Goal: Information Seeking & Learning: Check status

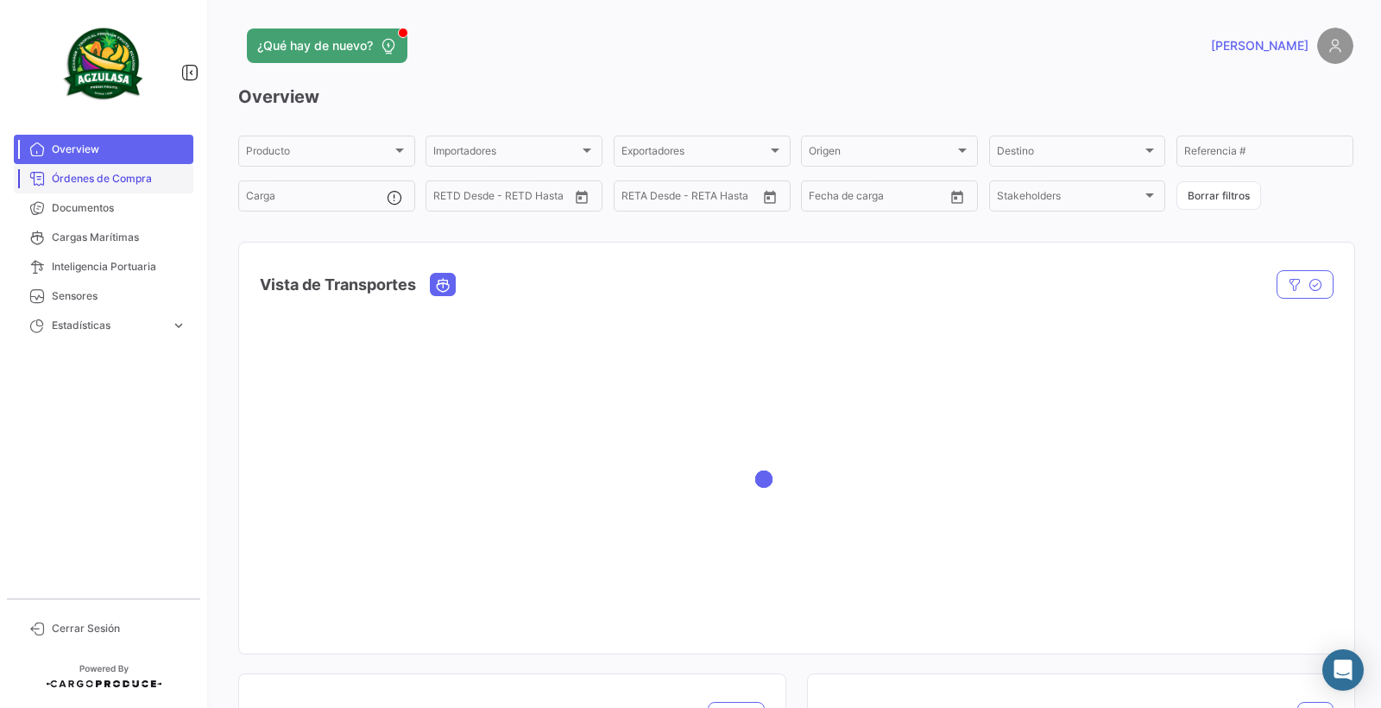
click at [92, 177] on span "Órdenes de Compra" at bounding box center [119, 179] width 135 height 16
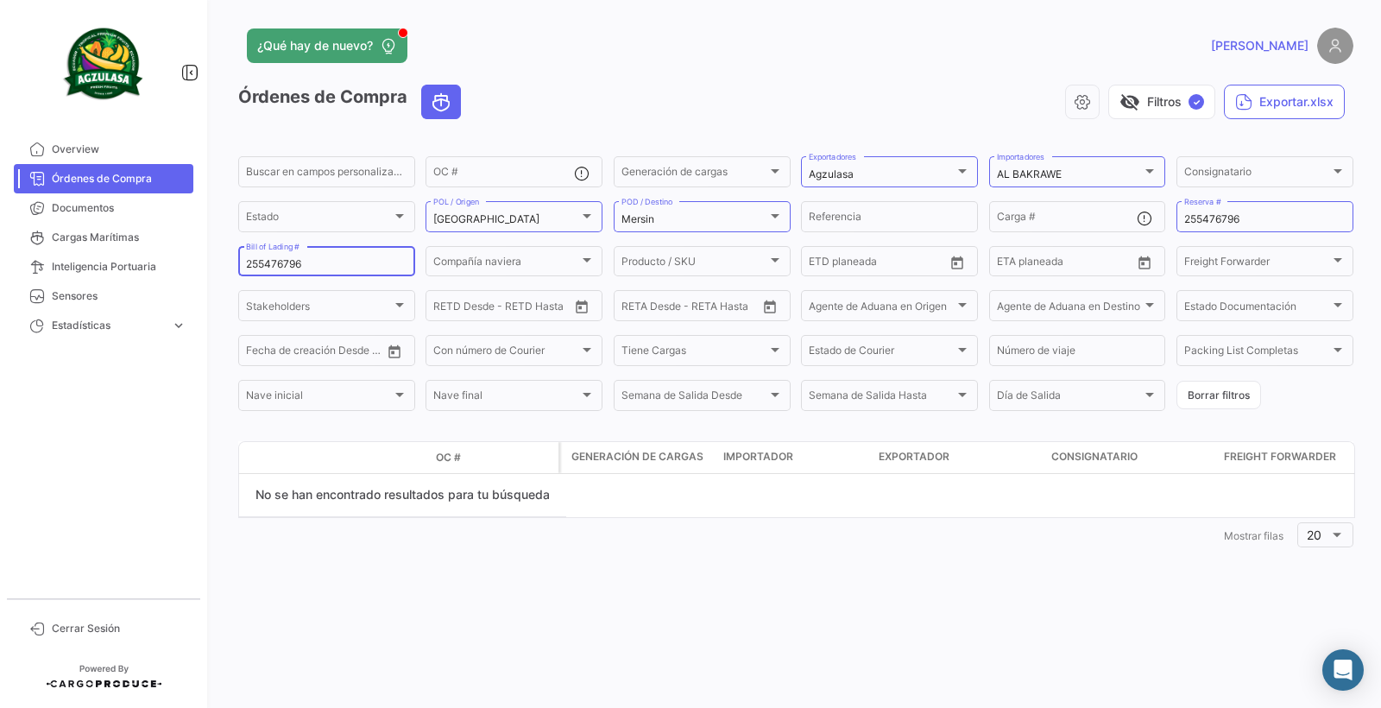
click at [305, 269] on input "255476796" at bounding box center [326, 264] width 161 height 12
drag, startPoint x: 305, startPoint y: 269, endPoint x: 230, endPoint y: 275, distance: 74.4
click at [230, 275] on div "¿Qué hay de nuevo? [PERSON_NAME] de Compra visibility_off Filtros ✓ Exportar.xl…" at bounding box center [796, 354] width 1171 height 708
paste input "GQL0411799"
type input "GQL0411799"
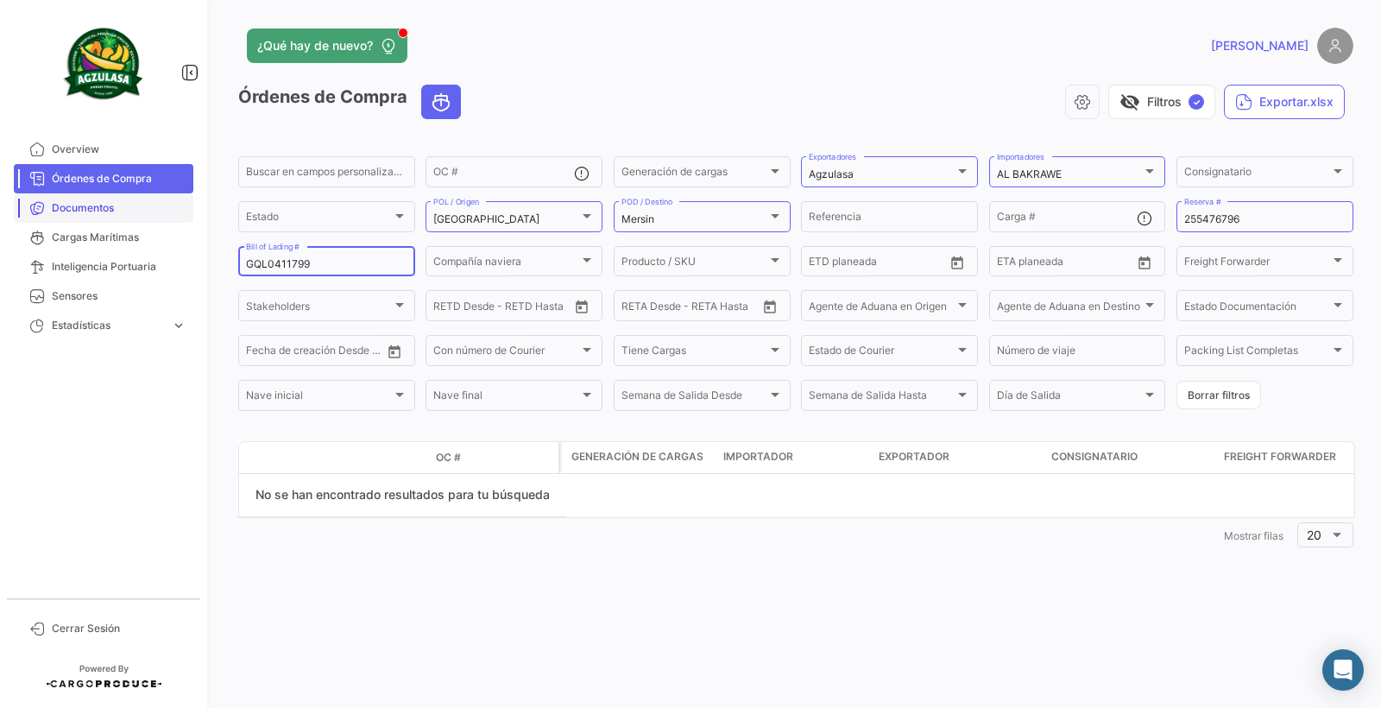
click at [100, 210] on span "Documentos" at bounding box center [119, 208] width 135 height 16
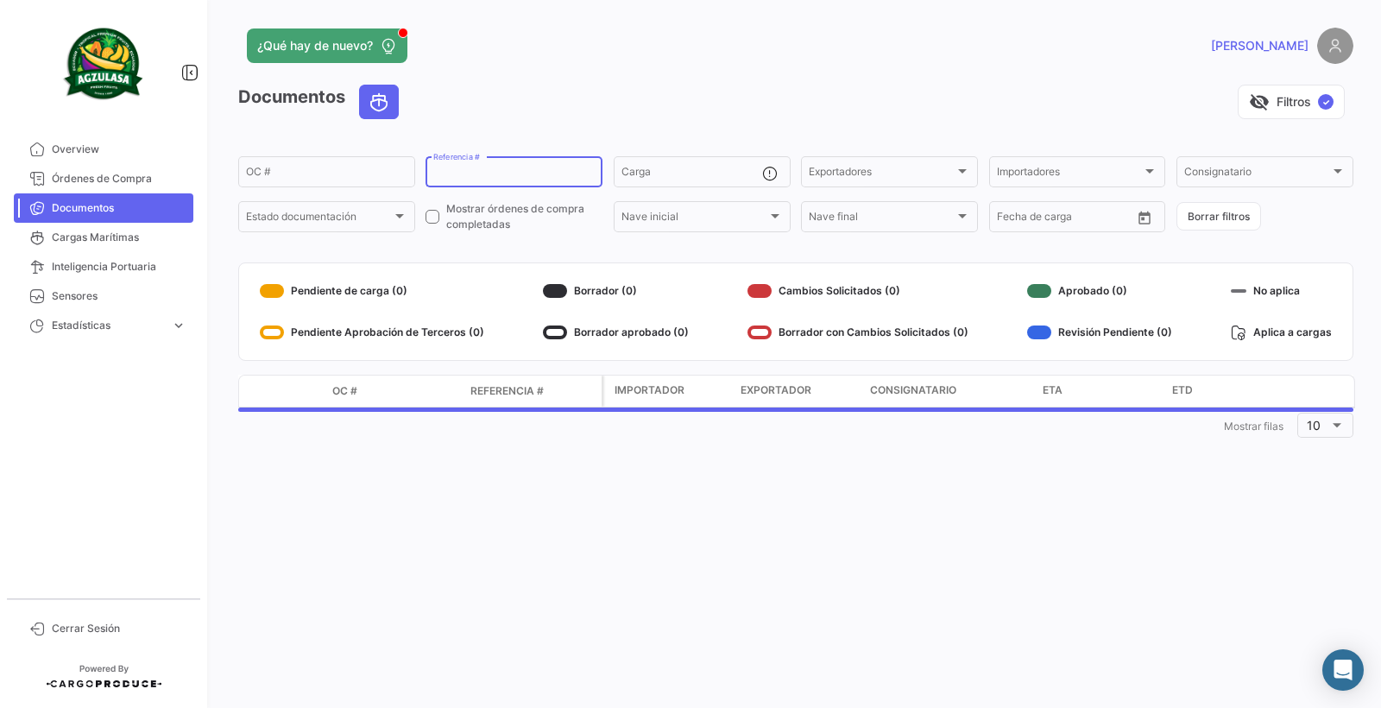
click at [482, 170] on input "Referencia #" at bounding box center [513, 174] width 161 height 12
paste input "GQL0411799"
type input "GQL0411799"
click at [95, 185] on span "Órdenes de Compra" at bounding box center [119, 179] width 135 height 16
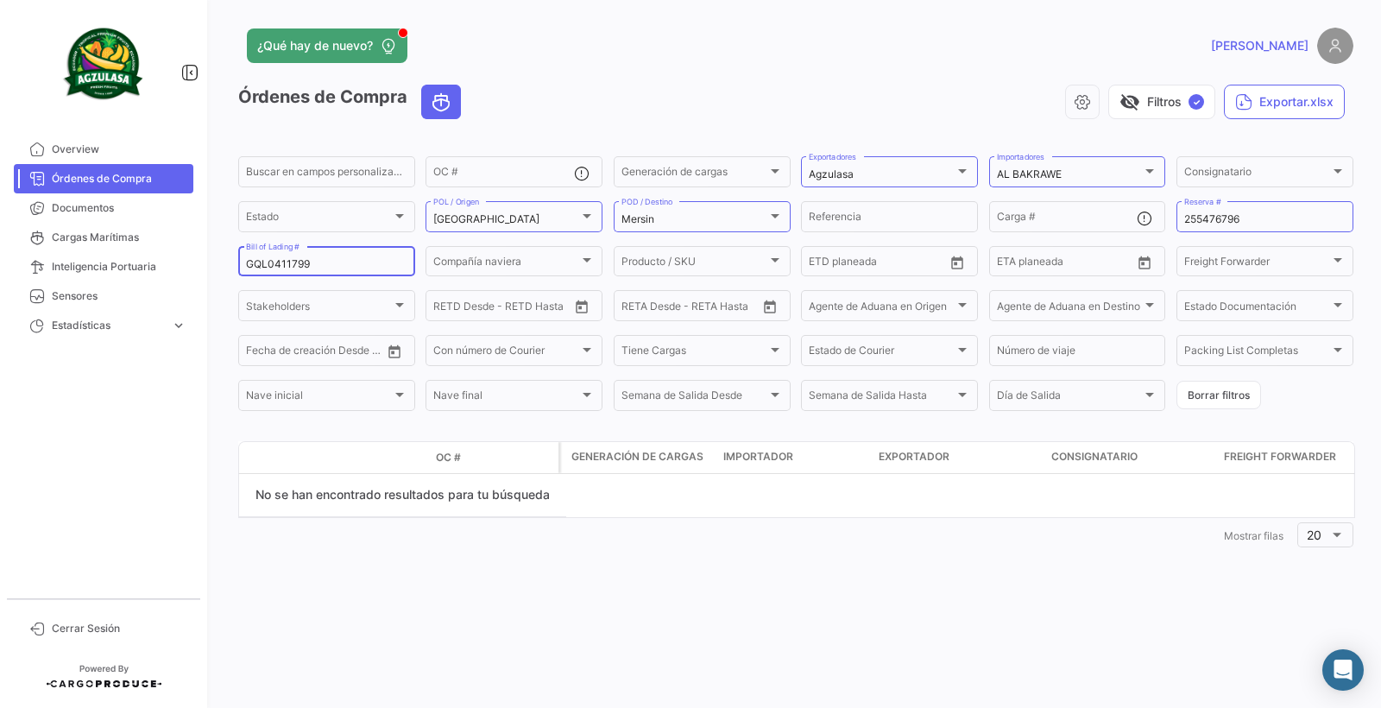
drag, startPoint x: 324, startPoint y: 264, endPoint x: 234, endPoint y: 258, distance: 90.0
click at [236, 258] on div "¿Qué hay de nuevo? [PERSON_NAME] de Compra visibility_off Filtros ✓ Exportar.xl…" at bounding box center [796, 354] width 1171 height 708
click at [1153, 169] on div at bounding box center [1150, 171] width 9 height 4
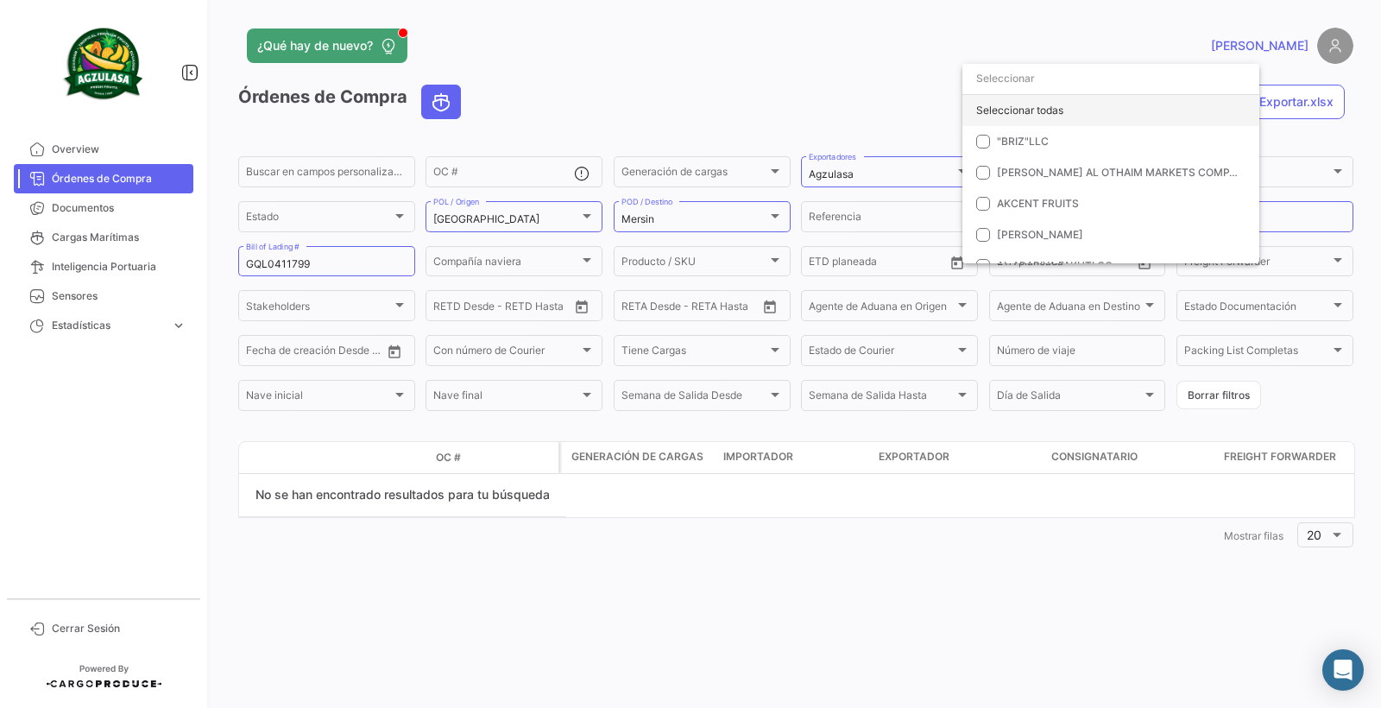
click at [986, 112] on div "Seleccionar todas" at bounding box center [1111, 110] width 297 height 31
click at [896, 175] on div at bounding box center [690, 354] width 1381 height 708
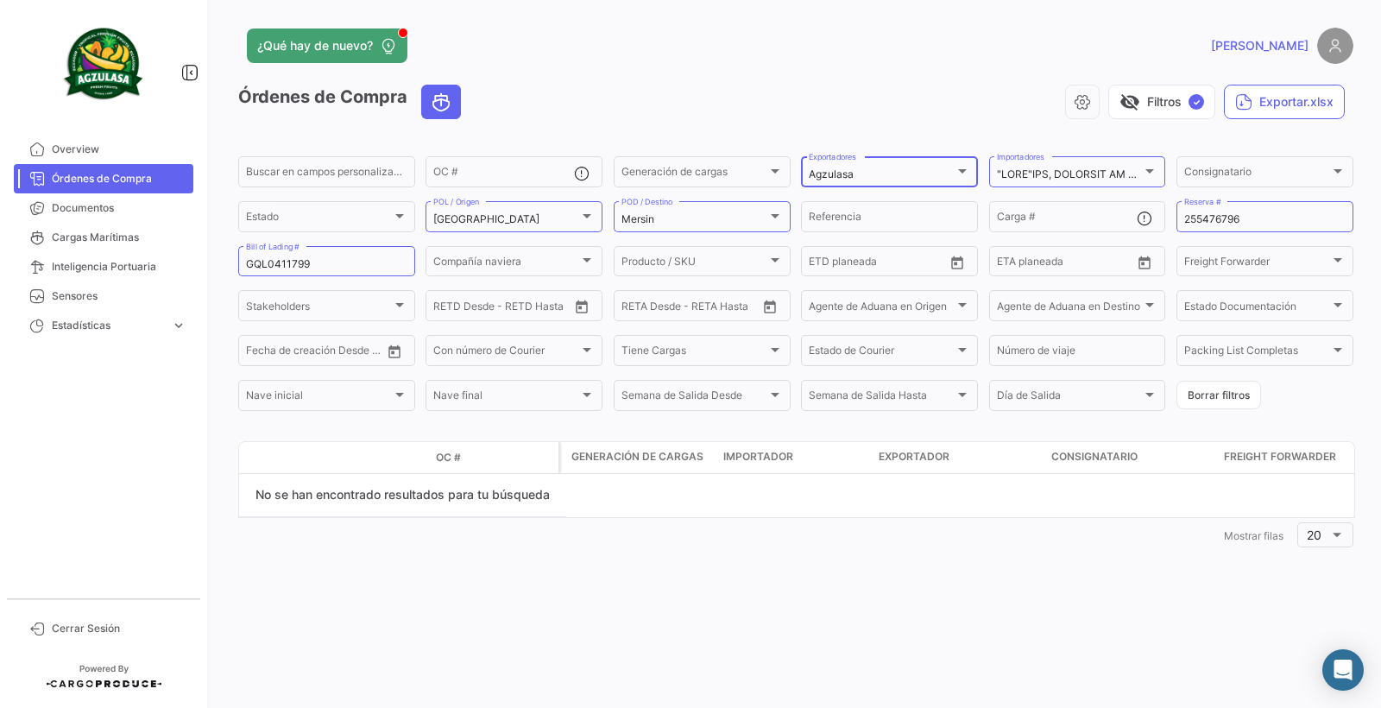
click at [961, 174] on div at bounding box center [963, 171] width 16 height 14
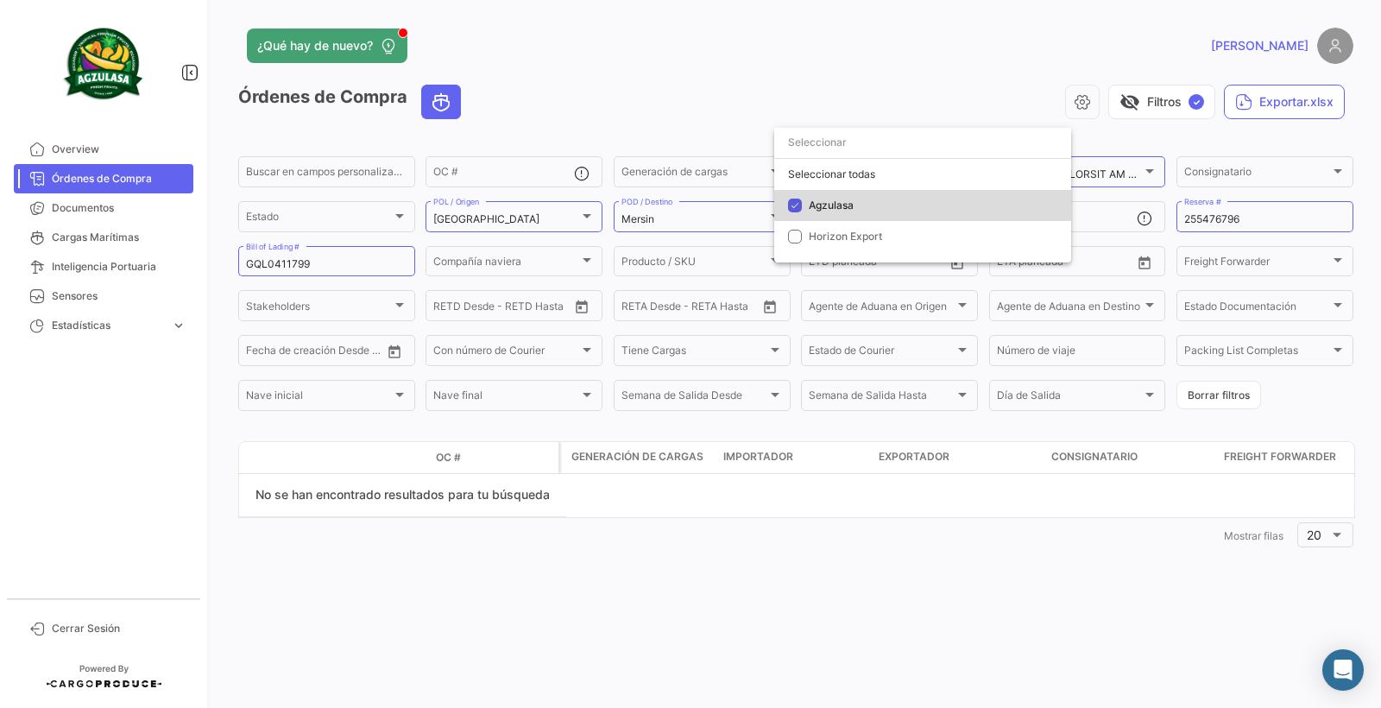
click at [805, 206] on mat-option "Agzulasa" at bounding box center [922, 205] width 297 height 31
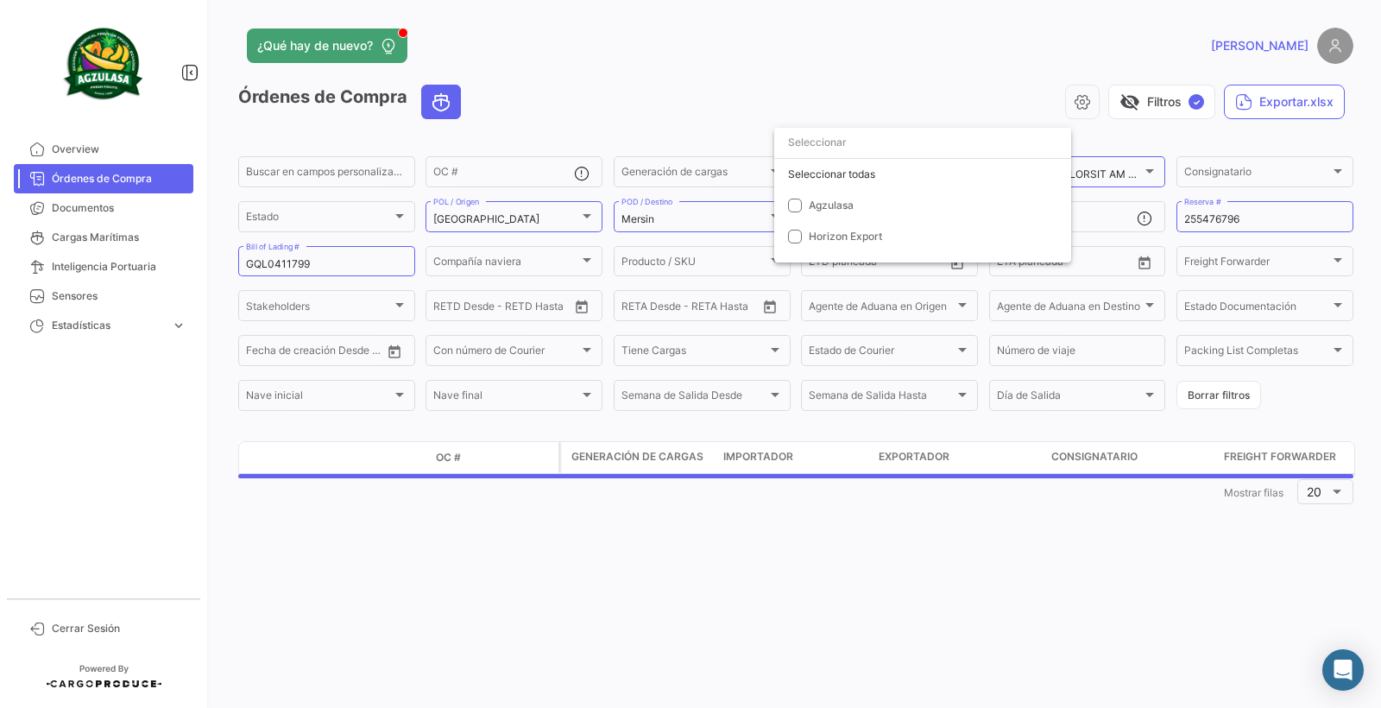
click at [766, 118] on div at bounding box center [690, 354] width 1381 height 708
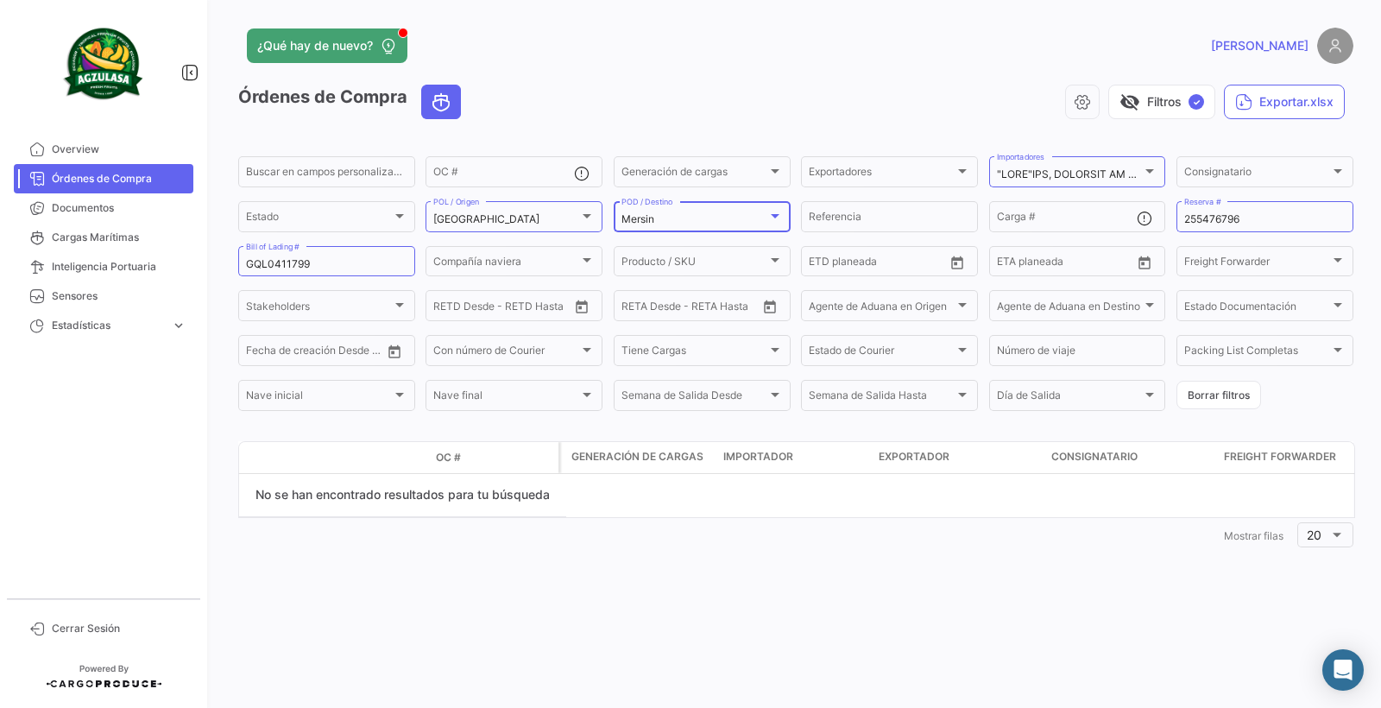
click at [781, 212] on div at bounding box center [775, 216] width 16 height 14
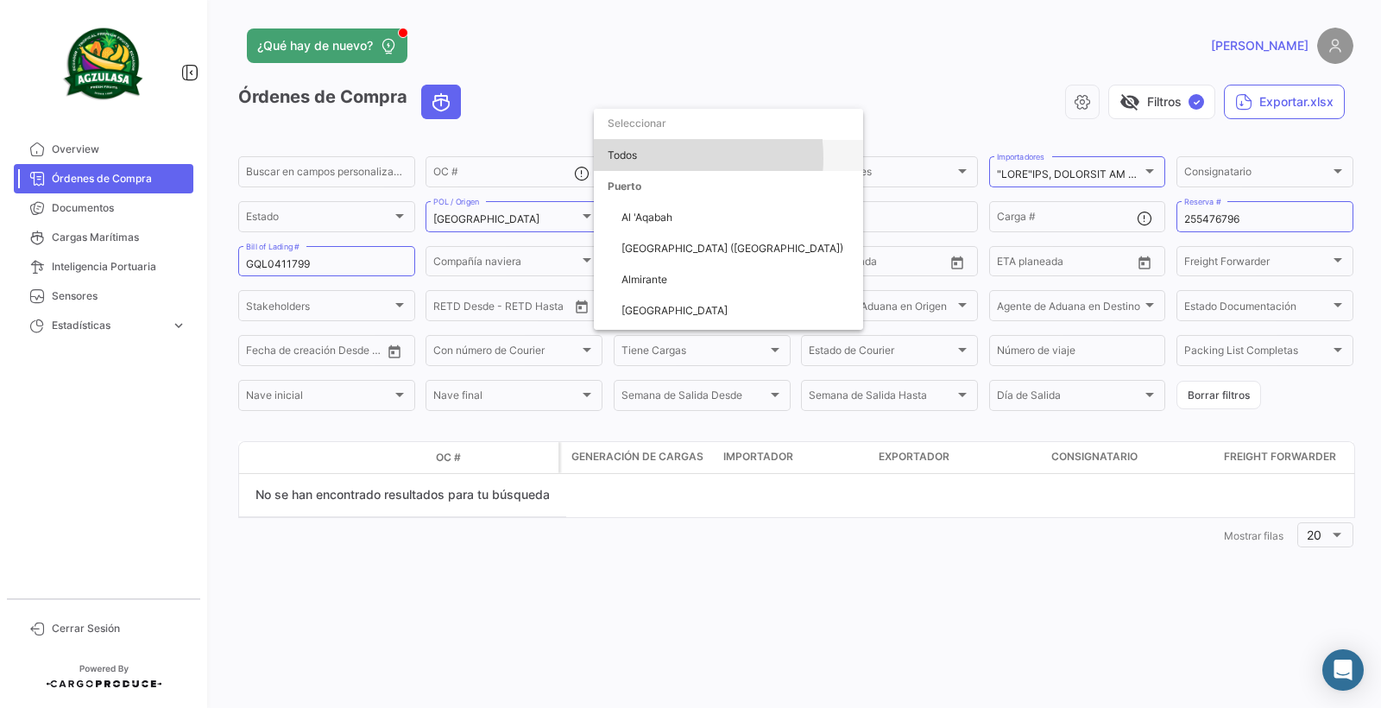
click at [659, 158] on span "Todos" at bounding box center [729, 155] width 242 height 31
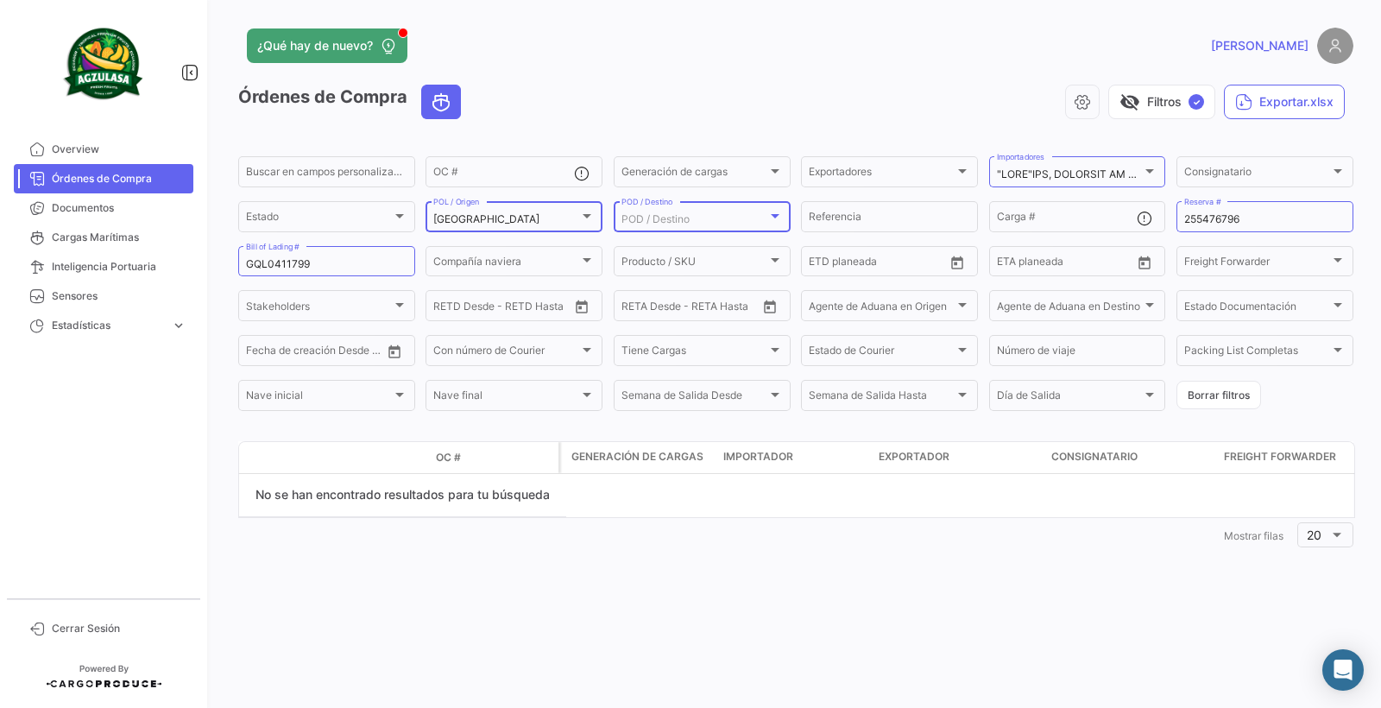
click at [588, 212] on div at bounding box center [587, 216] width 16 height 14
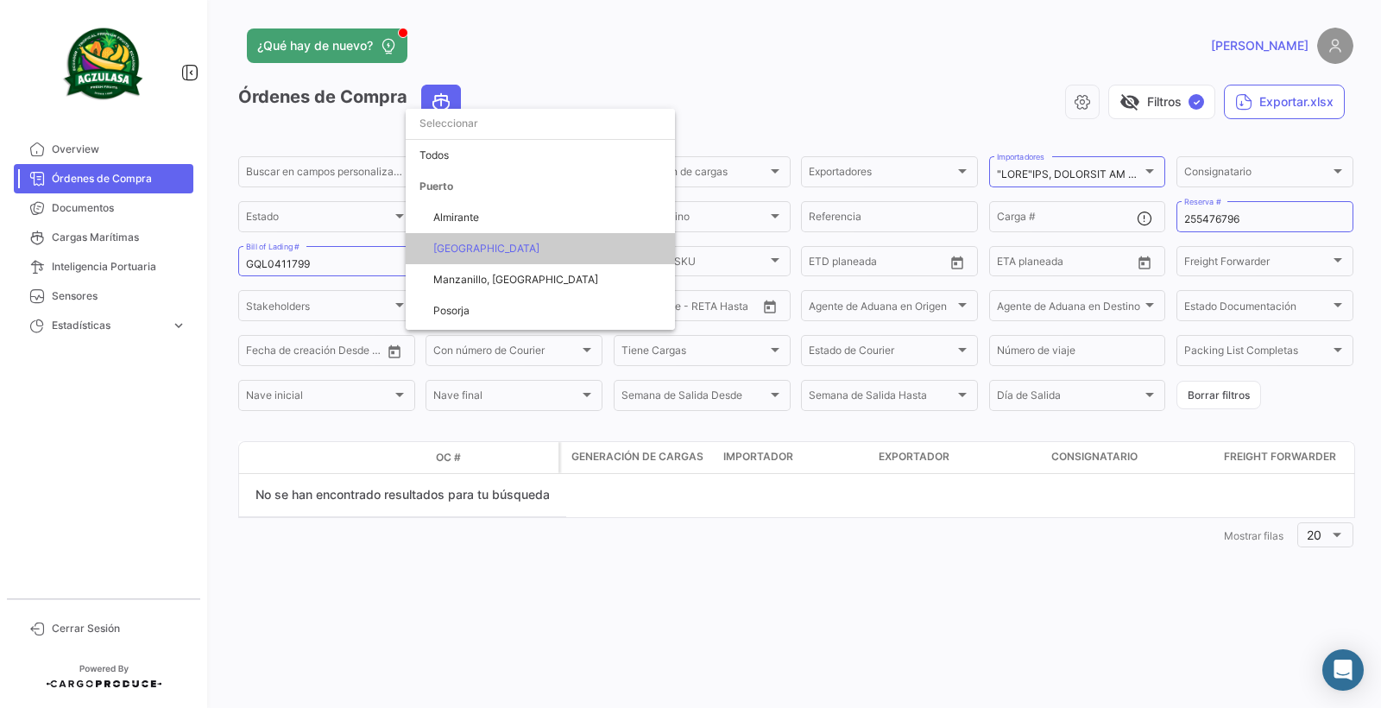
scroll to position [29, 0]
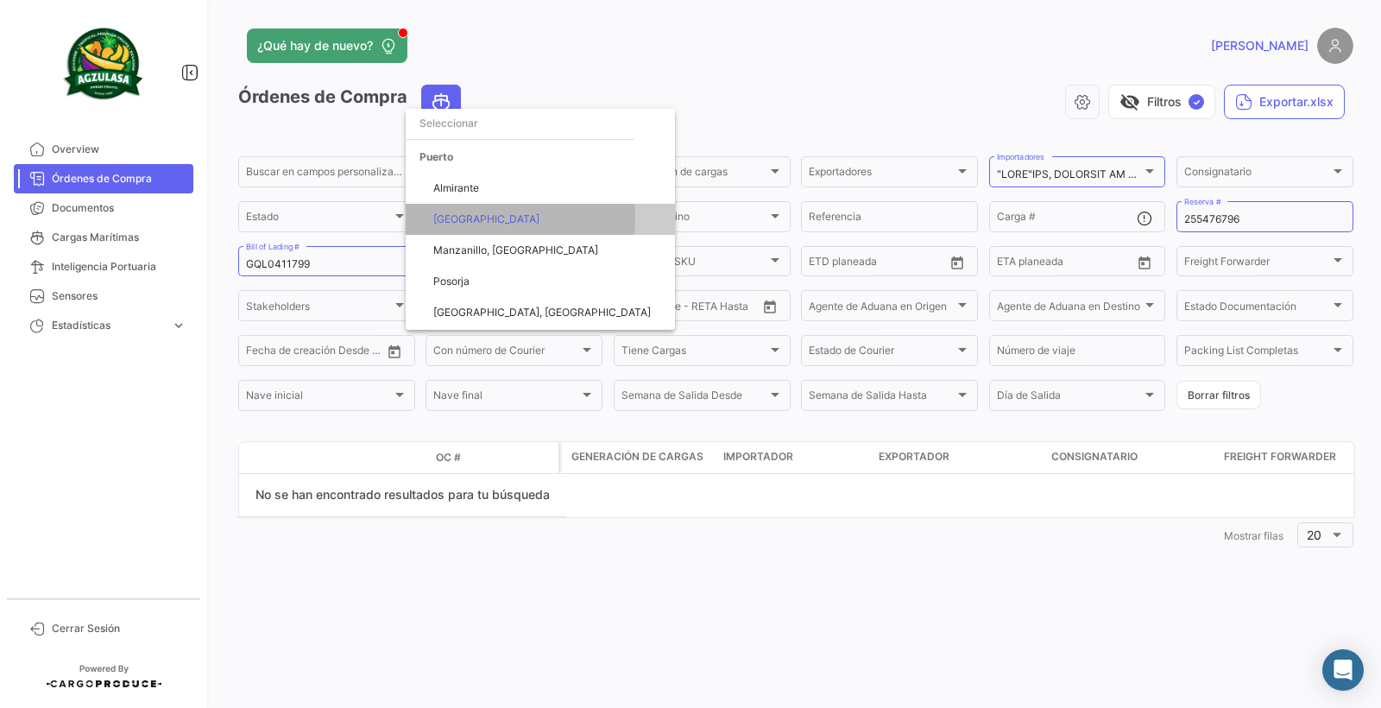
click at [497, 219] on span "[GEOGRAPHIC_DATA]" at bounding box center [547, 219] width 228 height 31
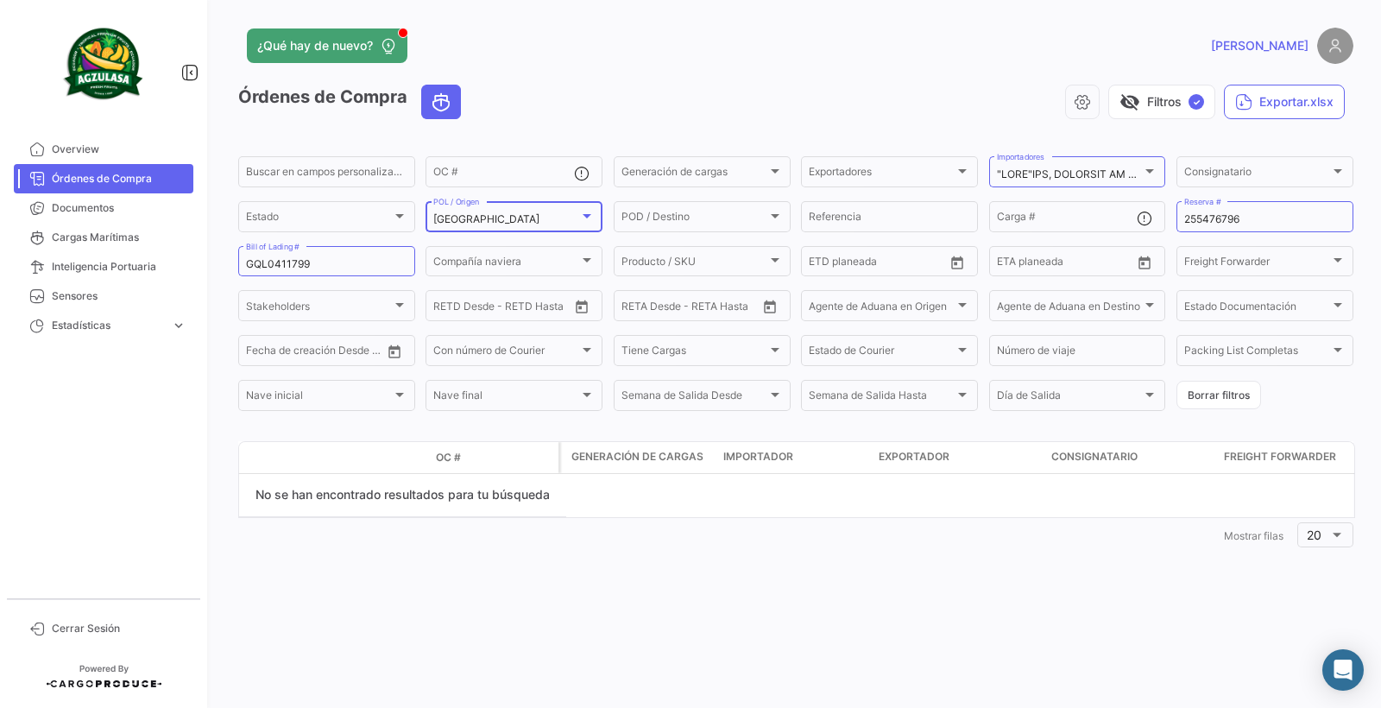
click at [579, 215] on div at bounding box center [587, 216] width 16 height 14
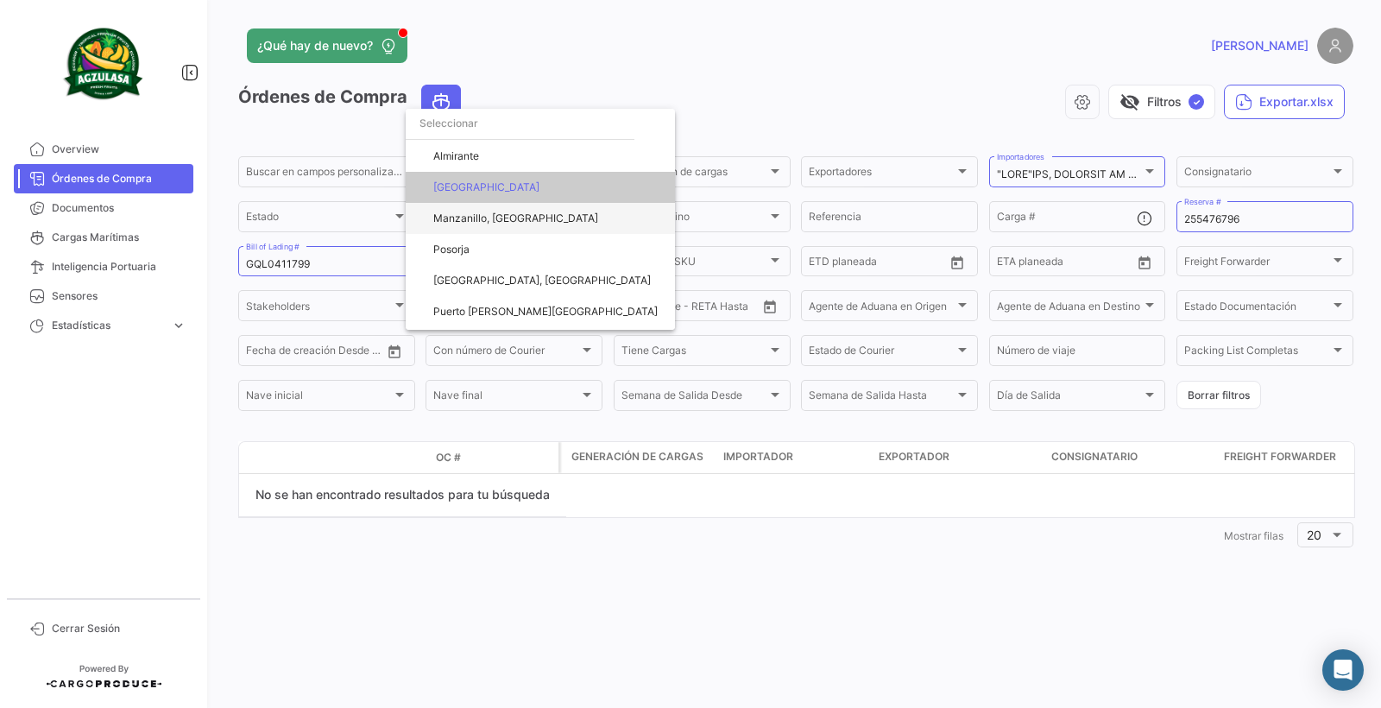
scroll to position [0, 0]
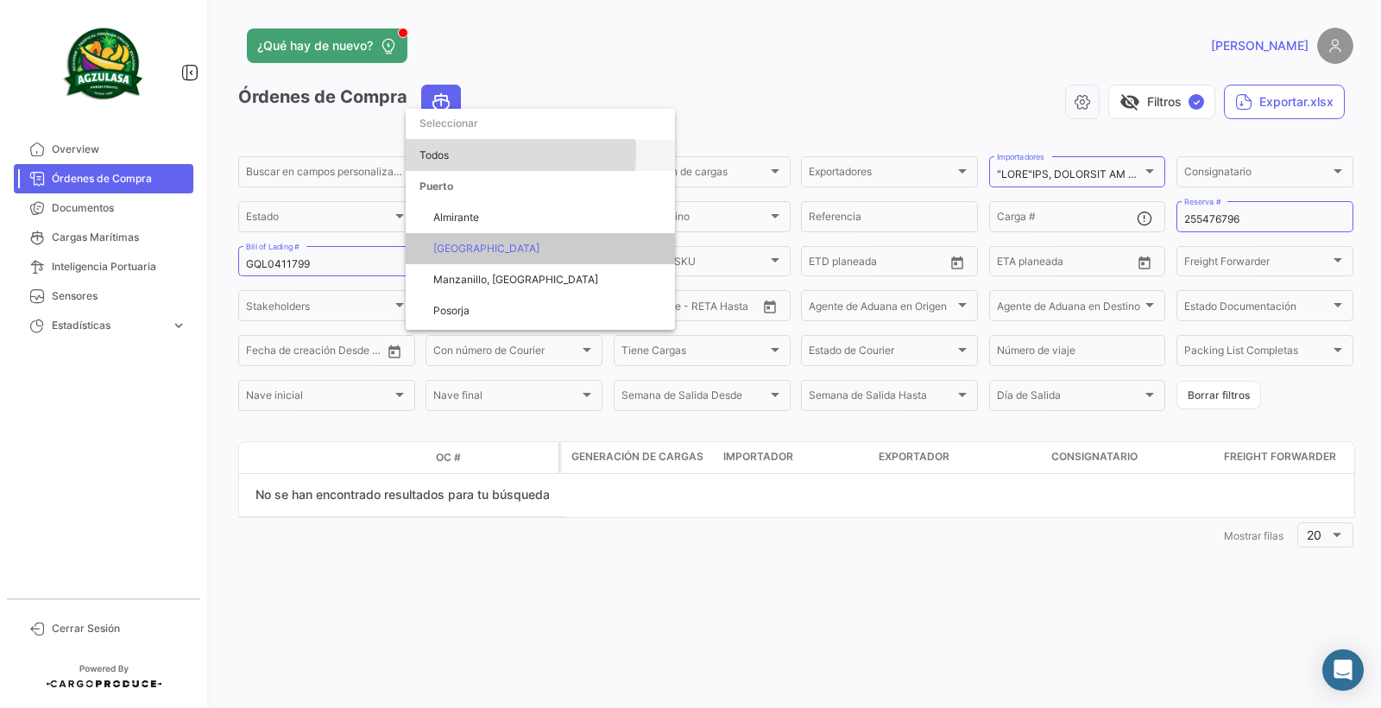
click at [447, 151] on span "Todos" at bounding box center [541, 155] width 242 height 31
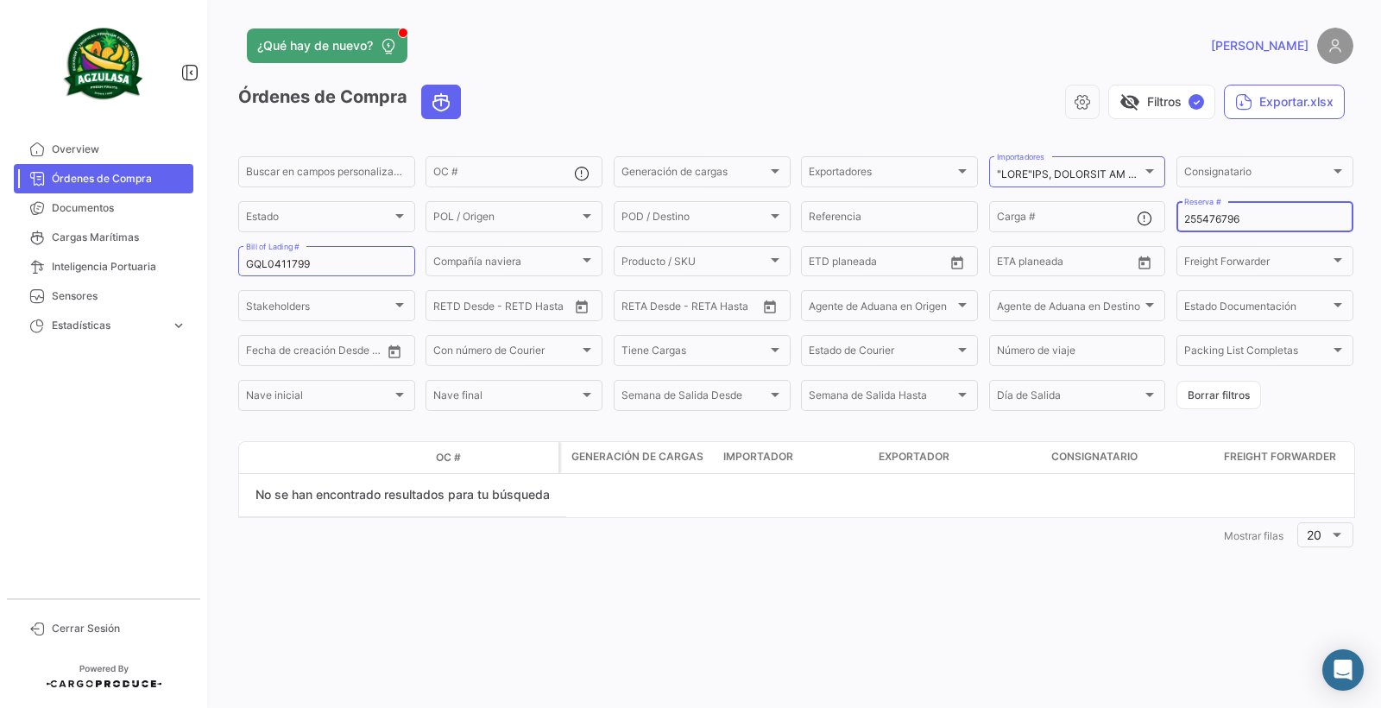
click at [1245, 216] on input "255476796" at bounding box center [1264, 219] width 161 height 12
type input "2"
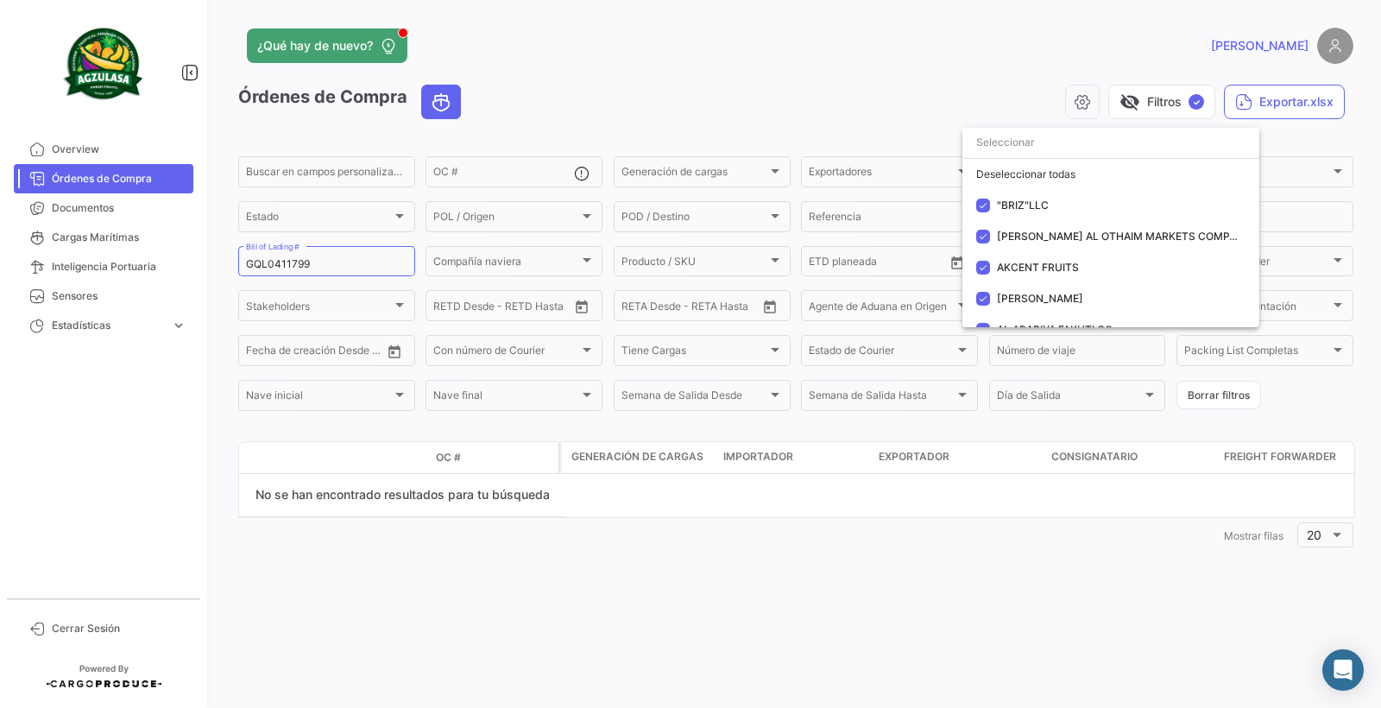
click at [806, 121] on div at bounding box center [690, 354] width 1381 height 708
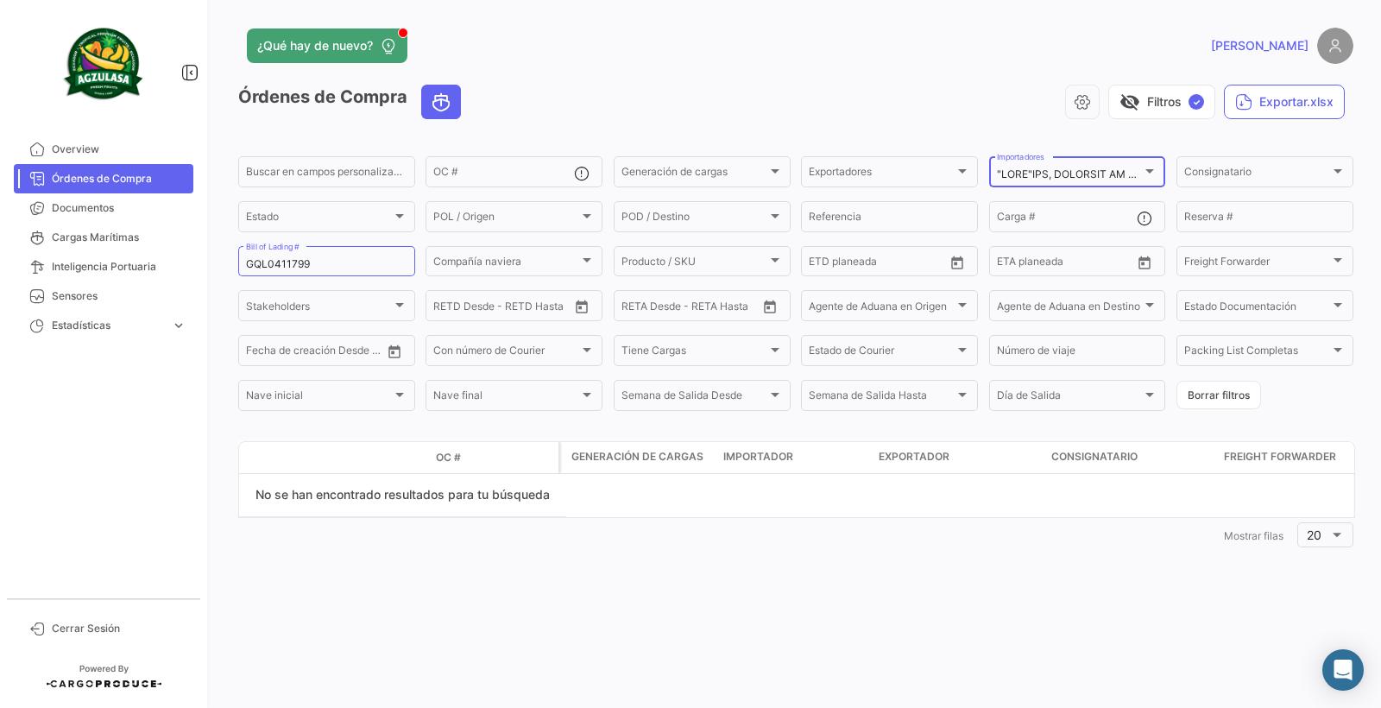
click at [1157, 161] on div "Importadores" at bounding box center [1077, 171] width 161 height 34
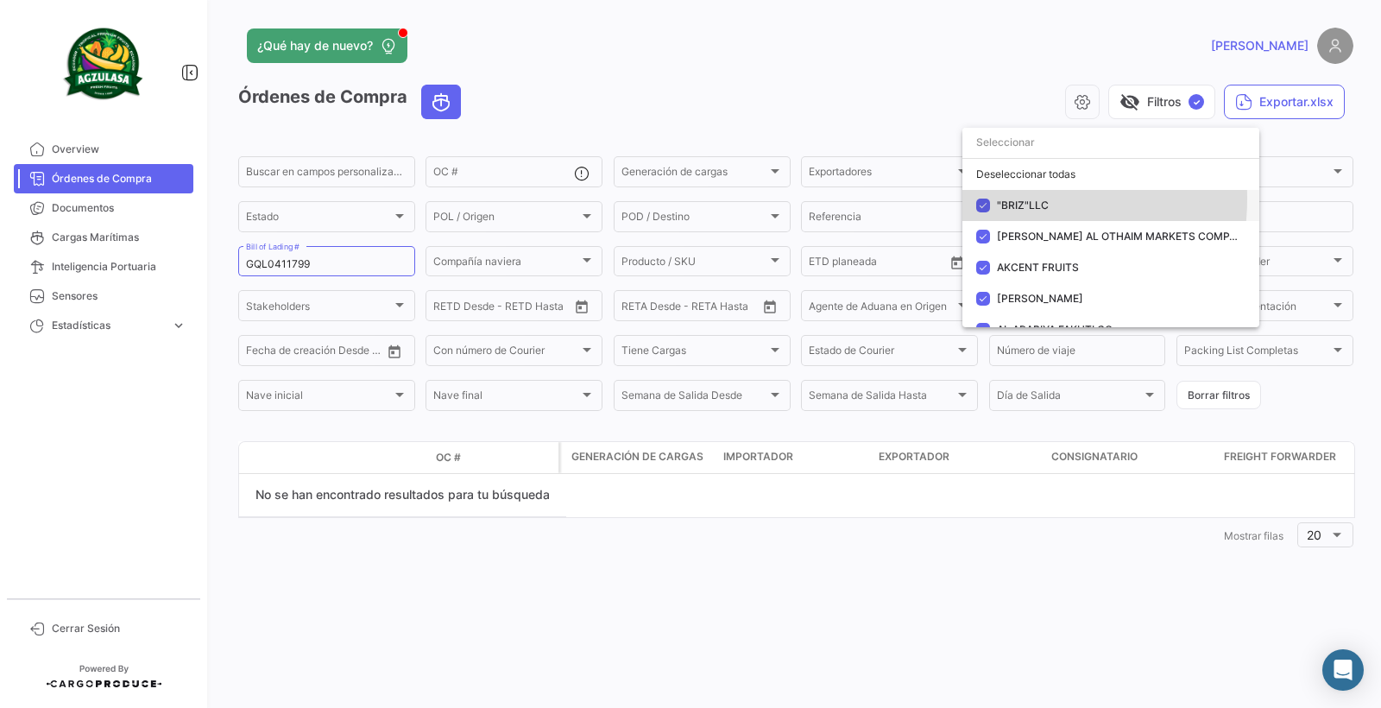
click at [988, 199] on mat-pseudo-checkbox at bounding box center [983, 206] width 14 height 14
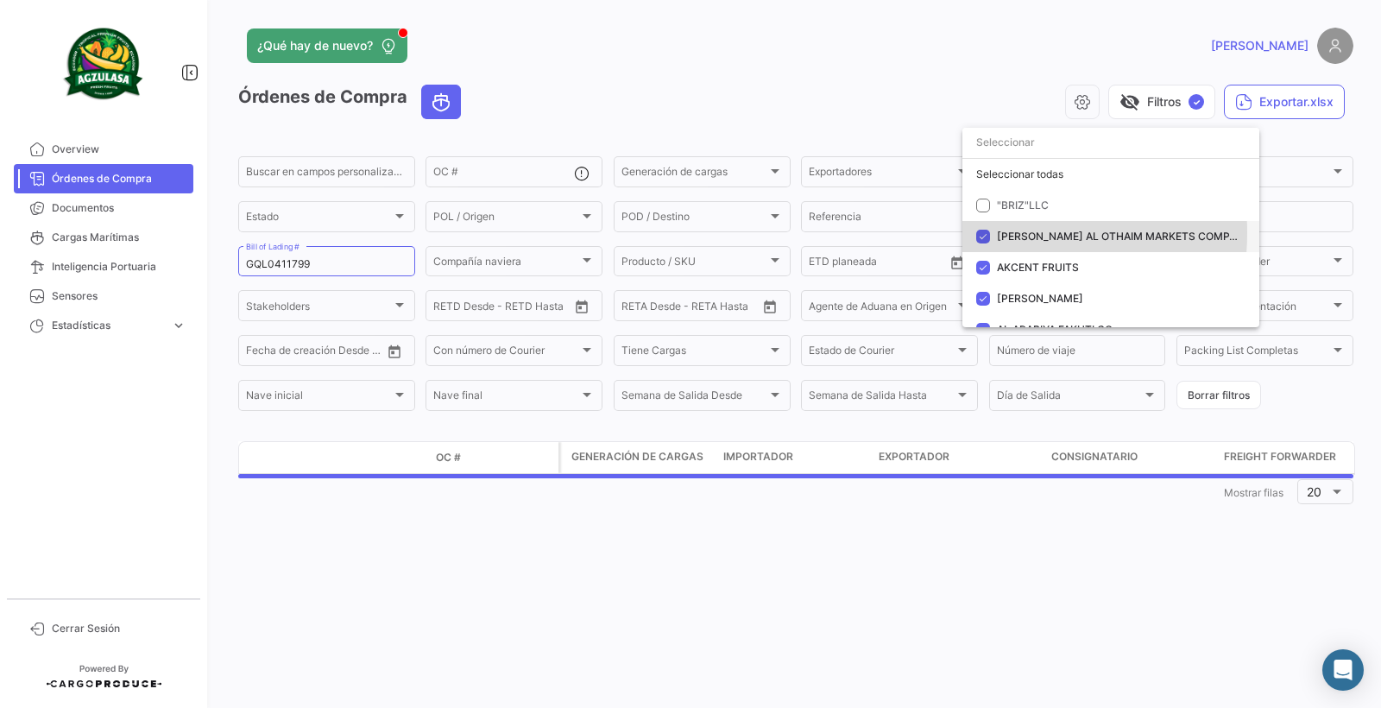
click at [982, 233] on mat-pseudo-checkbox at bounding box center [983, 237] width 14 height 14
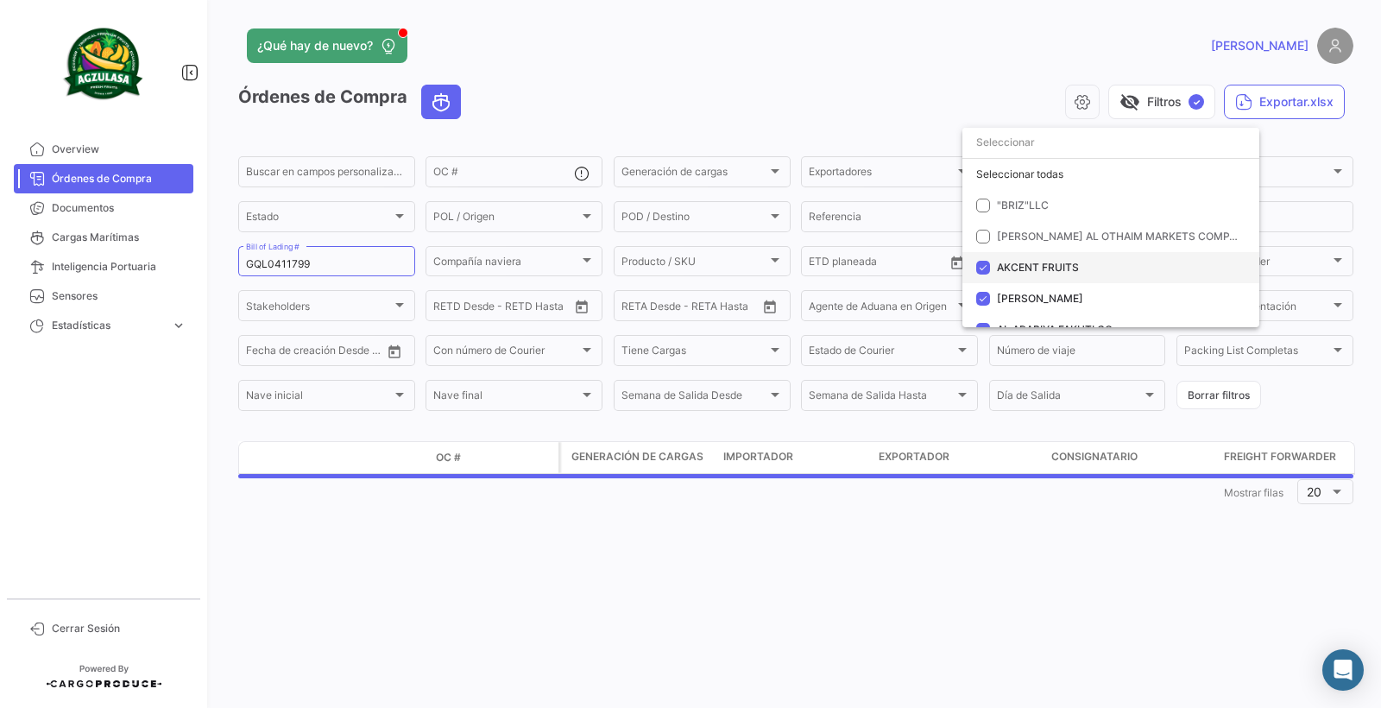
click at [983, 262] on mat-pseudo-checkbox at bounding box center [983, 268] width 14 height 14
click at [982, 293] on mat-pseudo-checkbox at bounding box center [983, 299] width 14 height 14
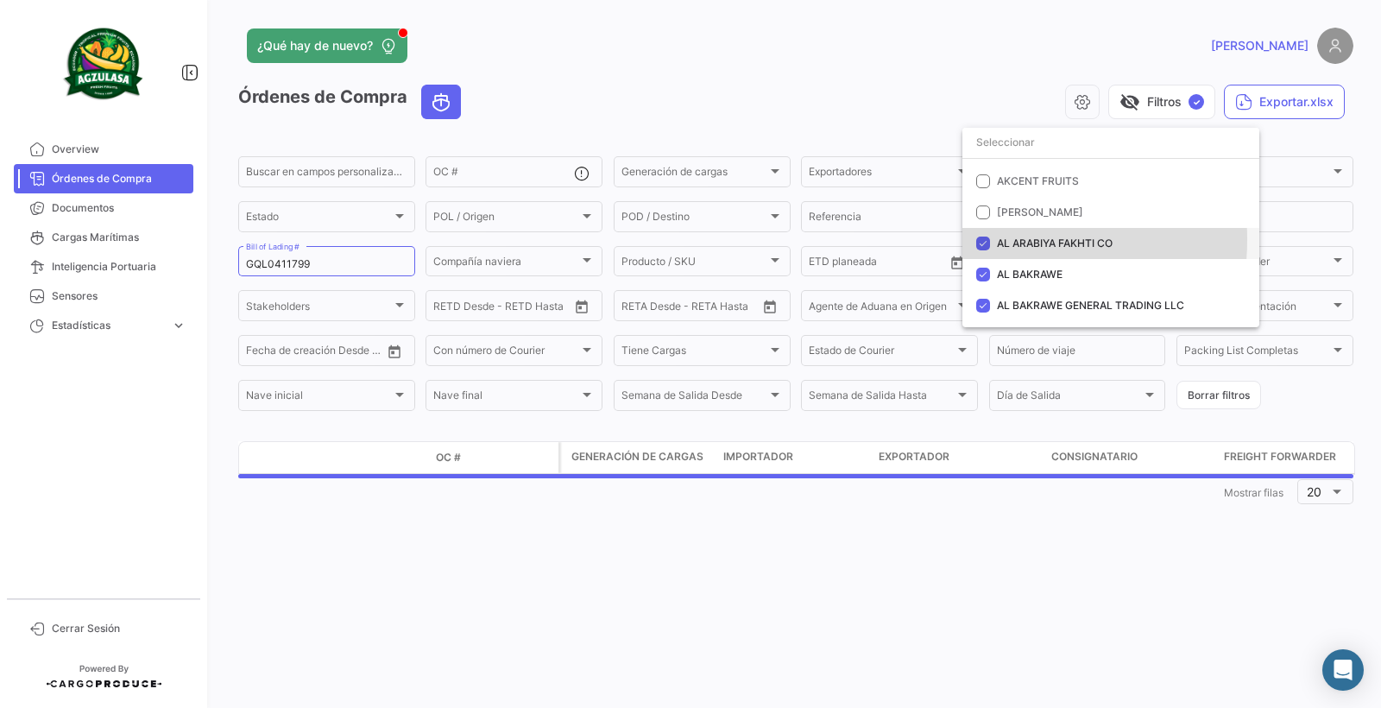
click at [982, 240] on mat-pseudo-checkbox at bounding box center [983, 244] width 14 height 14
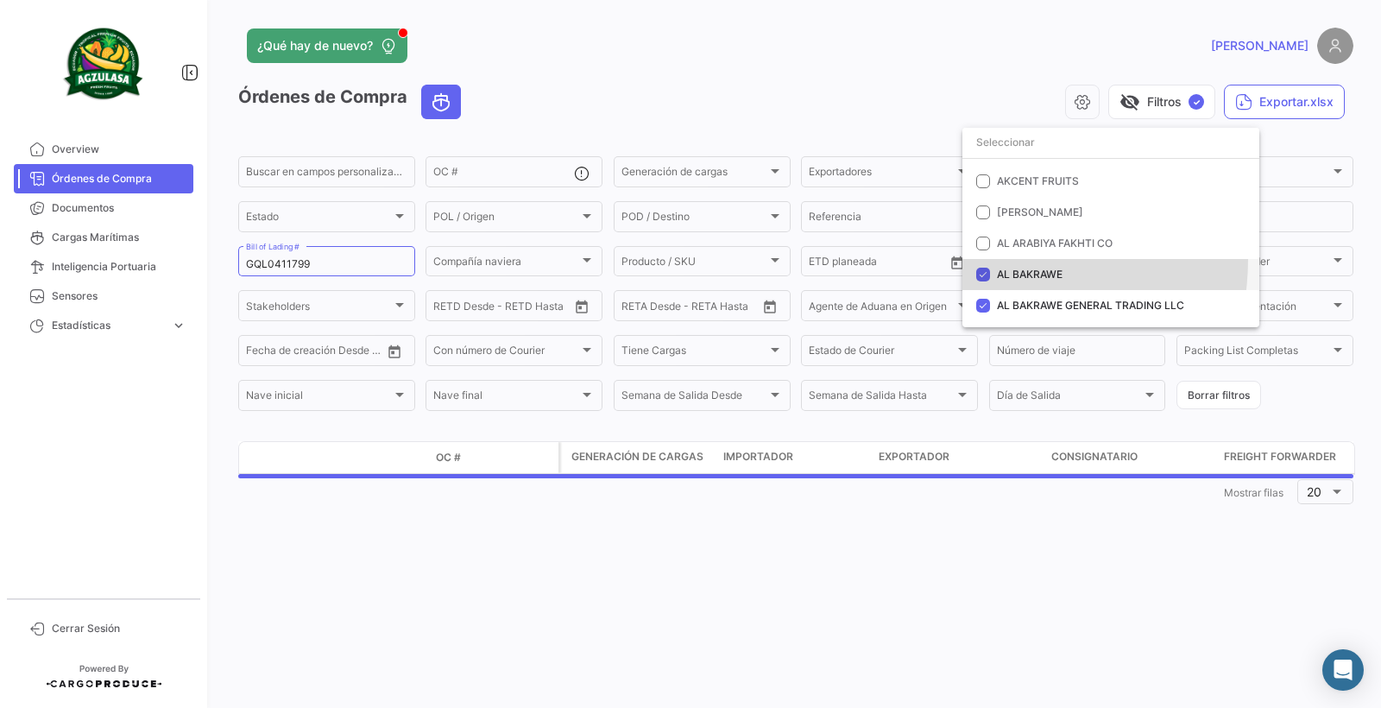
click at [985, 260] on mat-option "AL BAKRAWE" at bounding box center [1111, 274] width 297 height 31
click at [985, 304] on mat-pseudo-checkbox at bounding box center [983, 306] width 14 height 14
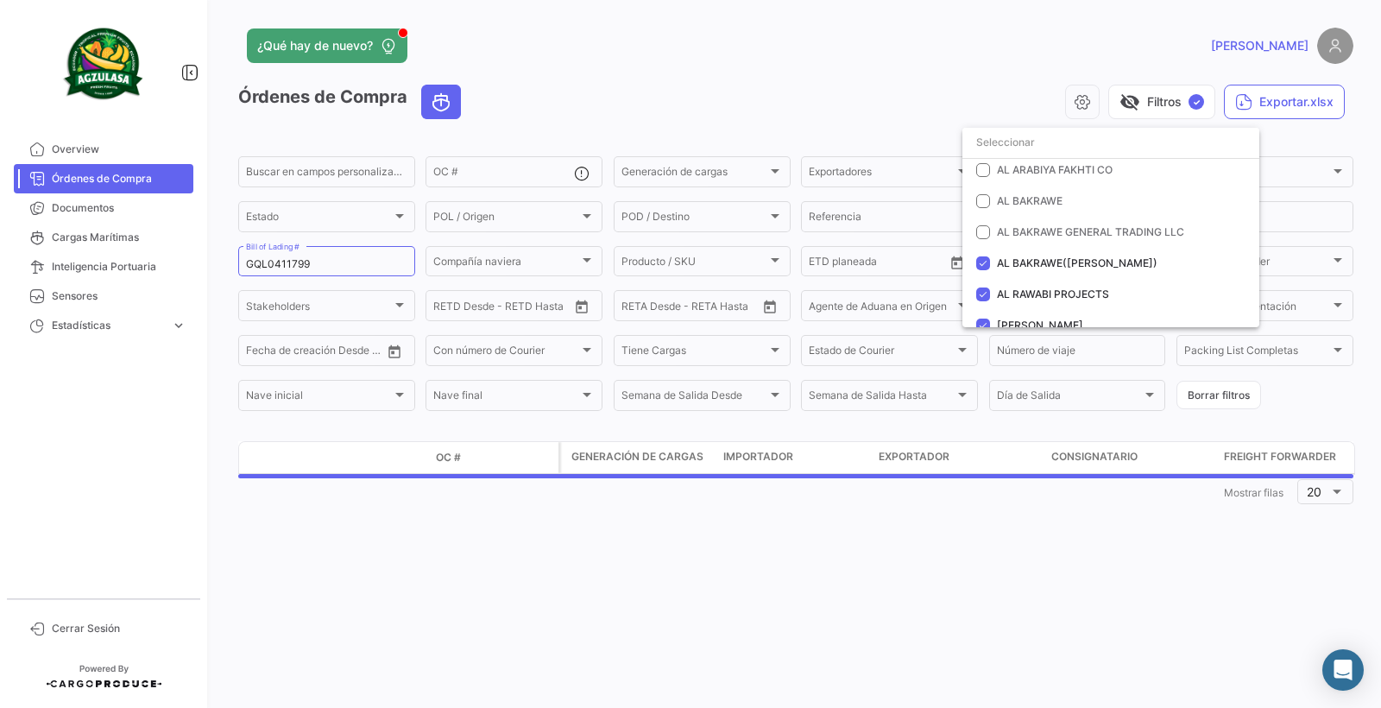
scroll to position [259, 0]
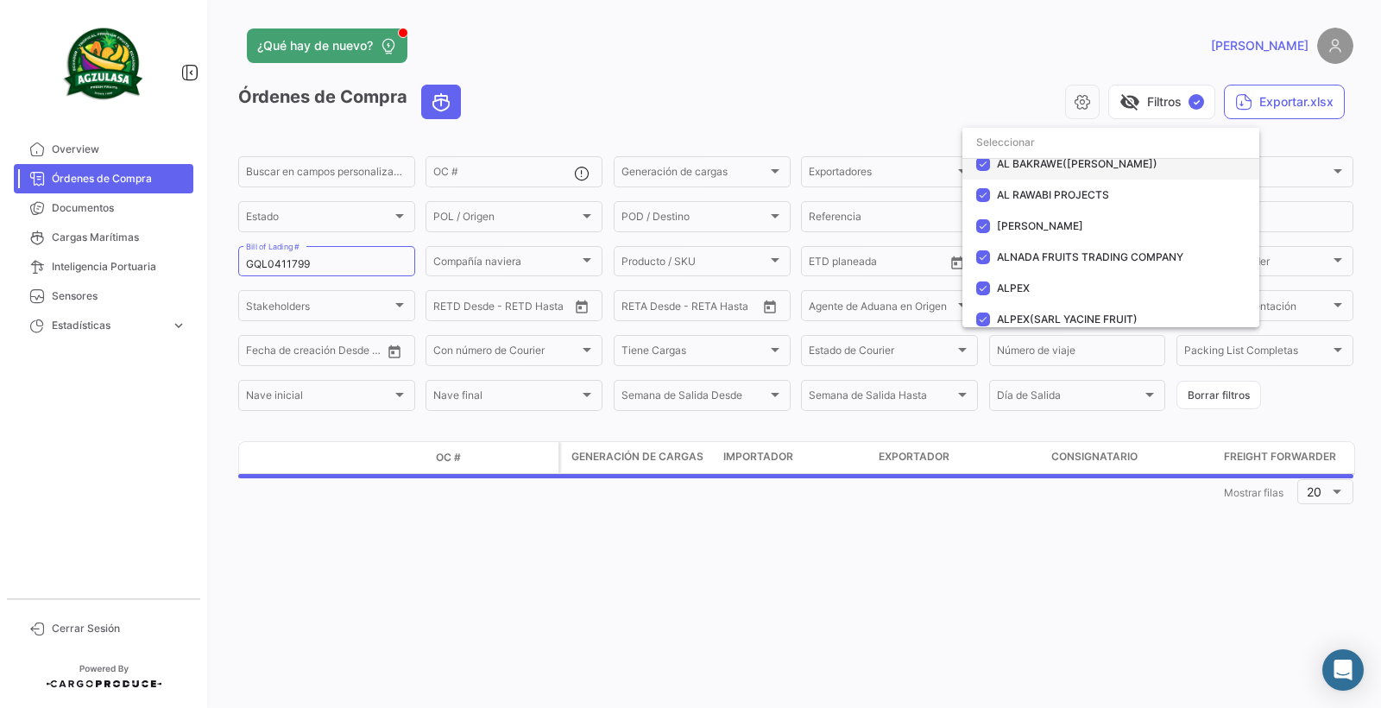
click at [984, 165] on mat-pseudo-checkbox at bounding box center [983, 164] width 14 height 14
click at [988, 193] on mat-pseudo-checkbox at bounding box center [983, 195] width 14 height 14
click at [992, 227] on mat-option "[PERSON_NAME]" at bounding box center [1111, 226] width 297 height 31
click at [990, 255] on mat-option "ALNADA FRUITS TRADING COMPANY" at bounding box center [1111, 257] width 297 height 31
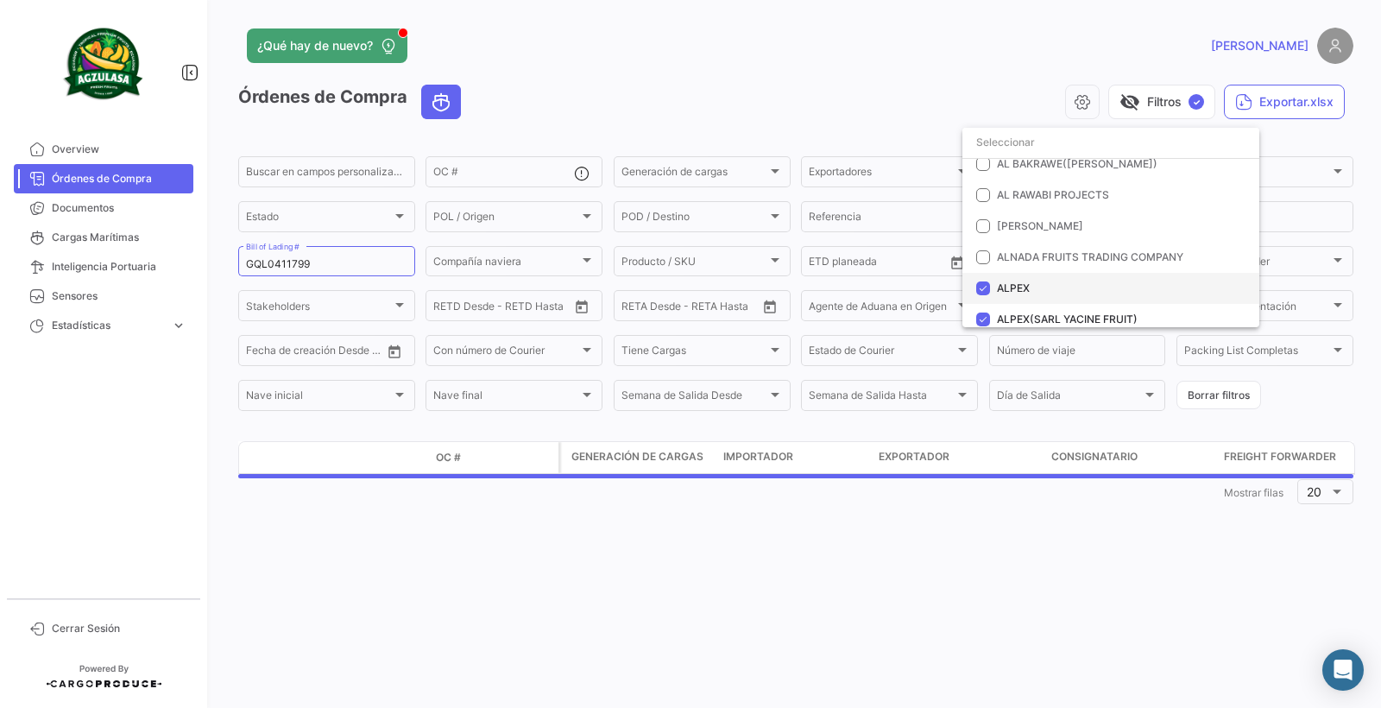
click at [987, 290] on mat-pseudo-checkbox at bounding box center [983, 288] width 14 height 14
click at [986, 319] on mat-pseudo-checkbox at bounding box center [983, 320] width 14 height 14
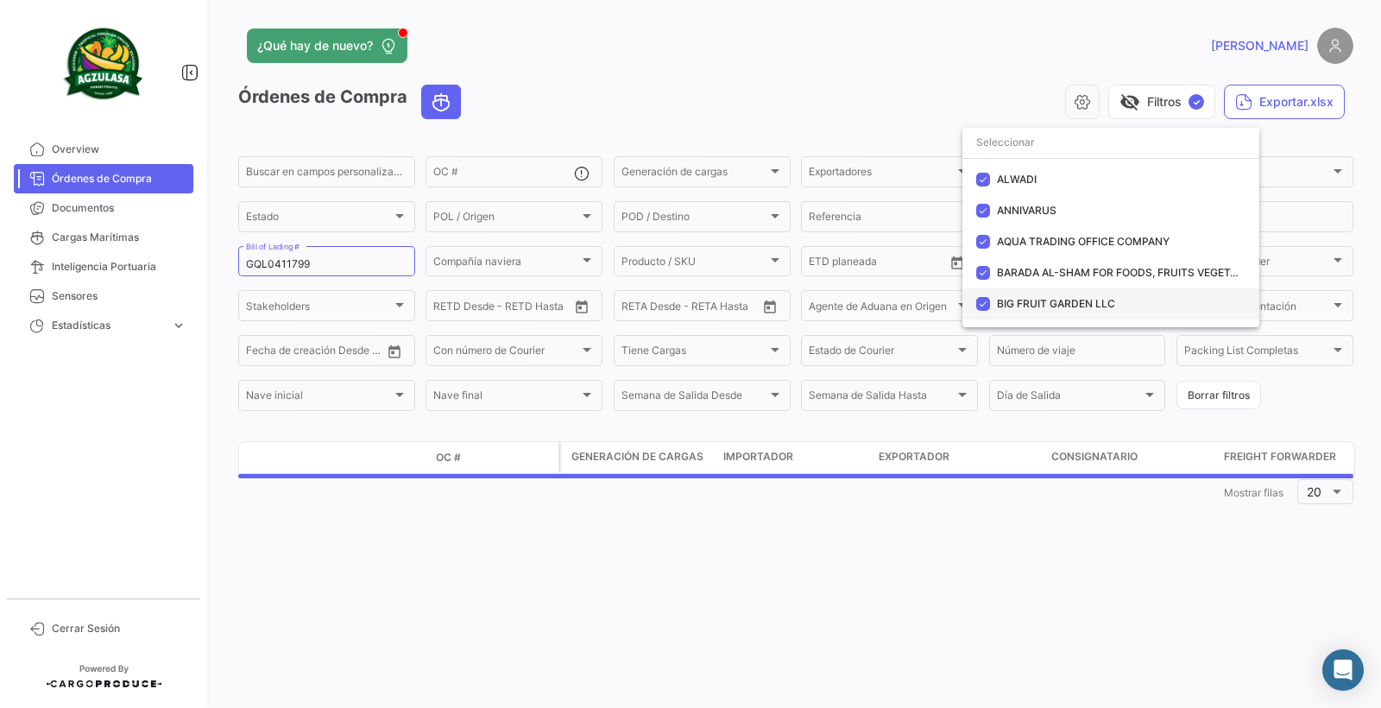
scroll to position [432, 0]
click at [987, 181] on mat-pseudo-checkbox at bounding box center [983, 178] width 14 height 14
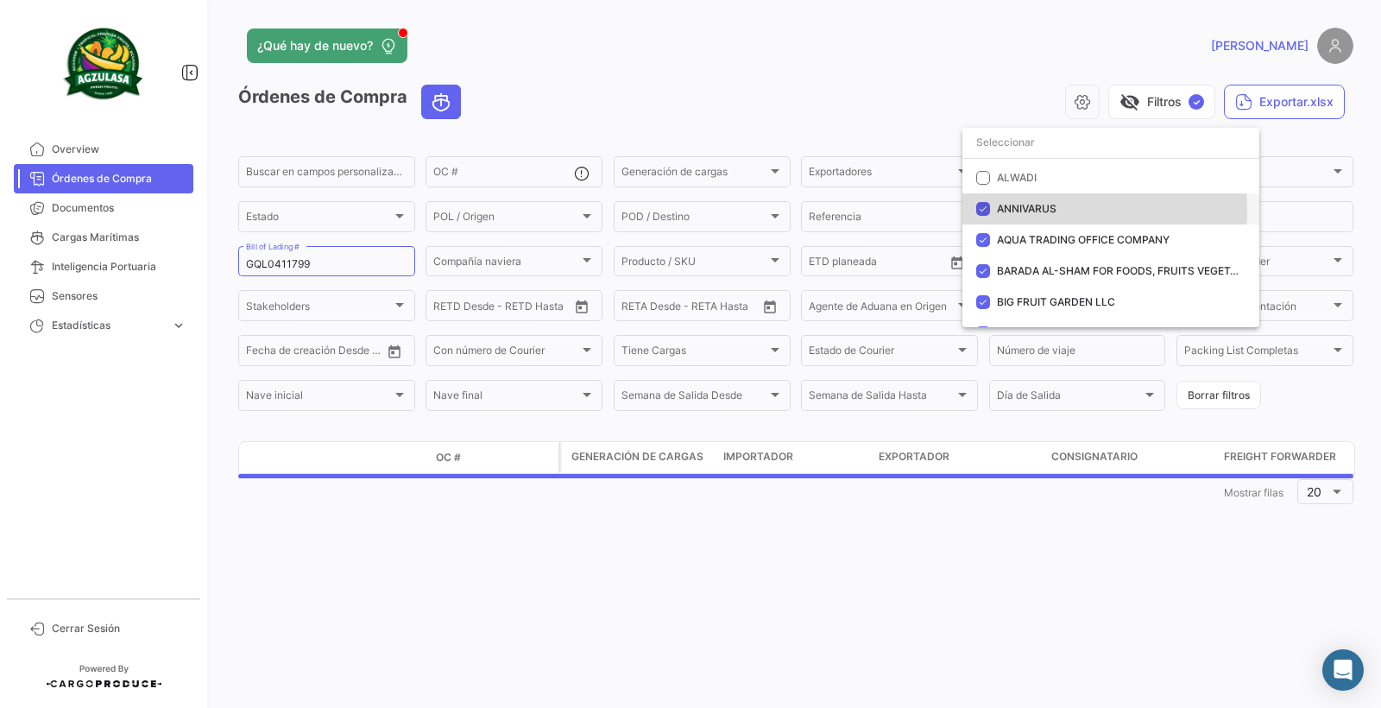
click at [992, 210] on mat-option "ANNIVARUS" at bounding box center [1111, 208] width 297 height 31
click at [994, 237] on mat-option "AQUA TRADING OFFICE COMPANY" at bounding box center [1111, 239] width 297 height 31
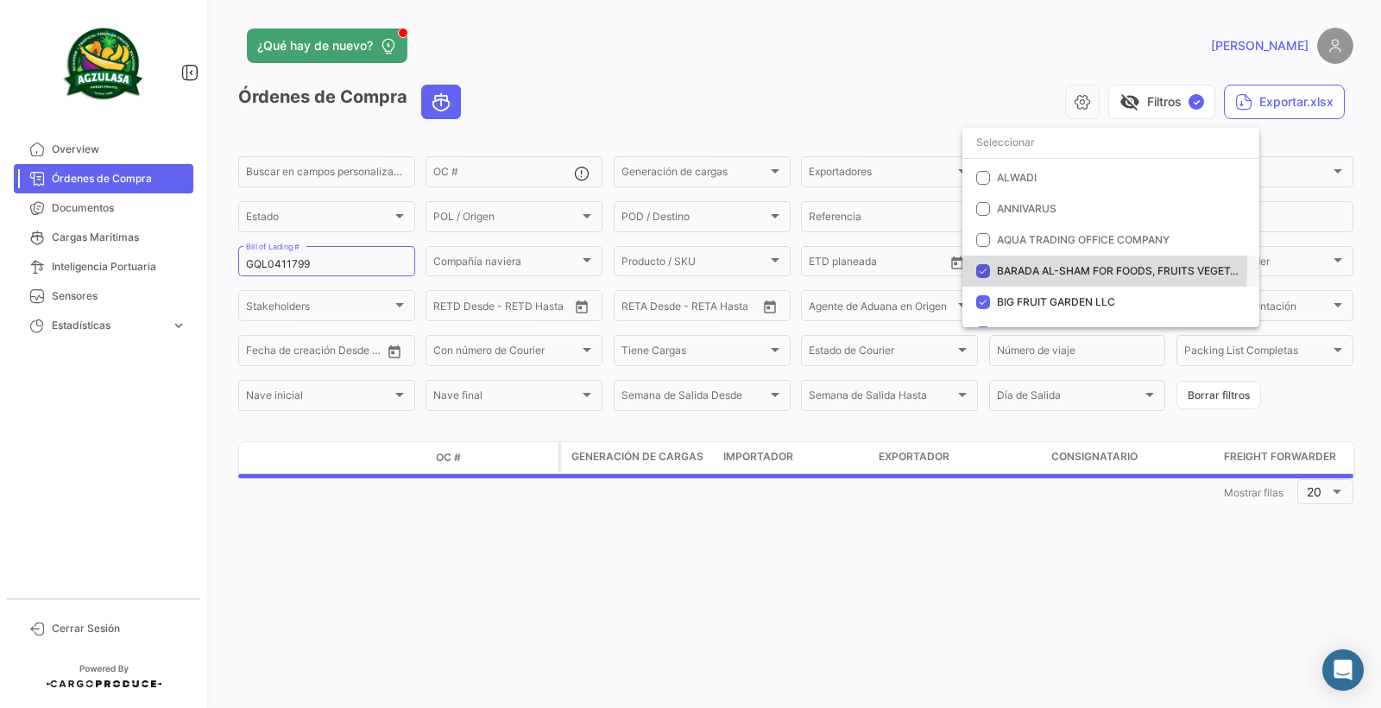
click at [994, 268] on mat-option "BARADA AL-SHAM FOR FOODS, FRUITS VEGETABLES CO." at bounding box center [1111, 271] width 297 height 31
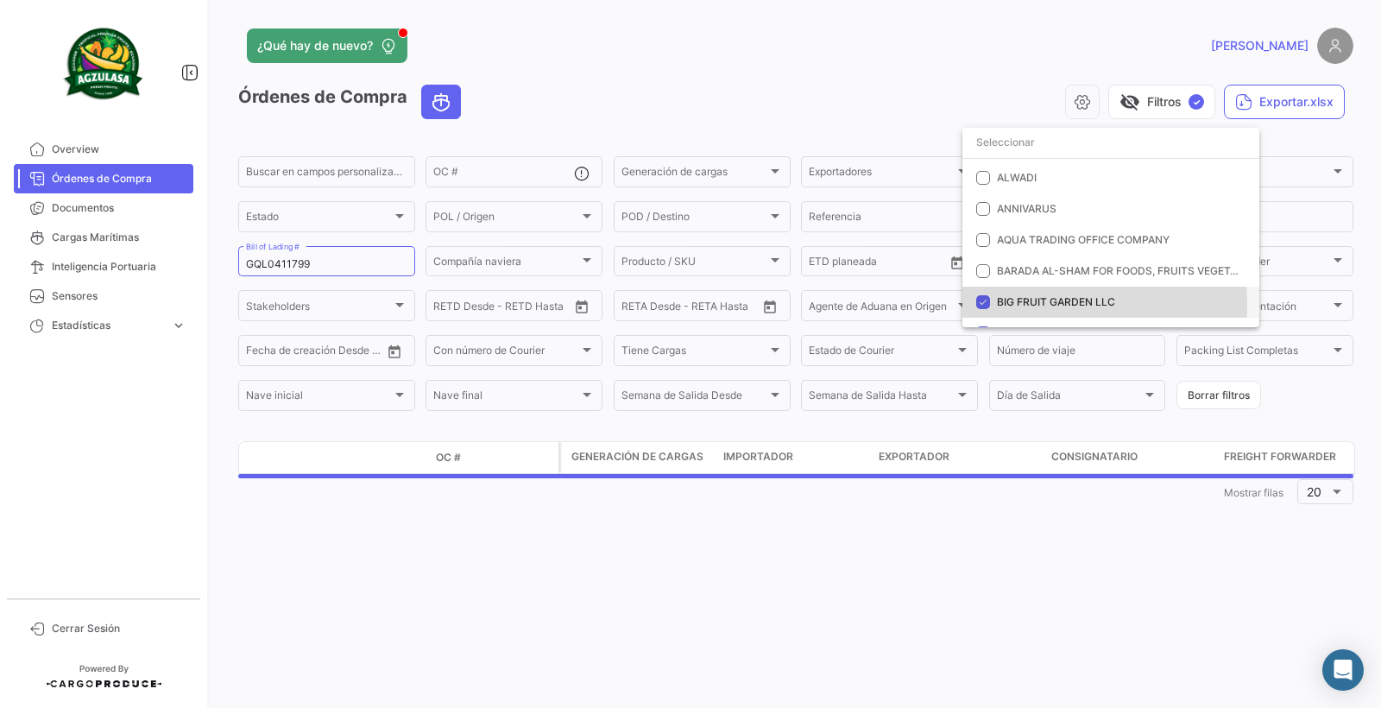
click at [997, 306] on span "BIG FRUIT GARDEN LLC" at bounding box center [1056, 301] width 118 height 13
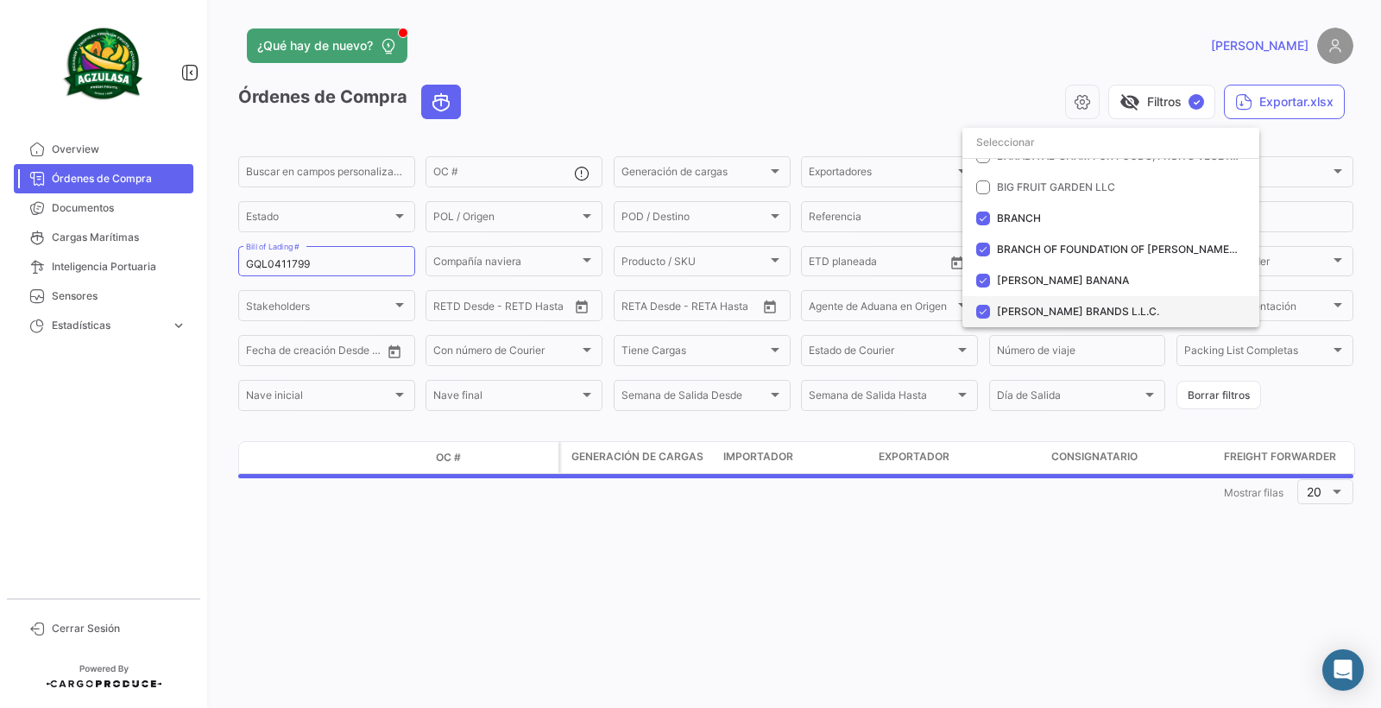
scroll to position [518, 0]
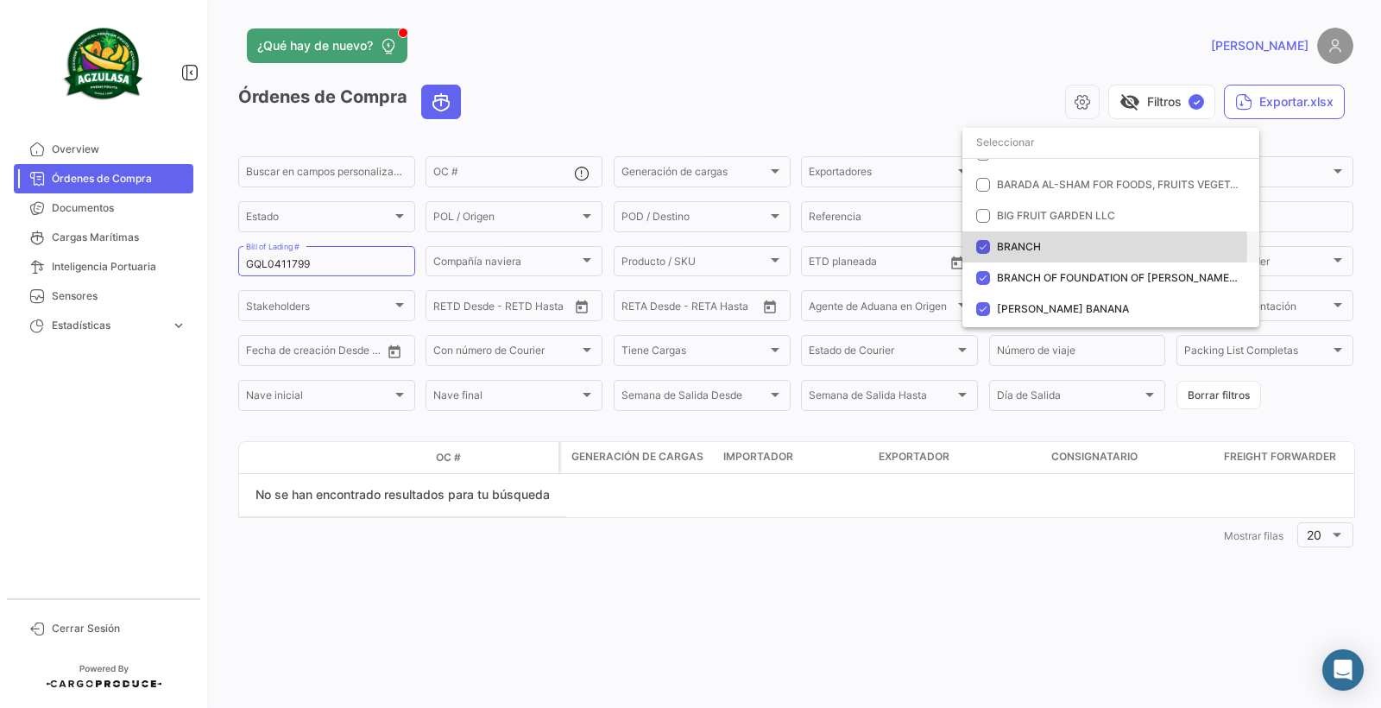
click at [989, 247] on mat-pseudo-checkbox at bounding box center [983, 247] width 14 height 14
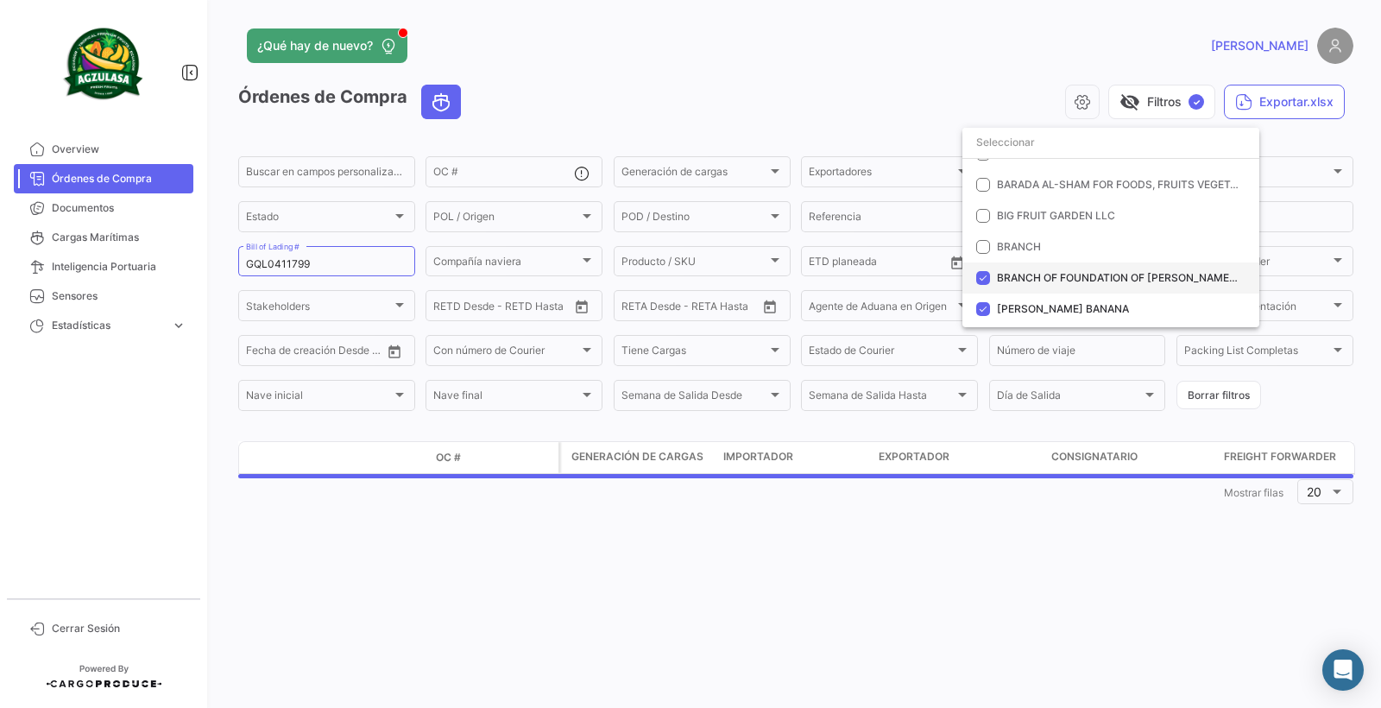
click at [993, 278] on mat-option "BRANCH OF FOUNDATION OF [PERSON_NAME] EL KURASHI" at bounding box center [1111, 277] width 297 height 31
click at [997, 304] on mat-option "[PERSON_NAME] BANANA" at bounding box center [1111, 309] width 297 height 31
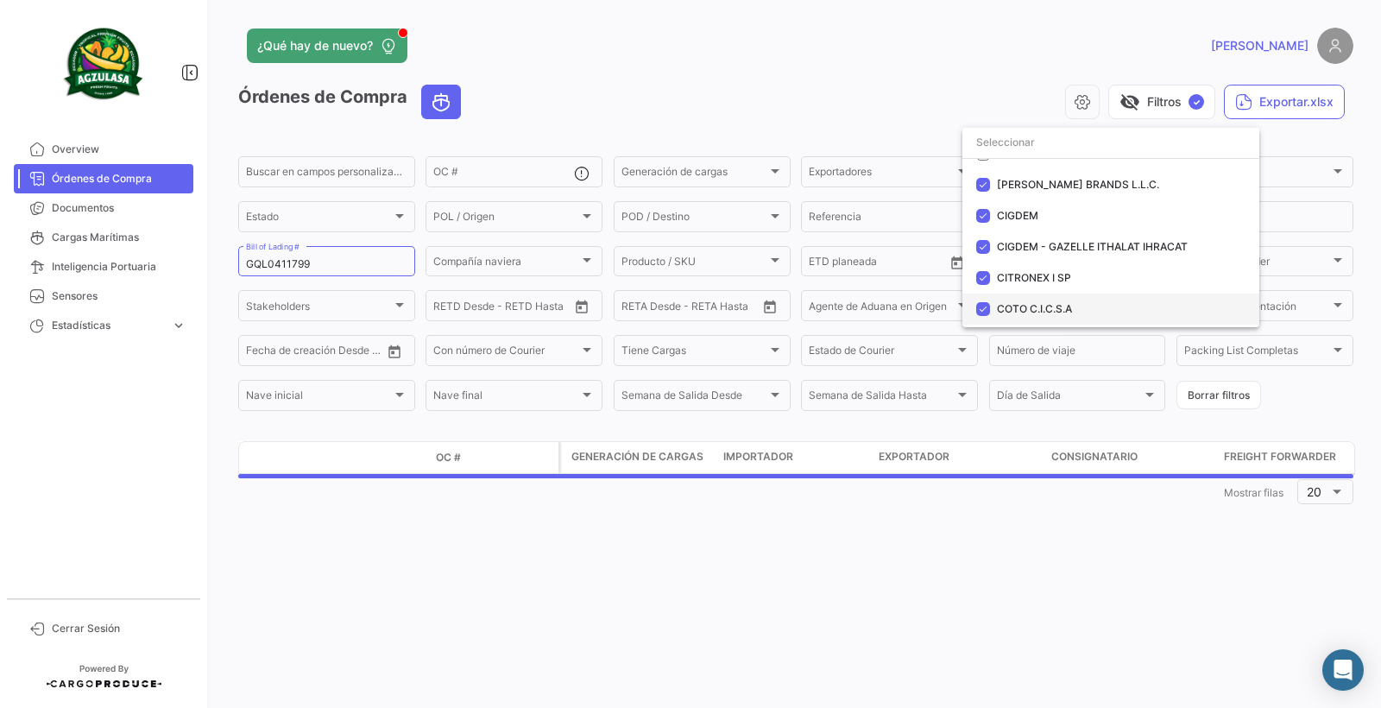
scroll to position [691, 0]
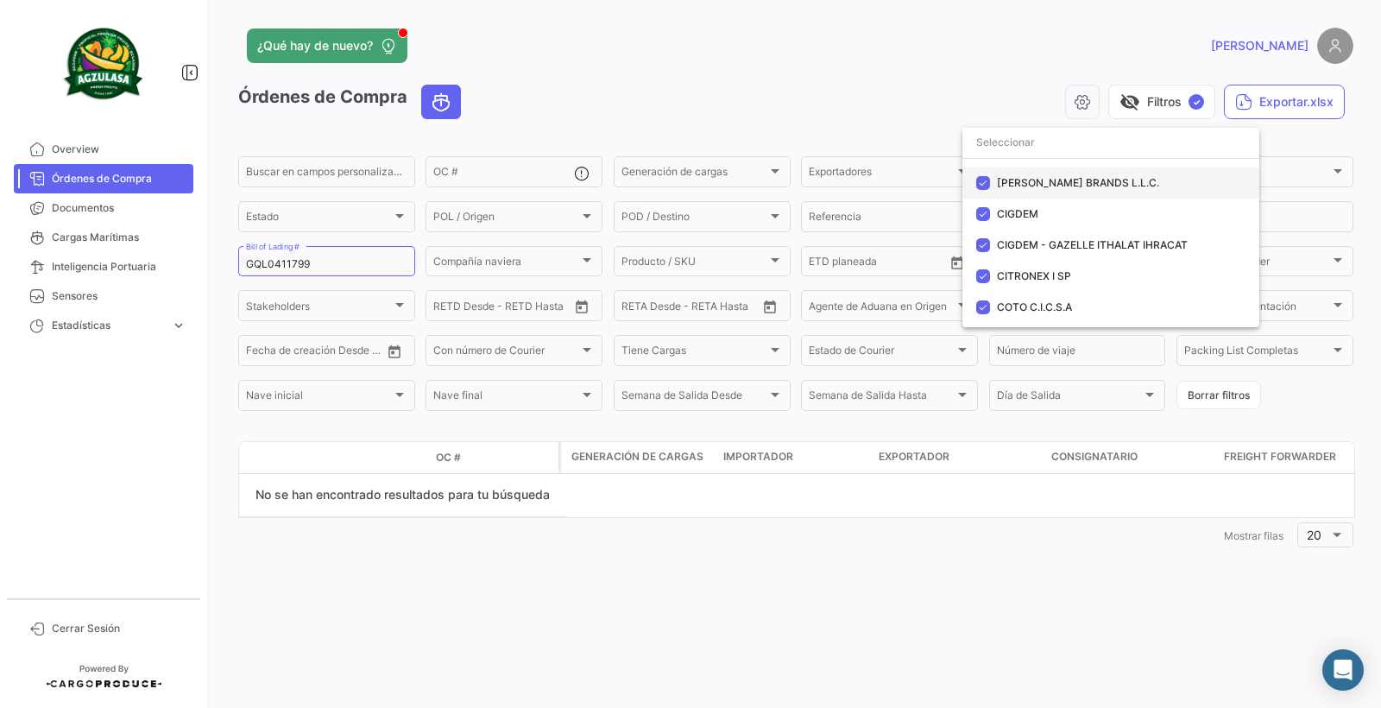
click at [977, 186] on mat-pseudo-checkbox at bounding box center [983, 183] width 14 height 14
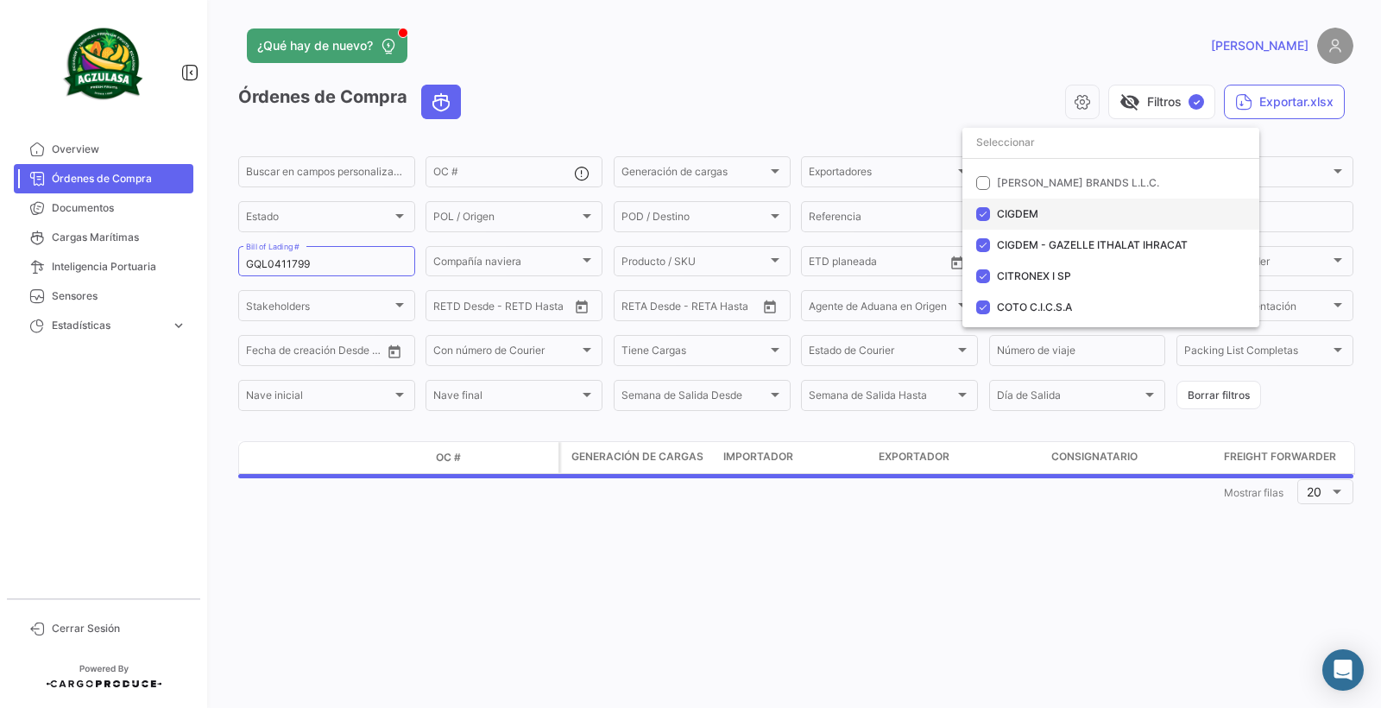
click at [981, 218] on mat-pseudo-checkbox at bounding box center [983, 214] width 14 height 14
click at [988, 244] on mat-pseudo-checkbox at bounding box center [983, 245] width 14 height 14
click at [994, 272] on mat-option "CITRONEX I SP" at bounding box center [1111, 276] width 297 height 31
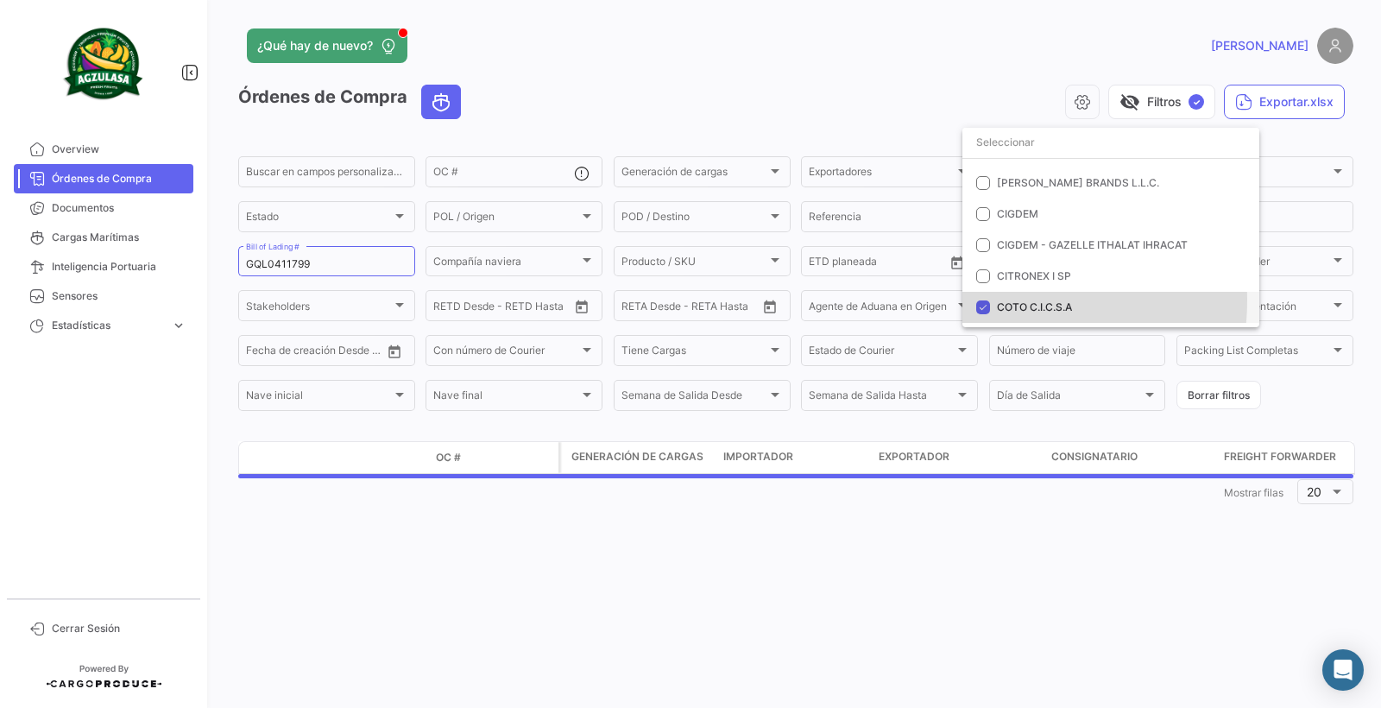
click at [994, 302] on mat-option "COTO C.I.C.S.A" at bounding box center [1111, 307] width 297 height 31
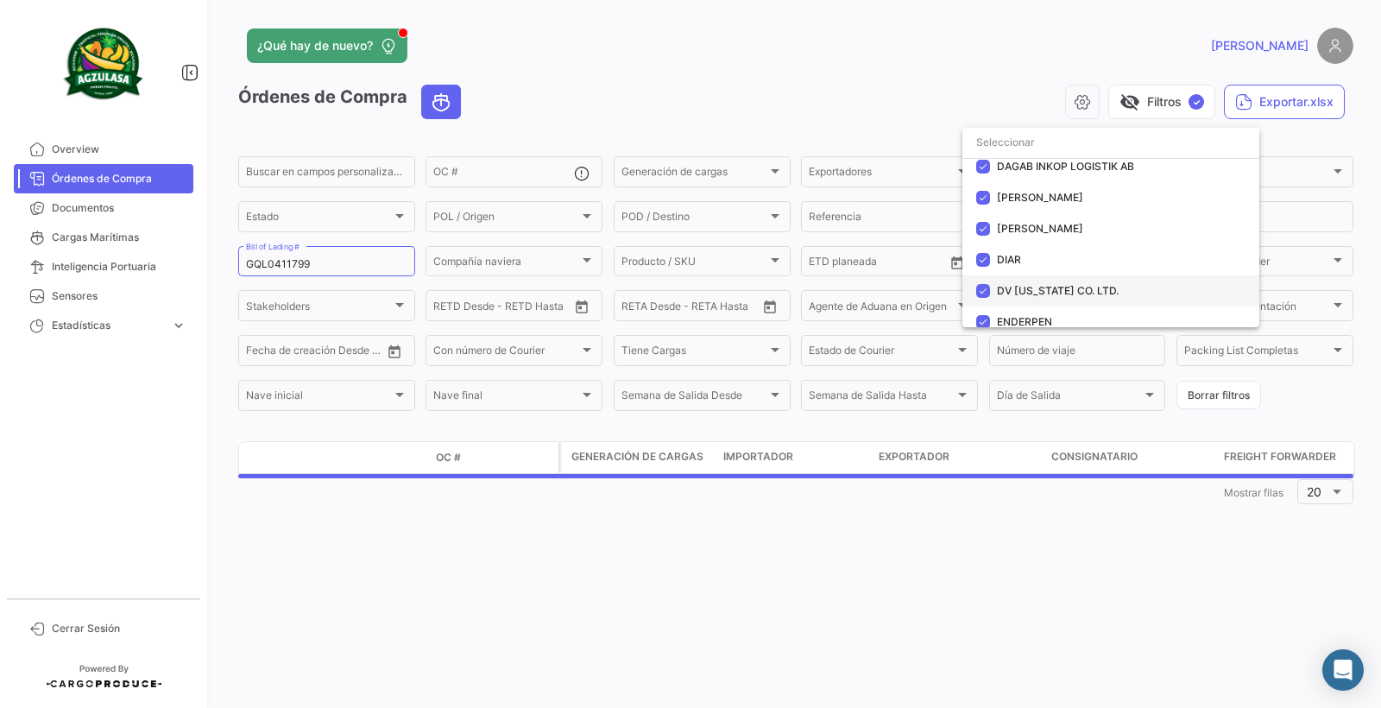
scroll to position [863, 0]
click at [989, 172] on mat-option "DAGAB INKOP LOGISTIK AB" at bounding box center [1111, 165] width 297 height 31
click at [992, 190] on mat-option "[PERSON_NAME]" at bounding box center [1111, 196] width 297 height 31
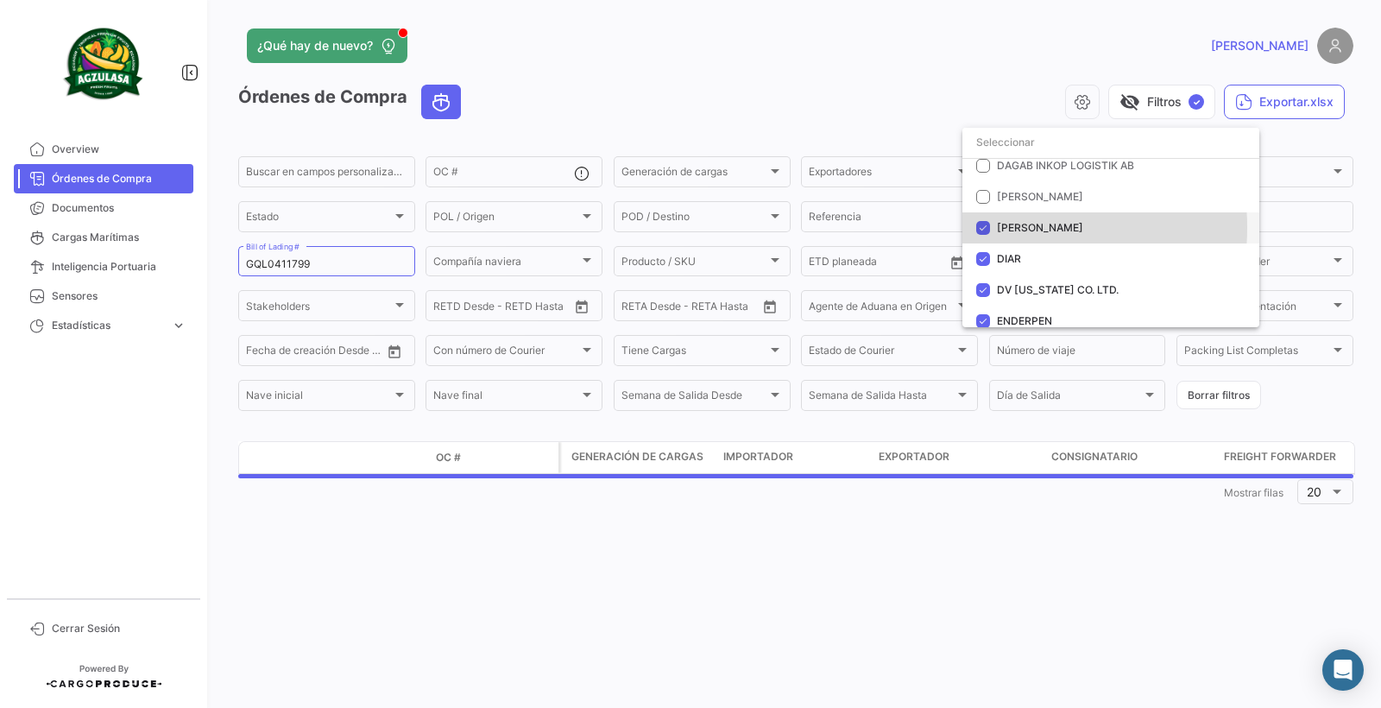
click at [995, 228] on mat-option "[PERSON_NAME]" at bounding box center [1111, 227] width 297 height 31
click at [996, 262] on mat-option "DIAR" at bounding box center [1111, 258] width 297 height 31
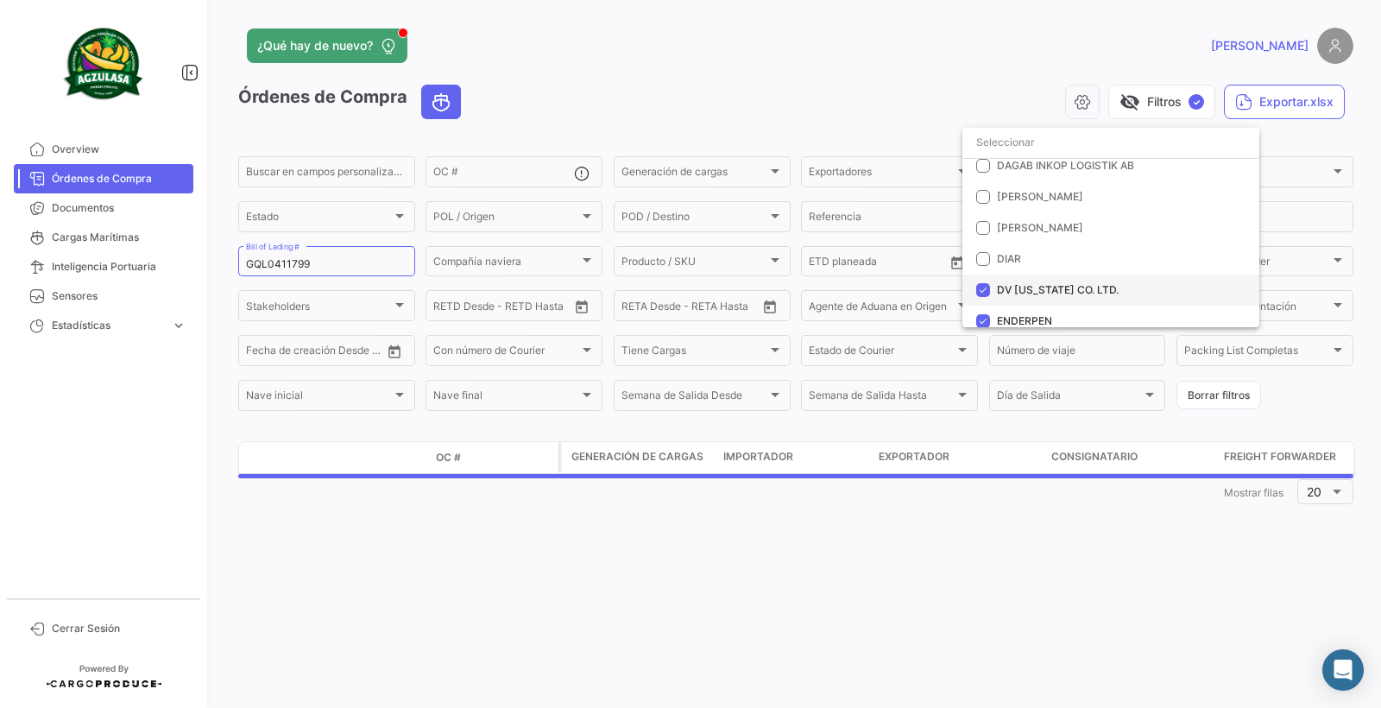
click at [996, 288] on mat-option "DV [US_STATE] CO. LTD." at bounding box center [1111, 290] width 297 height 31
click at [997, 325] on span "ENDERPEN" at bounding box center [1024, 320] width 55 height 13
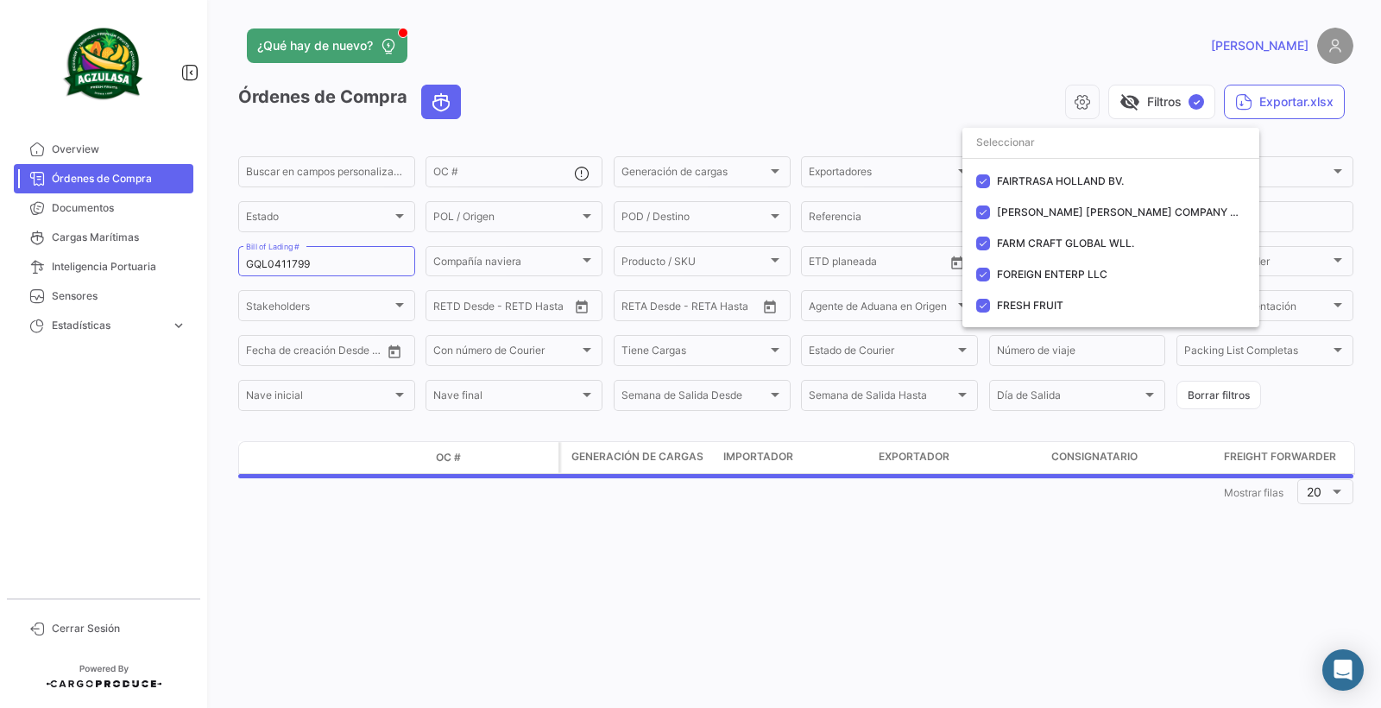
scroll to position [1036, 0]
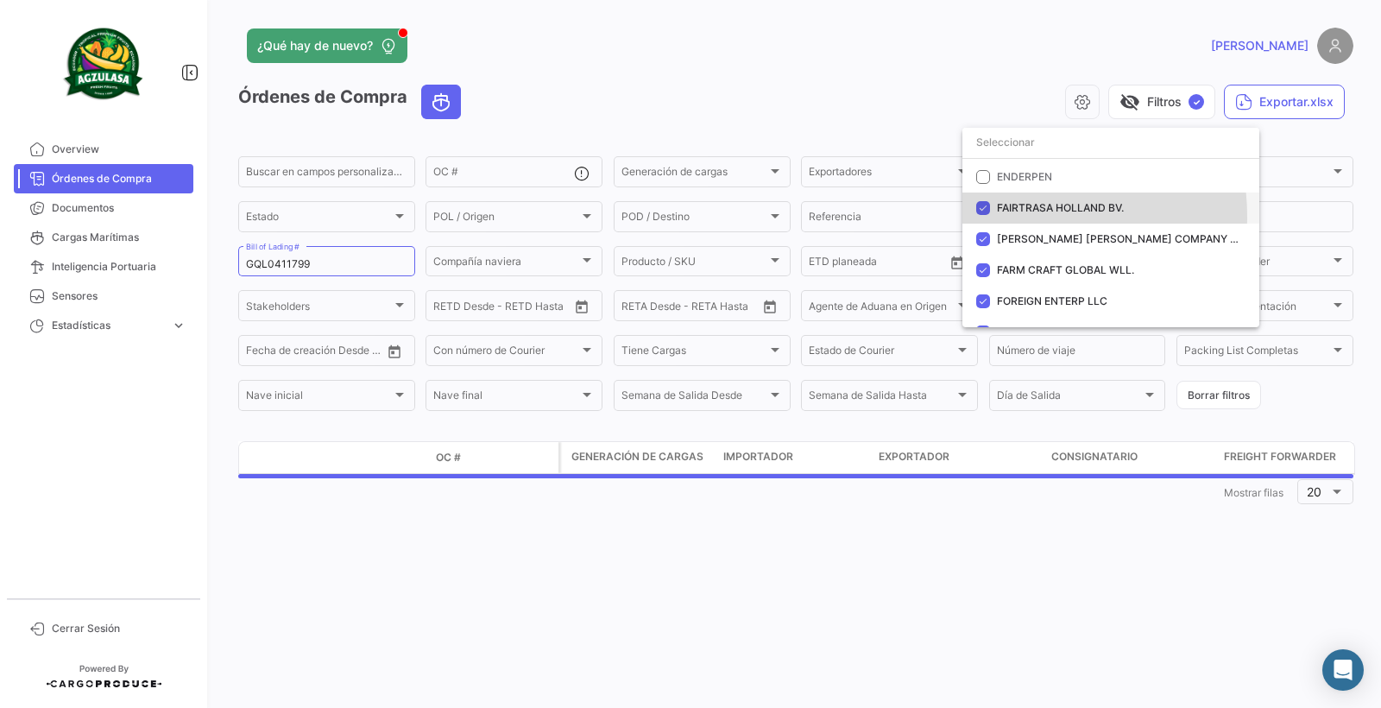
click at [1000, 217] on mat-option "FAIRTRASA HOLLAND BV." at bounding box center [1111, 208] width 297 height 31
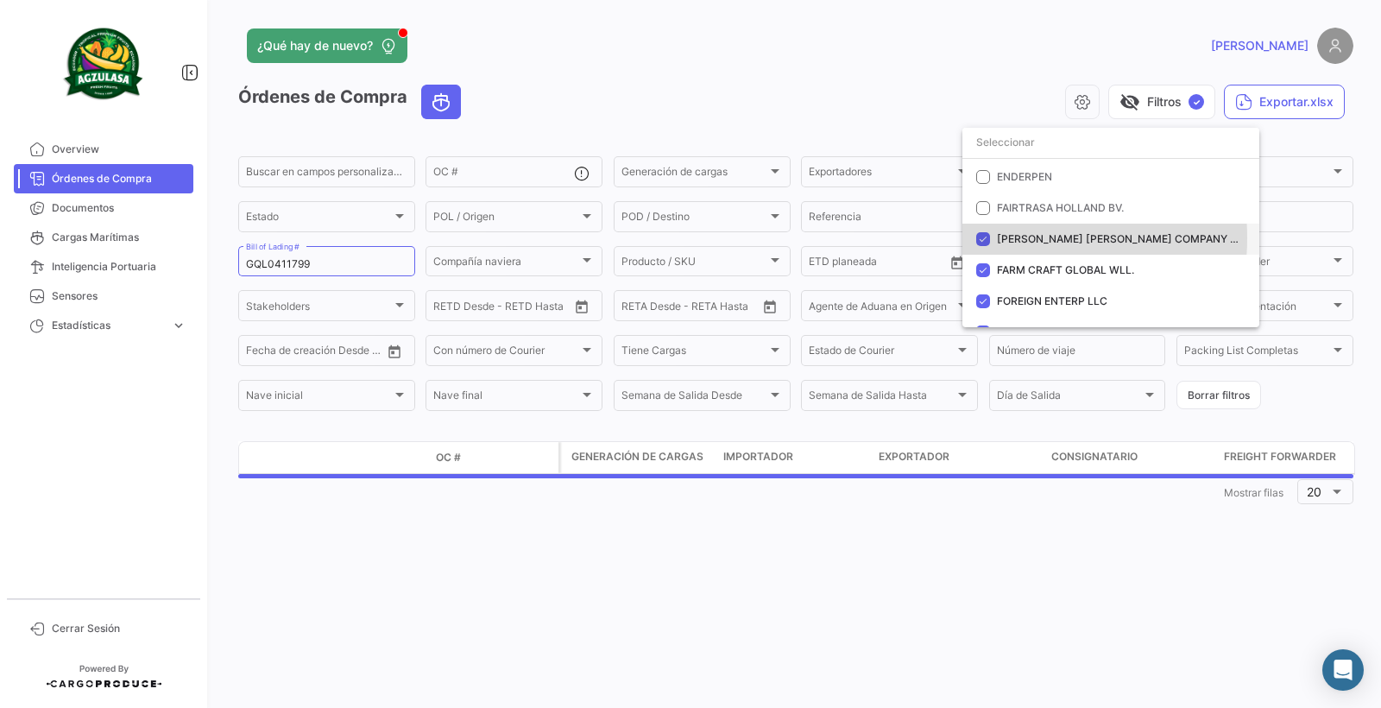
click at [1000, 241] on span "[PERSON_NAME] [PERSON_NAME] COMPANY FOR VEGETABLES AND FRUITS (AL BAKRAWE)" at bounding box center [1230, 238] width 466 height 13
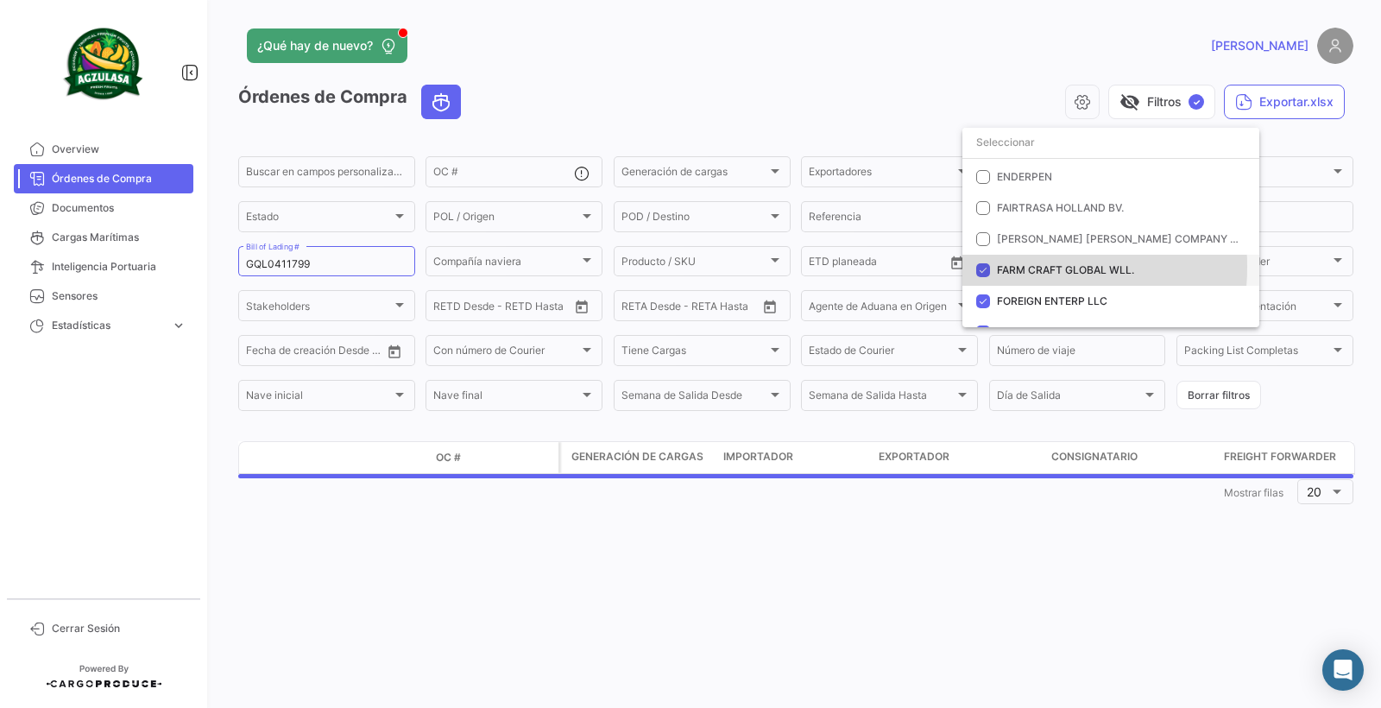
click at [1006, 269] on span "FARM CRAFT GLOBAL WLL." at bounding box center [1065, 269] width 137 height 13
click at [1006, 297] on span "FOREIGN ENTERP LLC" at bounding box center [1052, 300] width 110 height 13
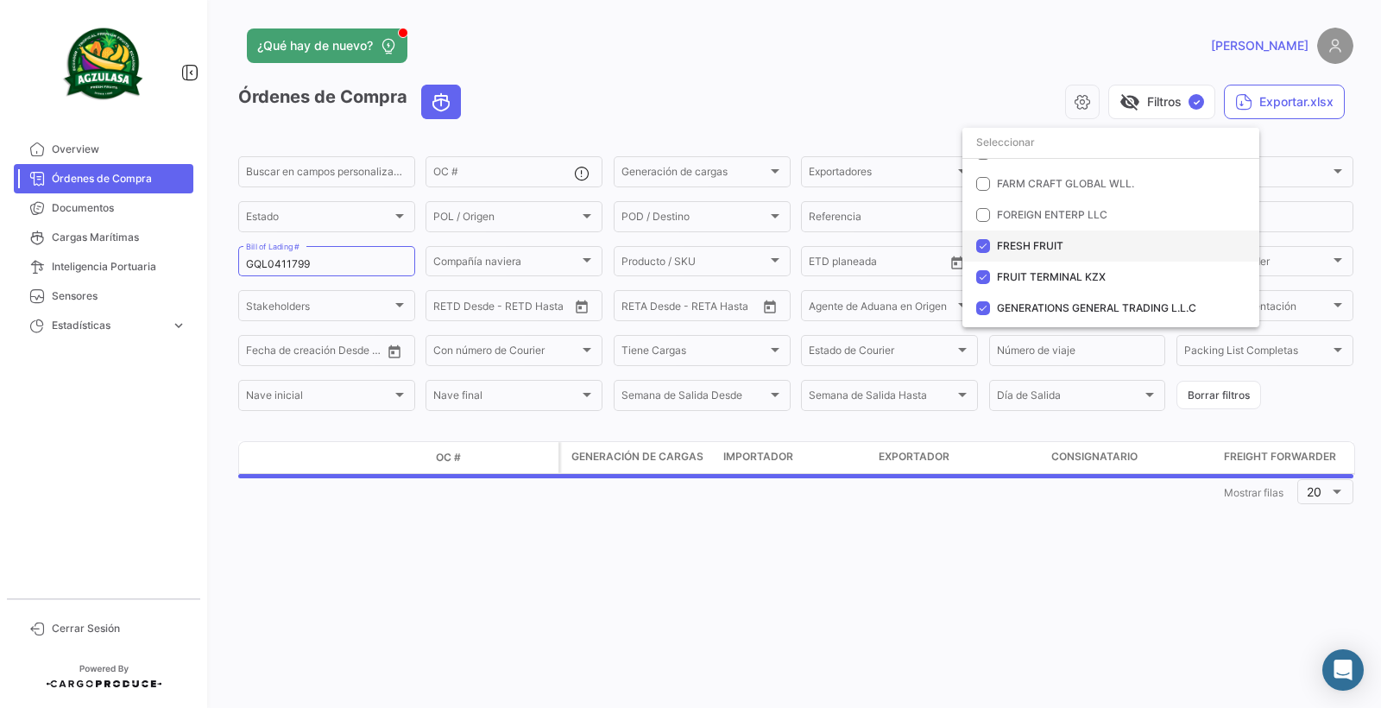
click at [994, 249] on mat-option "FRESH FRUIT" at bounding box center [1111, 245] width 297 height 31
click at [994, 278] on mat-option "FRUIT TERMINAL KZX" at bounding box center [1111, 277] width 297 height 31
click at [996, 308] on mat-option "GENERATIONS GENERAL TRADING L.L.C" at bounding box center [1111, 308] width 297 height 31
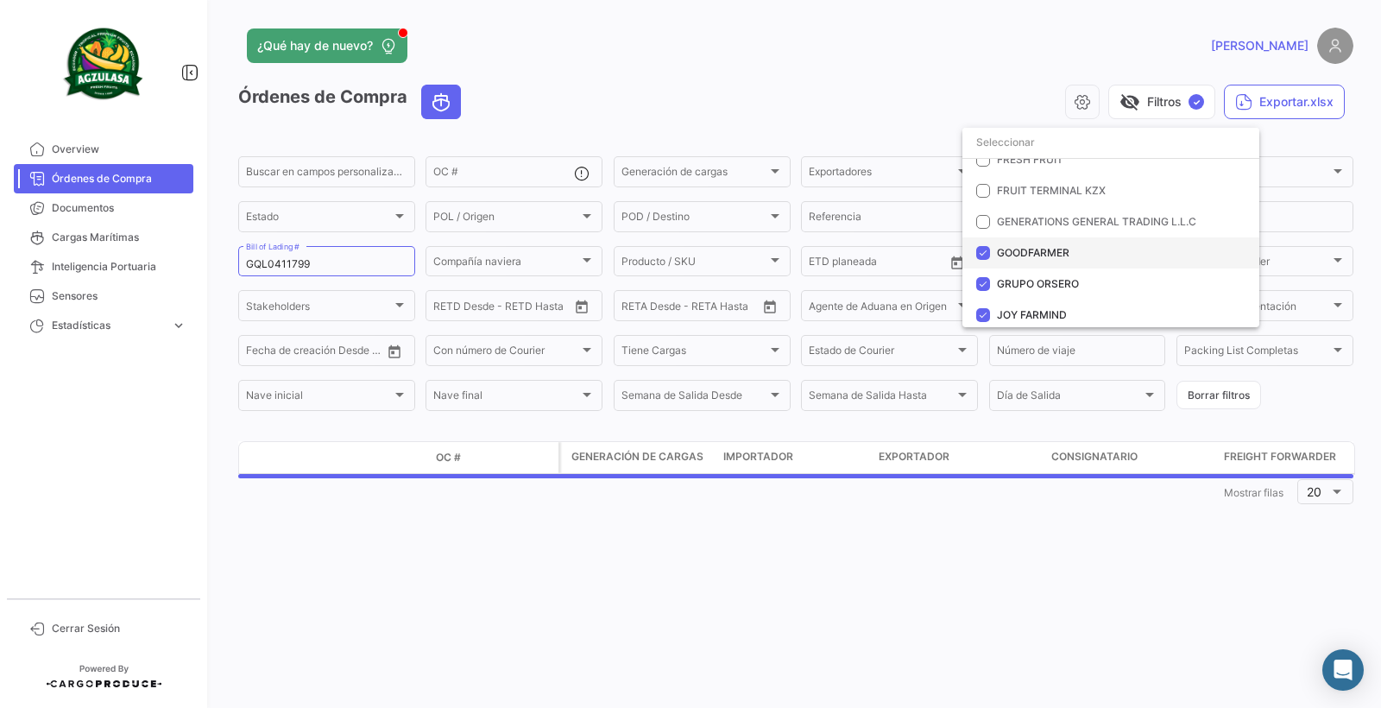
click at [997, 258] on span "GOODFARMER" at bounding box center [1033, 252] width 73 height 13
drag, startPoint x: 998, startPoint y: 280, endPoint x: 1001, endPoint y: 294, distance: 15.1
click at [999, 281] on span "GRUPO ORSERO" at bounding box center [1038, 283] width 82 height 13
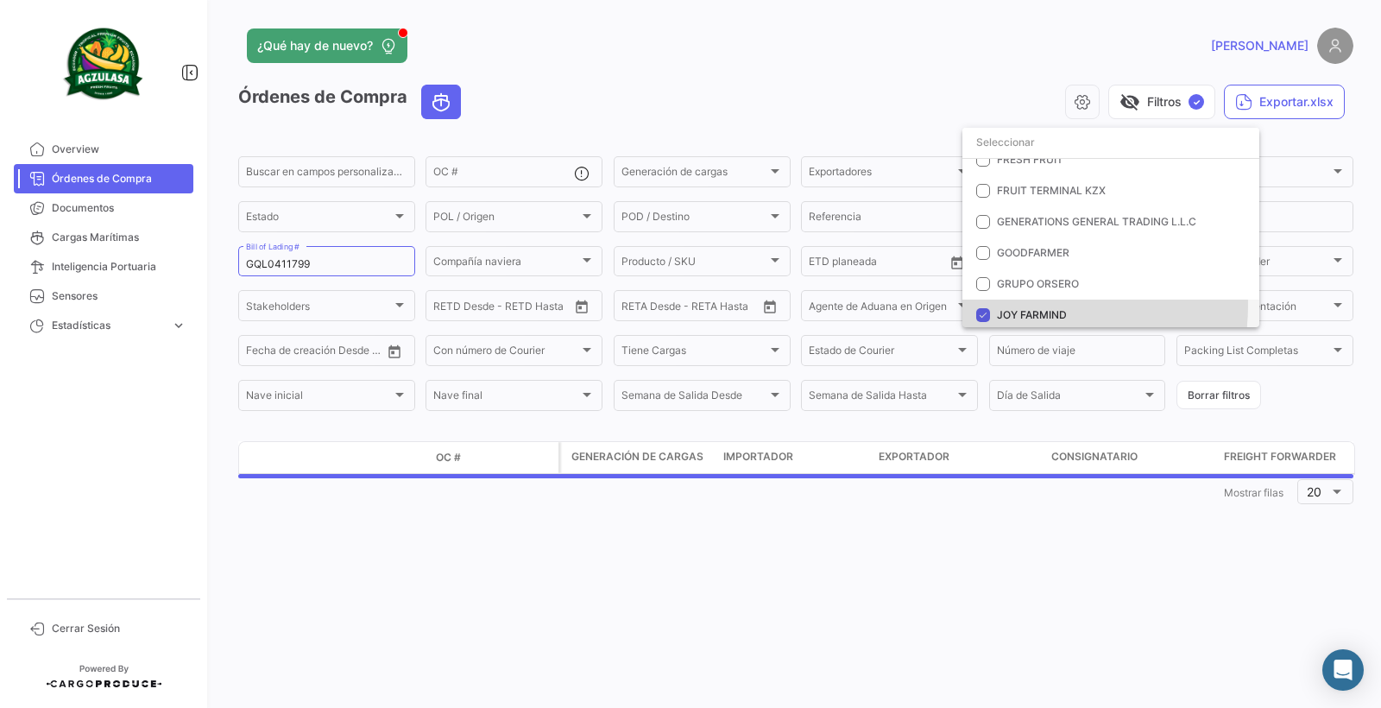
click at [1003, 306] on mat-option "JOY FARMIND" at bounding box center [1111, 315] width 297 height 31
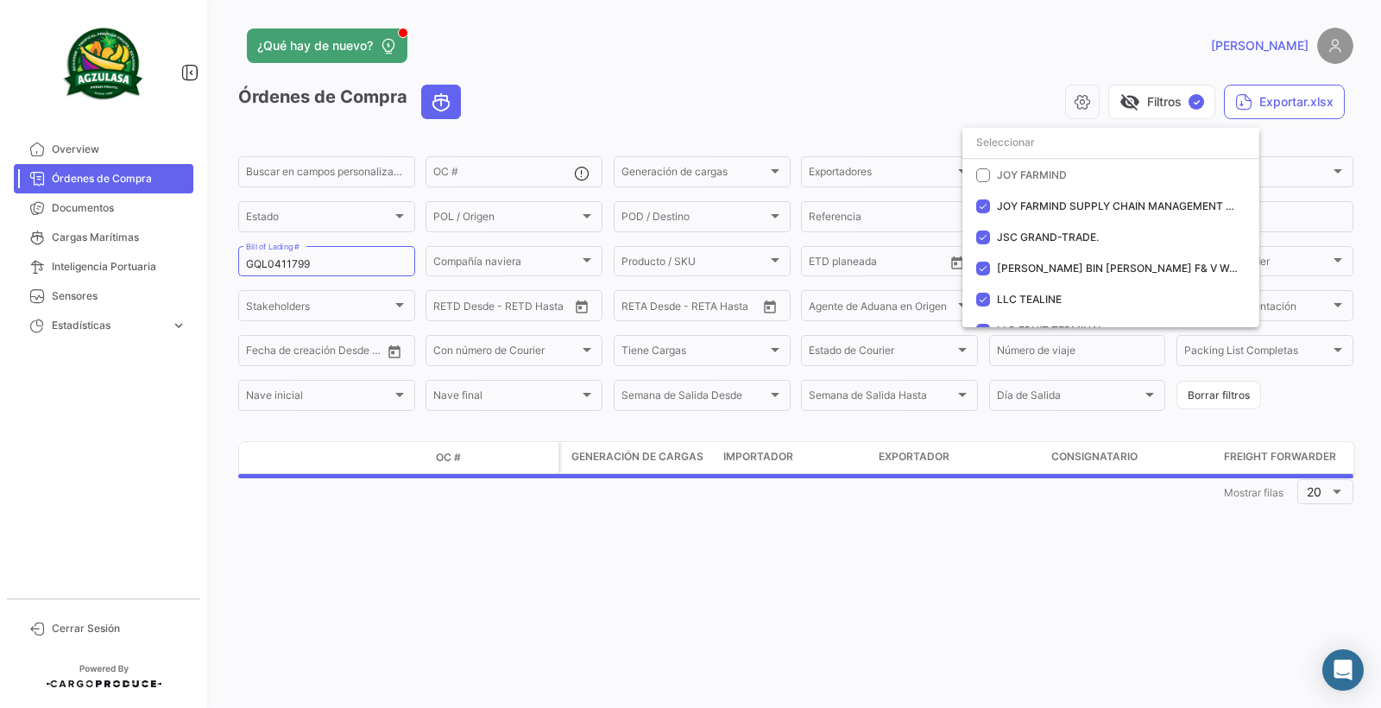
scroll to position [1381, 0]
click at [1006, 206] on span "JOY FARMIND SUPPLY CHAIN MANAGEMENT LIMITED" at bounding box center [1132, 204] width 270 height 13
click at [1008, 236] on span "JSC GRAND-TRADE." at bounding box center [1048, 235] width 102 height 13
click at [1011, 272] on span "[PERSON_NAME] BIN [PERSON_NAME] F& V W.L.L" at bounding box center [1121, 266] width 249 height 13
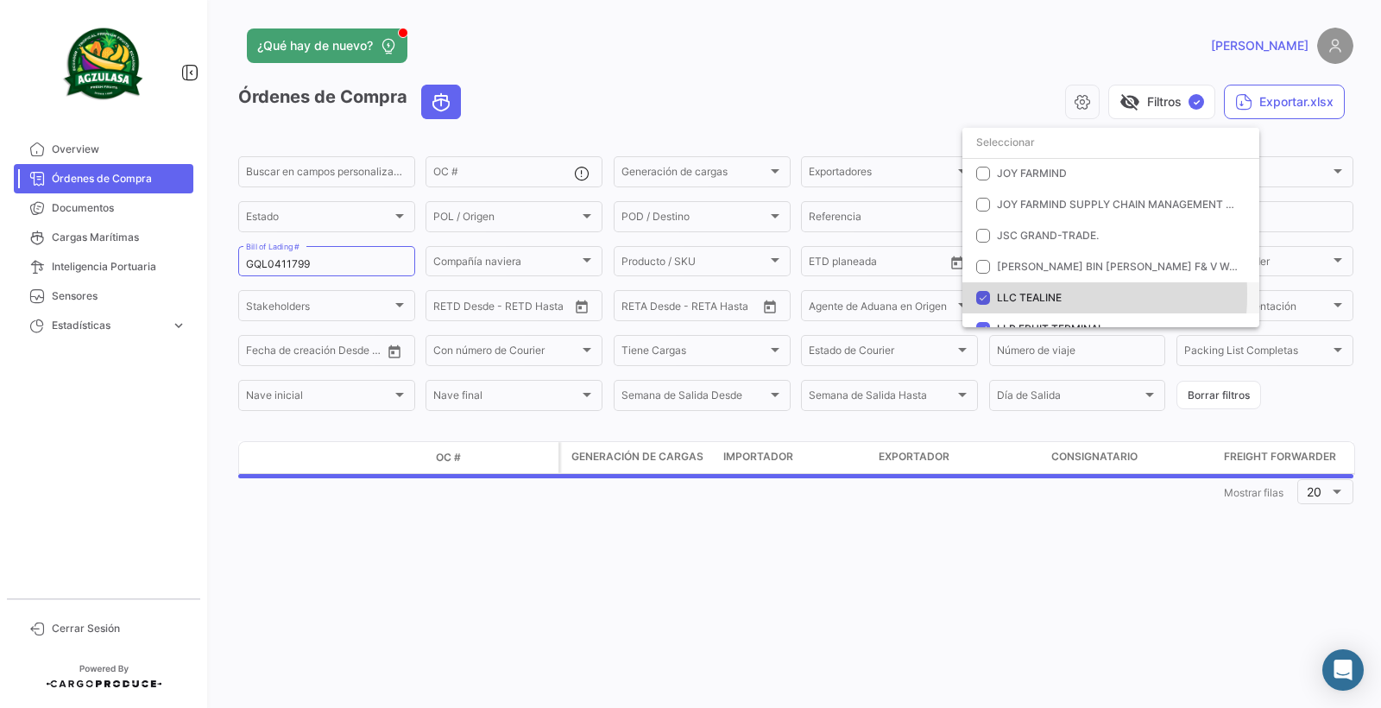
click at [1011, 294] on span "LLC TEALINE" at bounding box center [1029, 297] width 65 height 13
click at [1011, 318] on mat-option "LLP FRUIT TERMINAL" at bounding box center [1111, 328] width 297 height 31
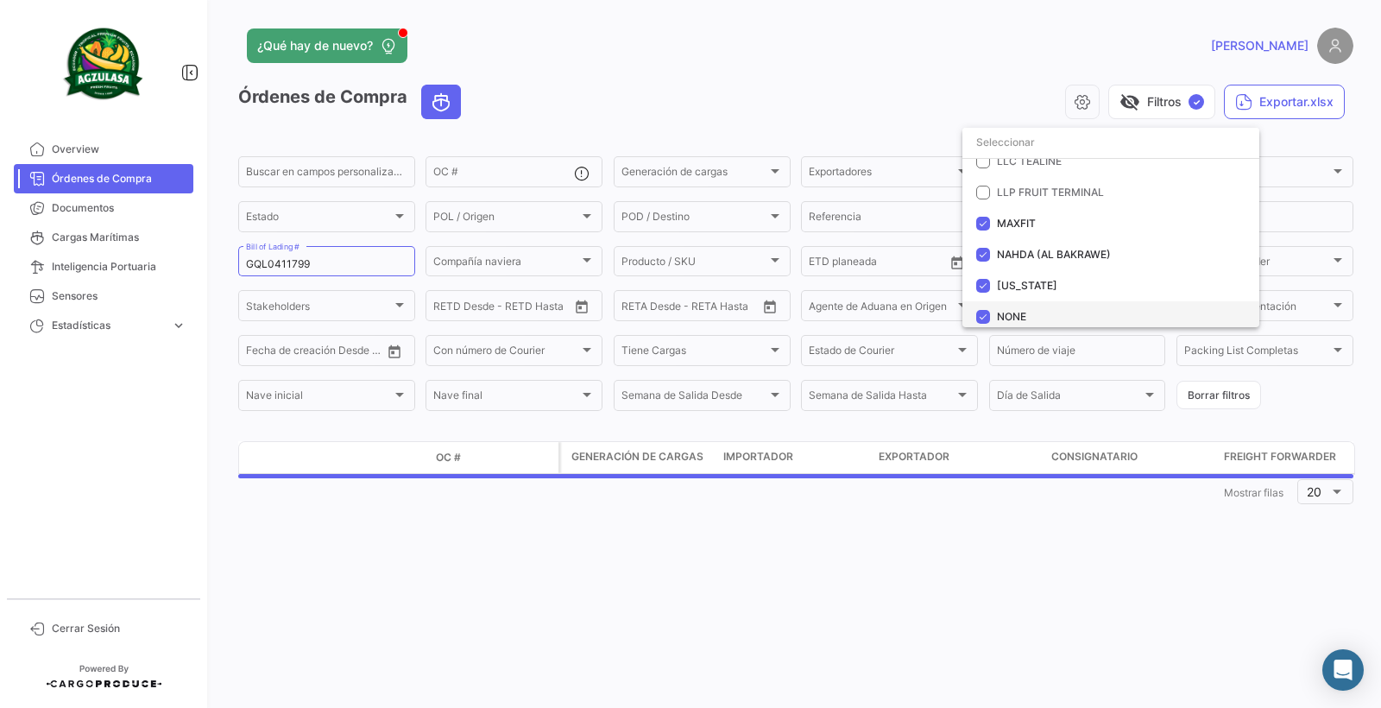
scroll to position [1554, 0]
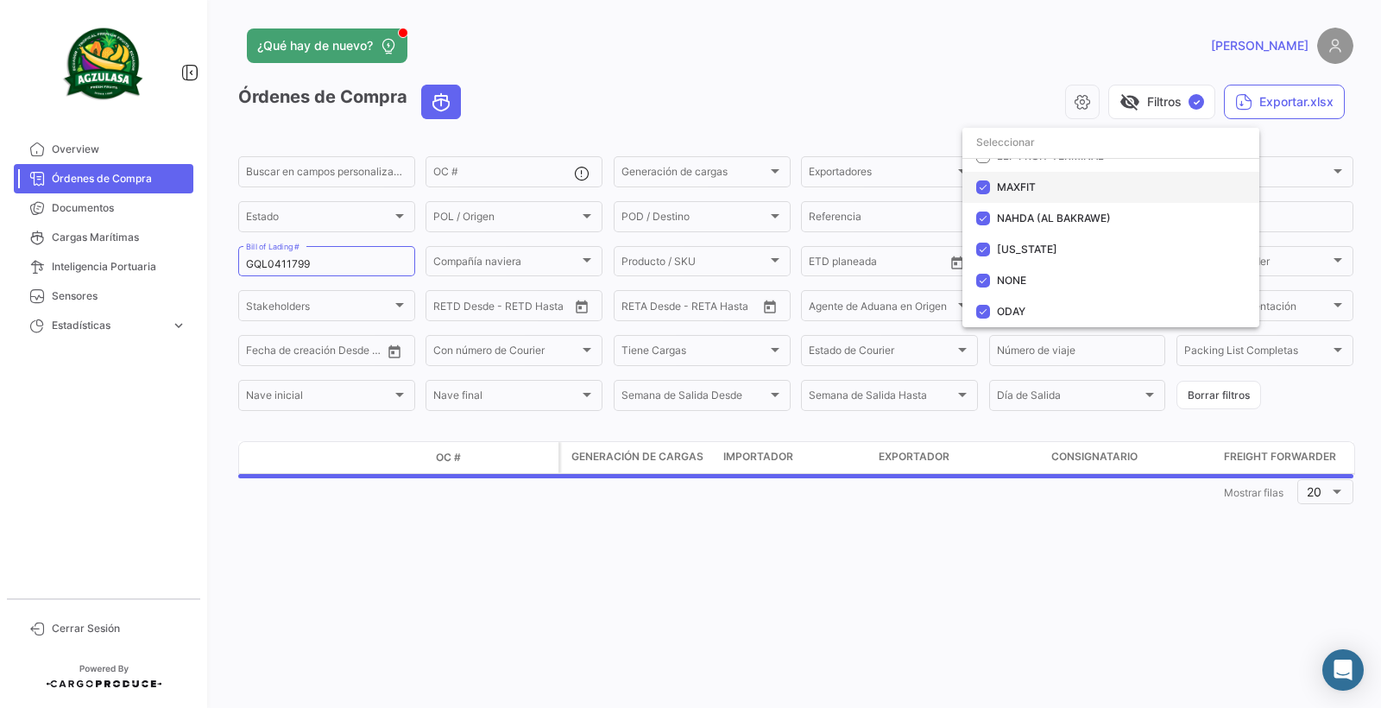
click at [1011, 196] on mat-option "MAXFIT" at bounding box center [1111, 187] width 297 height 31
click at [1014, 221] on span "NAHDA (AL BAKRAWE)" at bounding box center [1054, 218] width 114 height 13
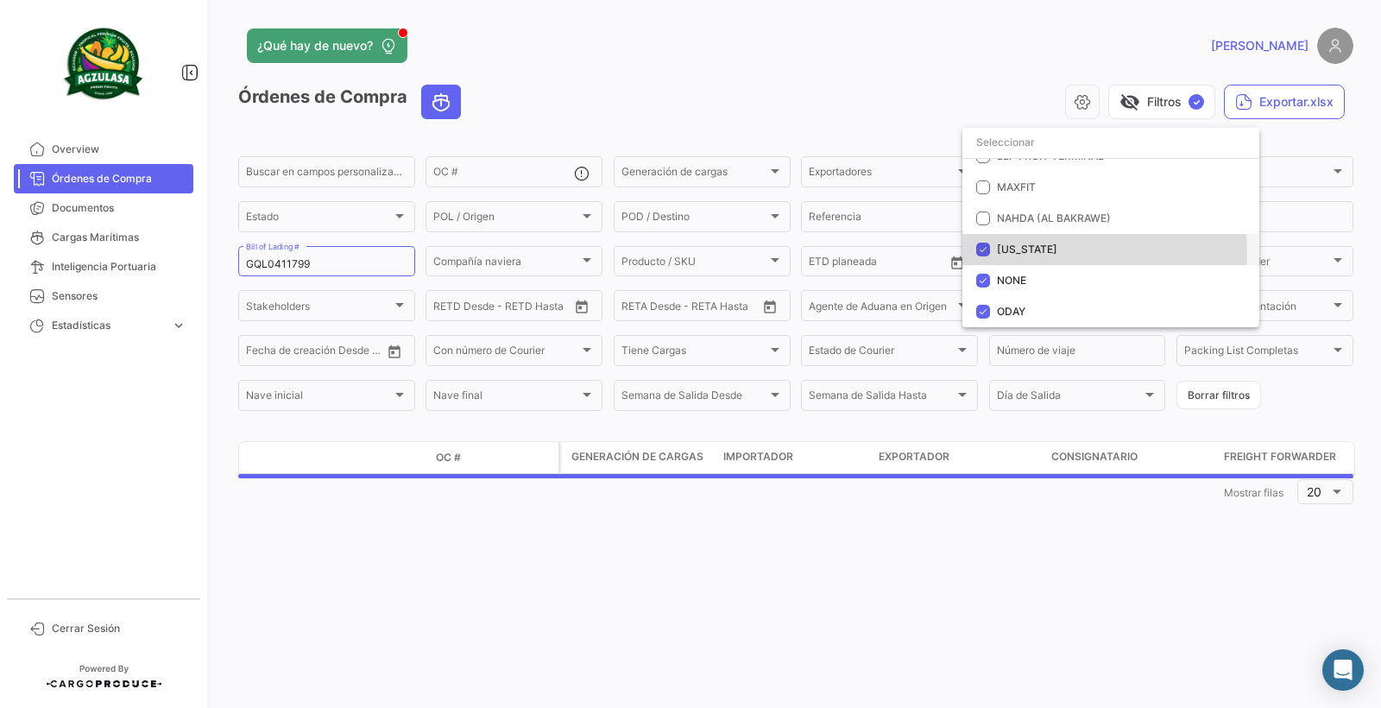
click at [1017, 253] on span "[US_STATE]" at bounding box center [1027, 249] width 60 height 13
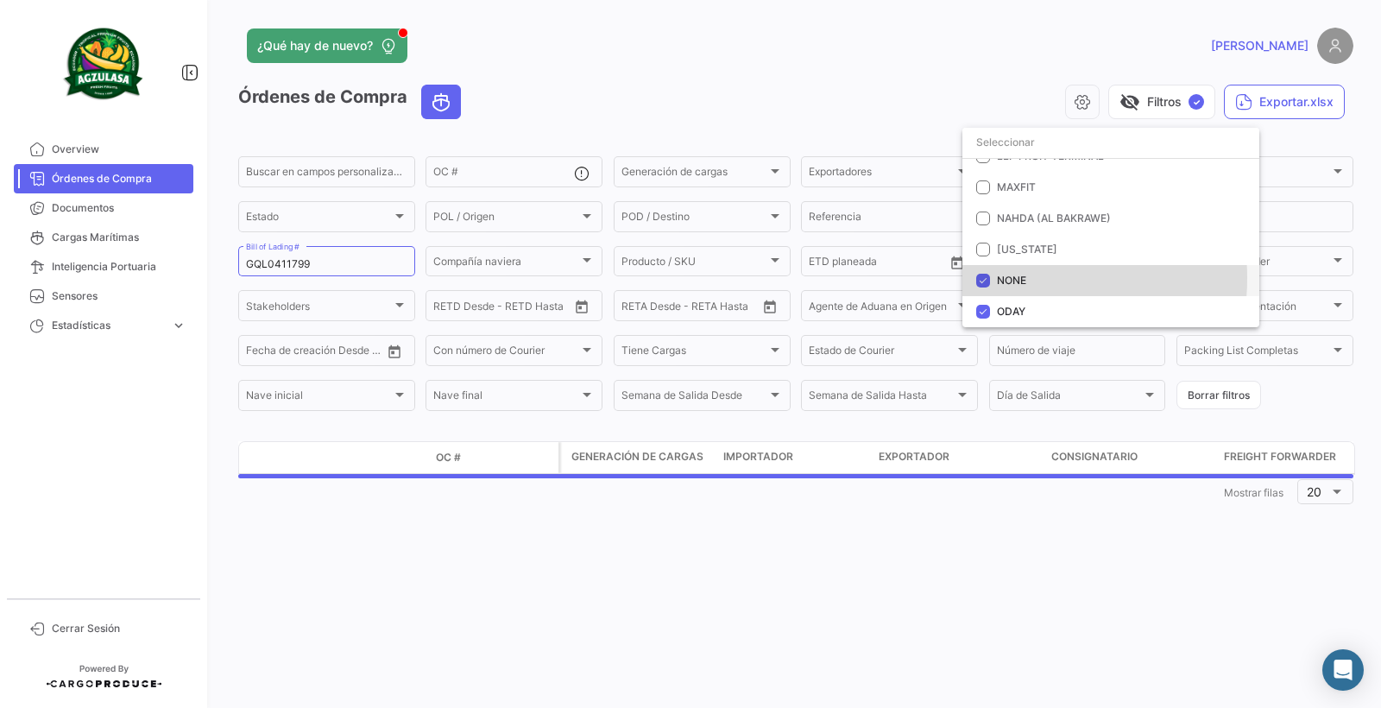
click at [1013, 278] on span "NONE" at bounding box center [1011, 280] width 29 height 13
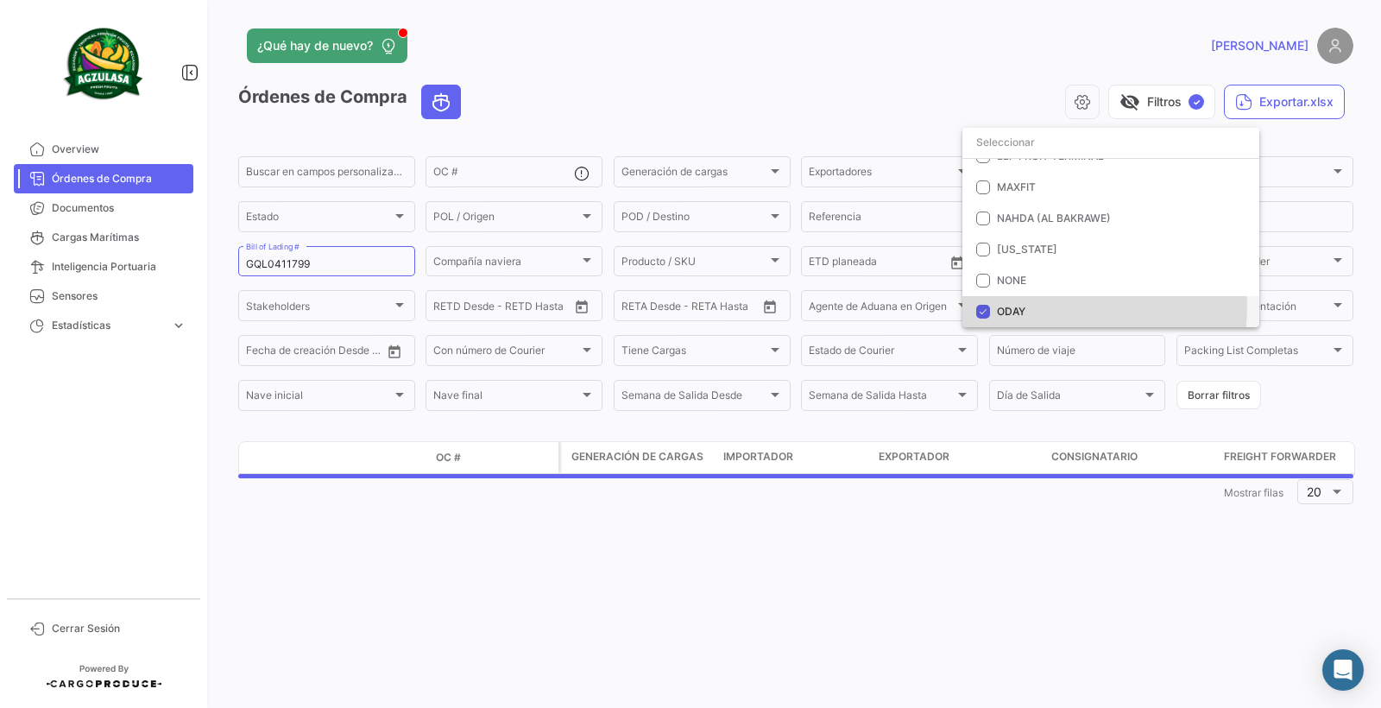
click at [1012, 306] on span "ODAY" at bounding box center [1011, 311] width 28 height 13
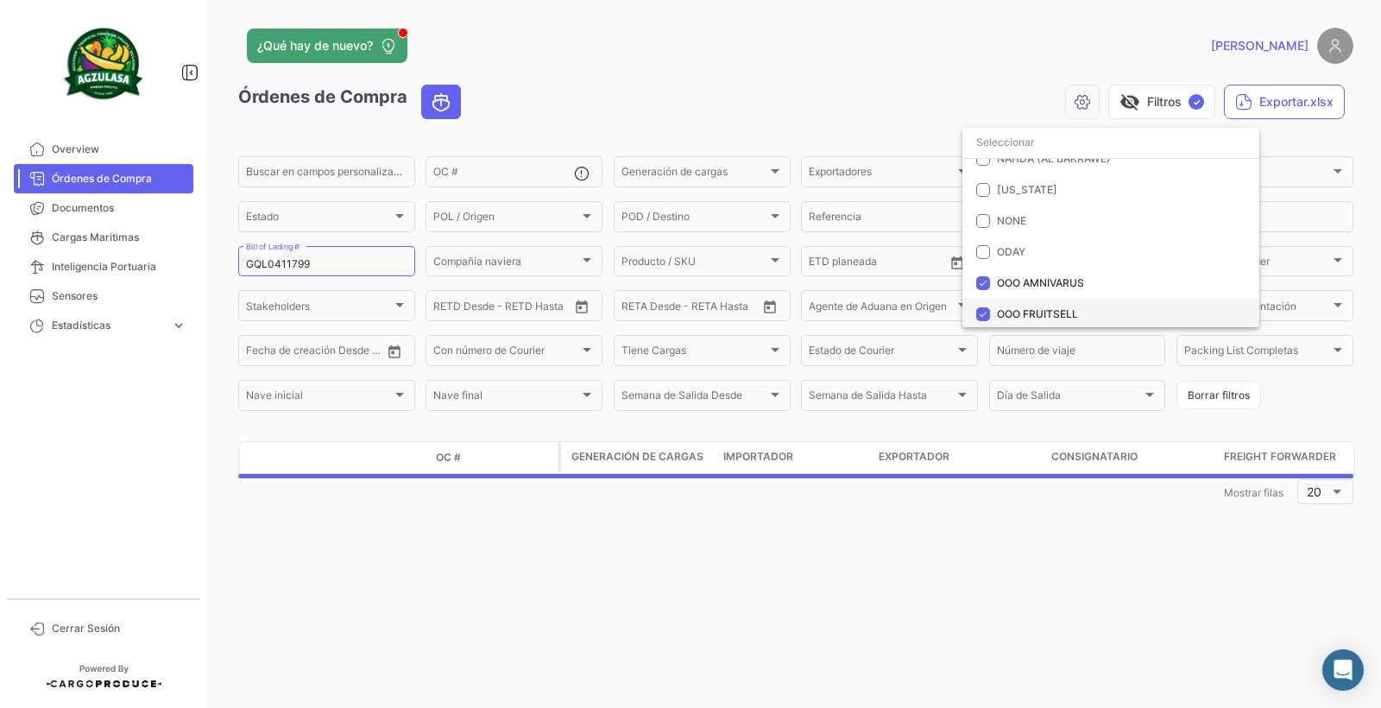
scroll to position [1640, 0]
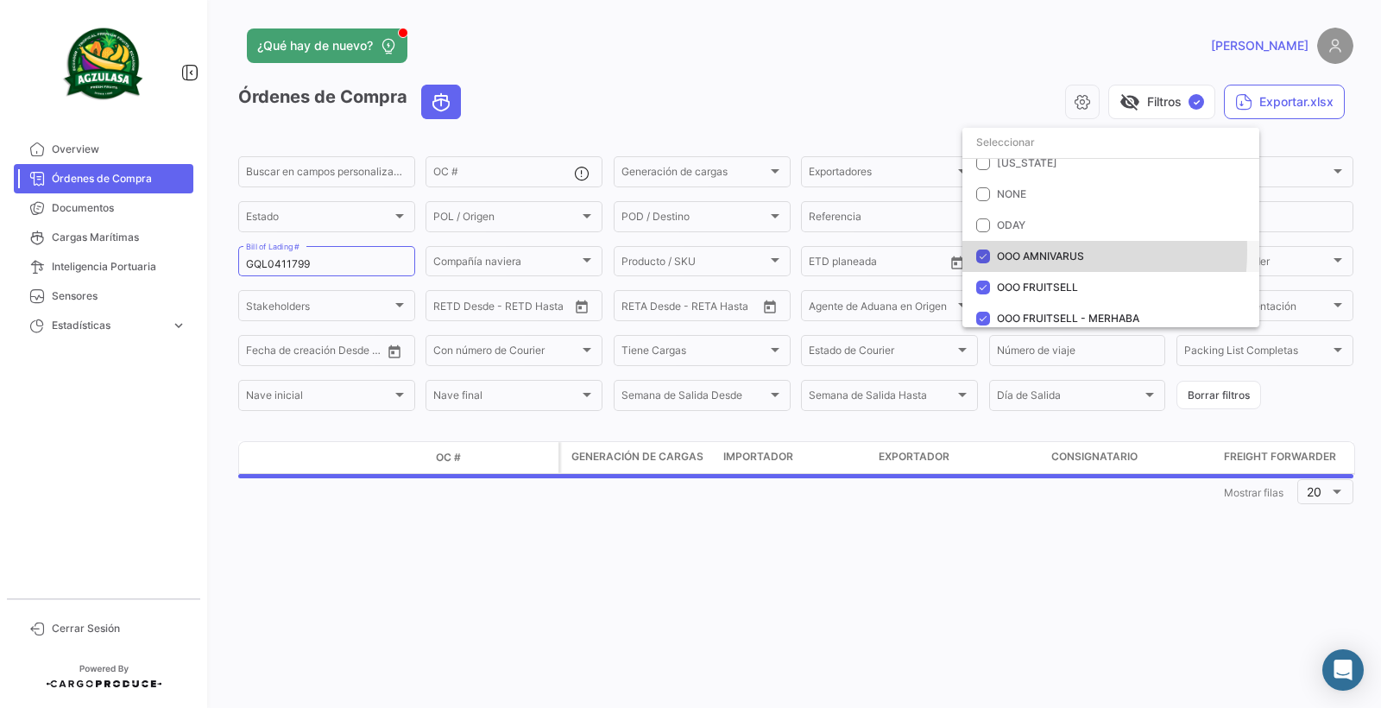
click at [1005, 250] on span "OOO AMNIVARUS" at bounding box center [1040, 255] width 87 height 13
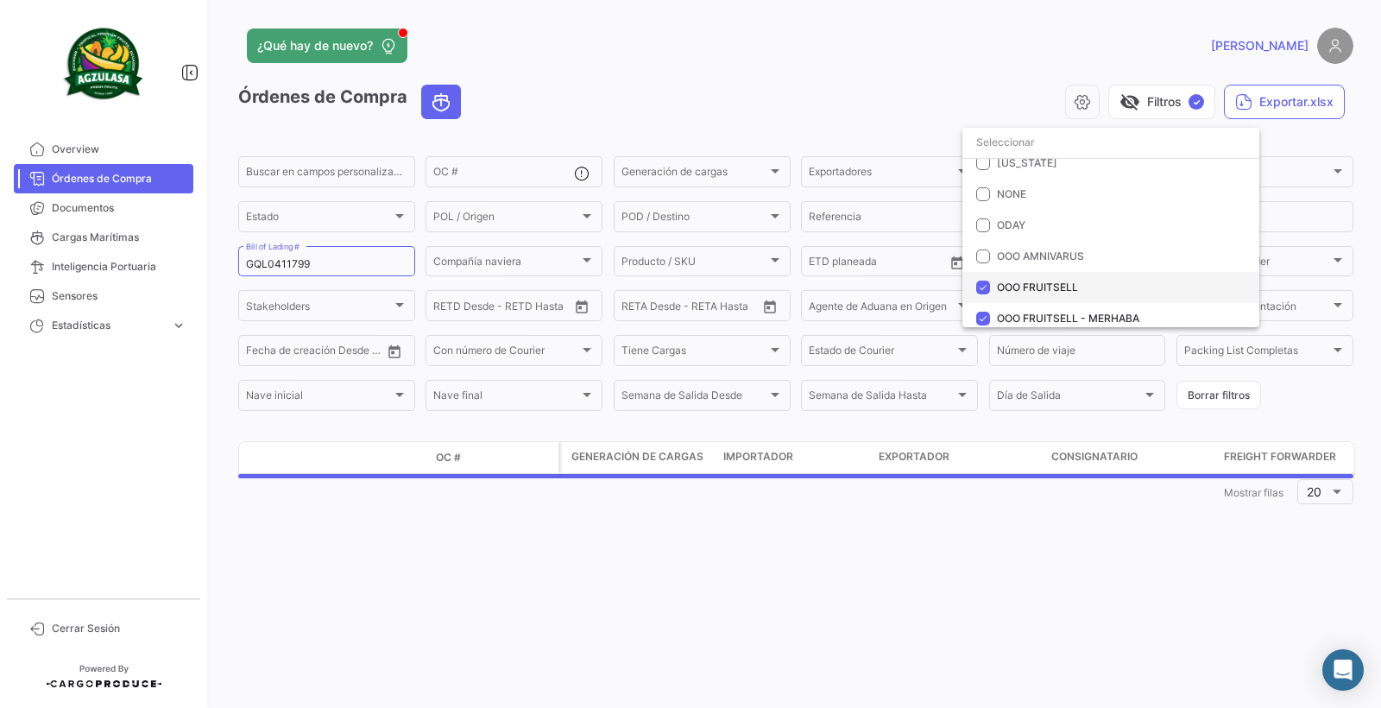
click at [1003, 295] on mat-option "OOO FRUITSELL" at bounding box center [1111, 287] width 297 height 31
click at [1001, 310] on mat-option "OOO FRUITSELL - MERHABA" at bounding box center [1111, 318] width 297 height 31
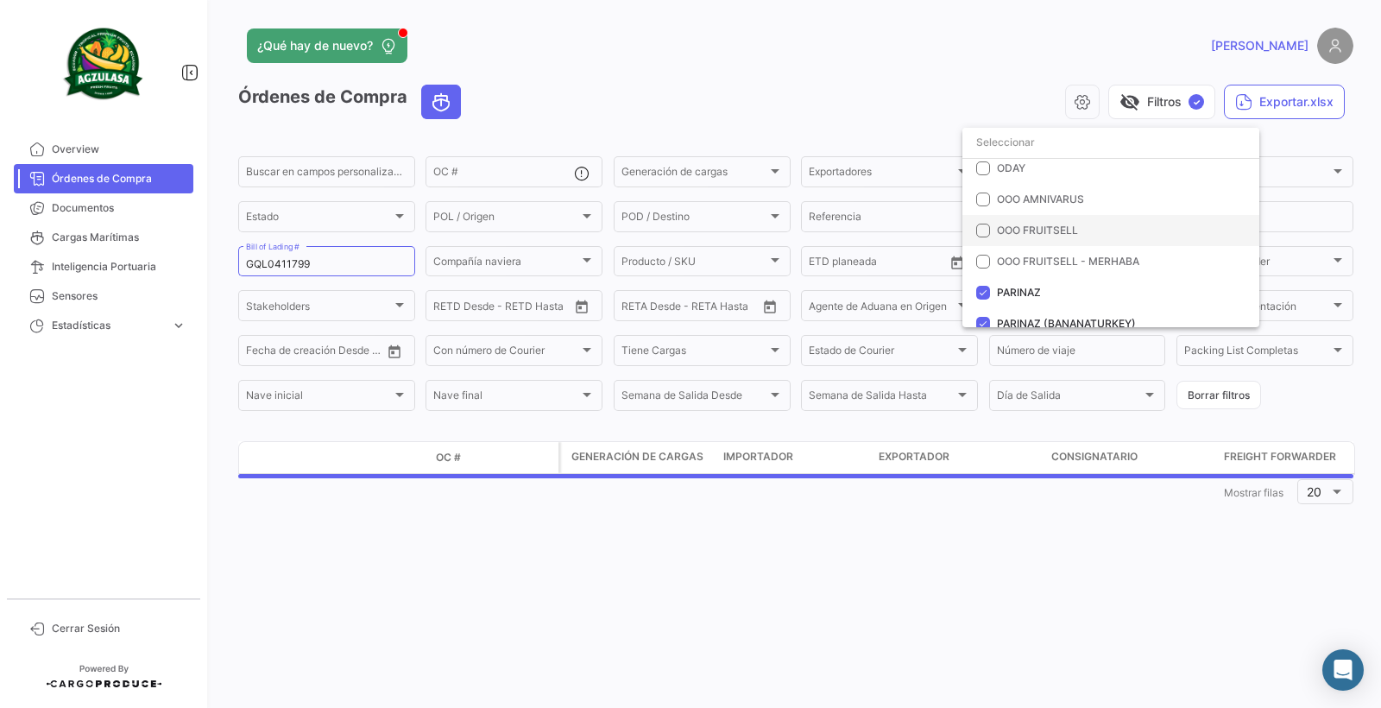
scroll to position [1727, 0]
click at [997, 283] on span "PARINAZ" at bounding box center [1019, 288] width 44 height 13
click at [1004, 315] on span "PARINAZ (BANANATURKEY)" at bounding box center [1066, 319] width 139 height 13
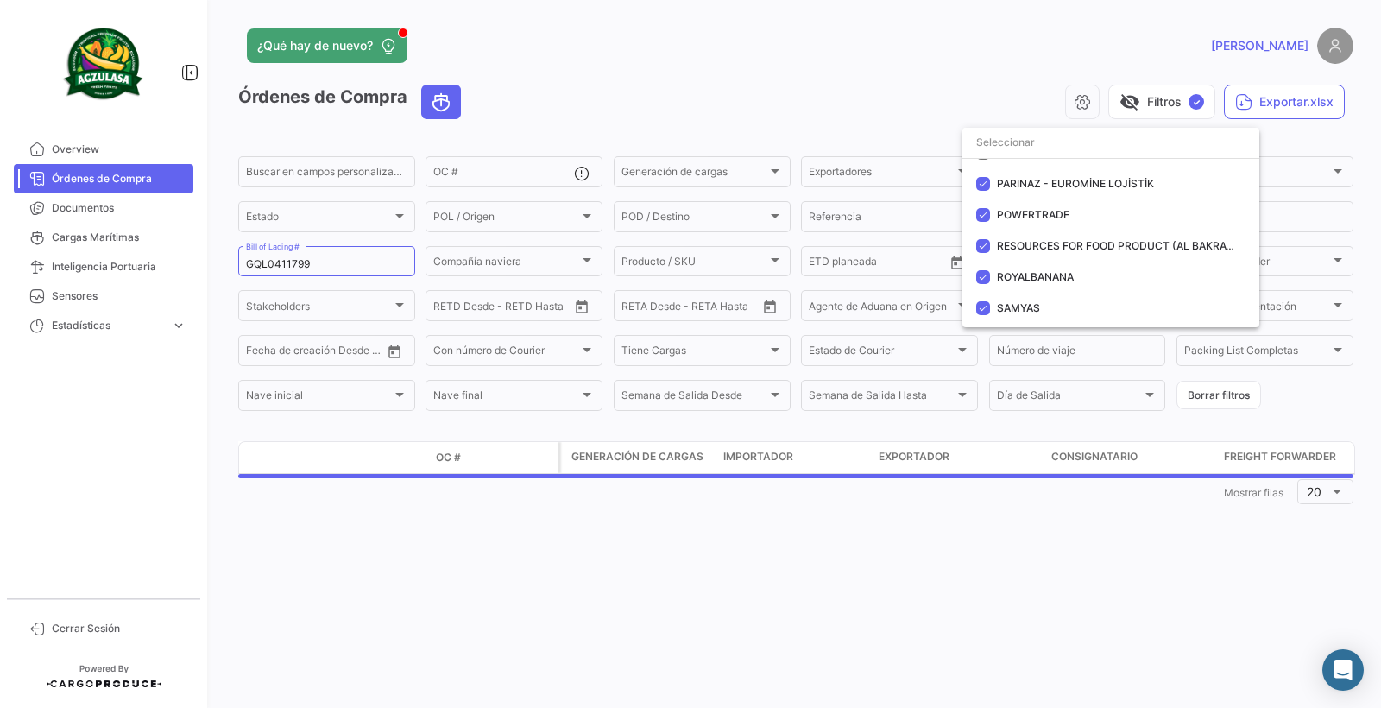
scroll to position [1899, 0]
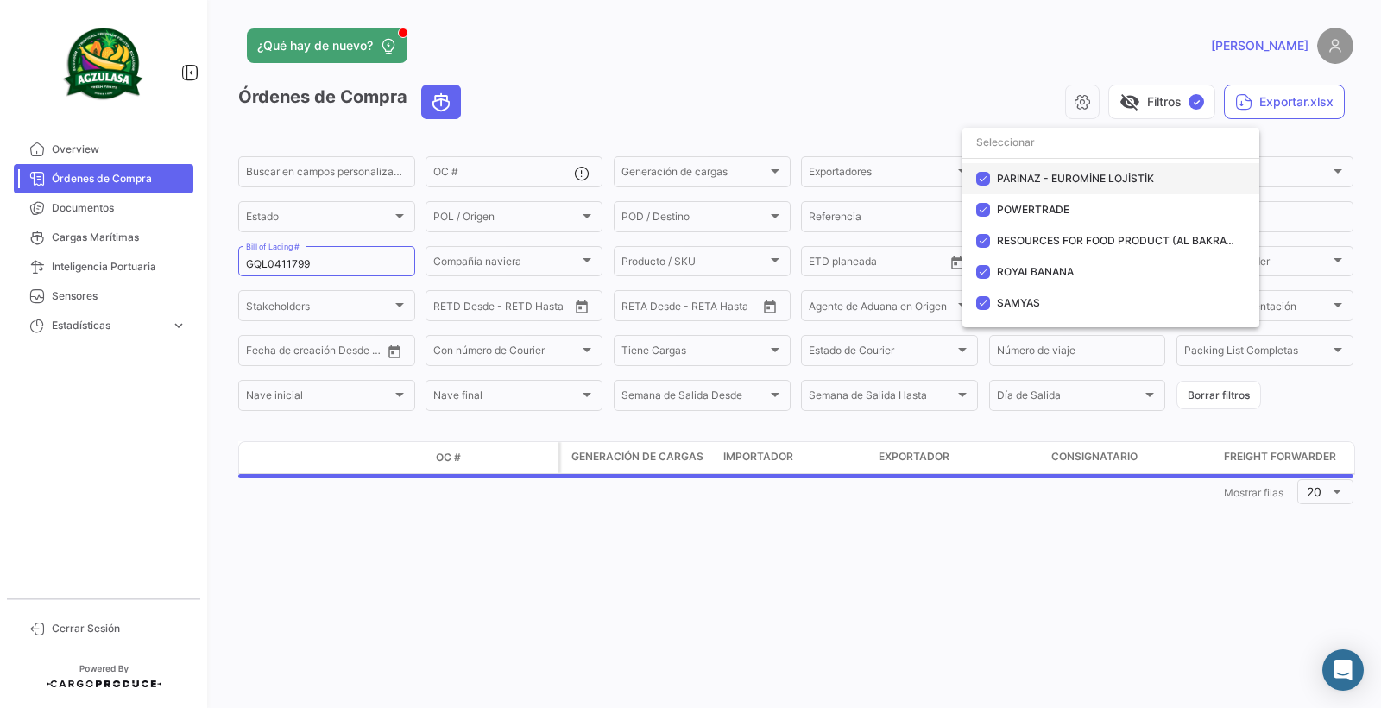
click at [1006, 186] on mat-option "PARINAZ - EUROMİNE LOJİSTİK" at bounding box center [1111, 178] width 297 height 31
click at [1012, 227] on mat-option "RESOURCES FOR FOOD PRODUCT (AL BAKRAWE)" at bounding box center [1111, 240] width 297 height 31
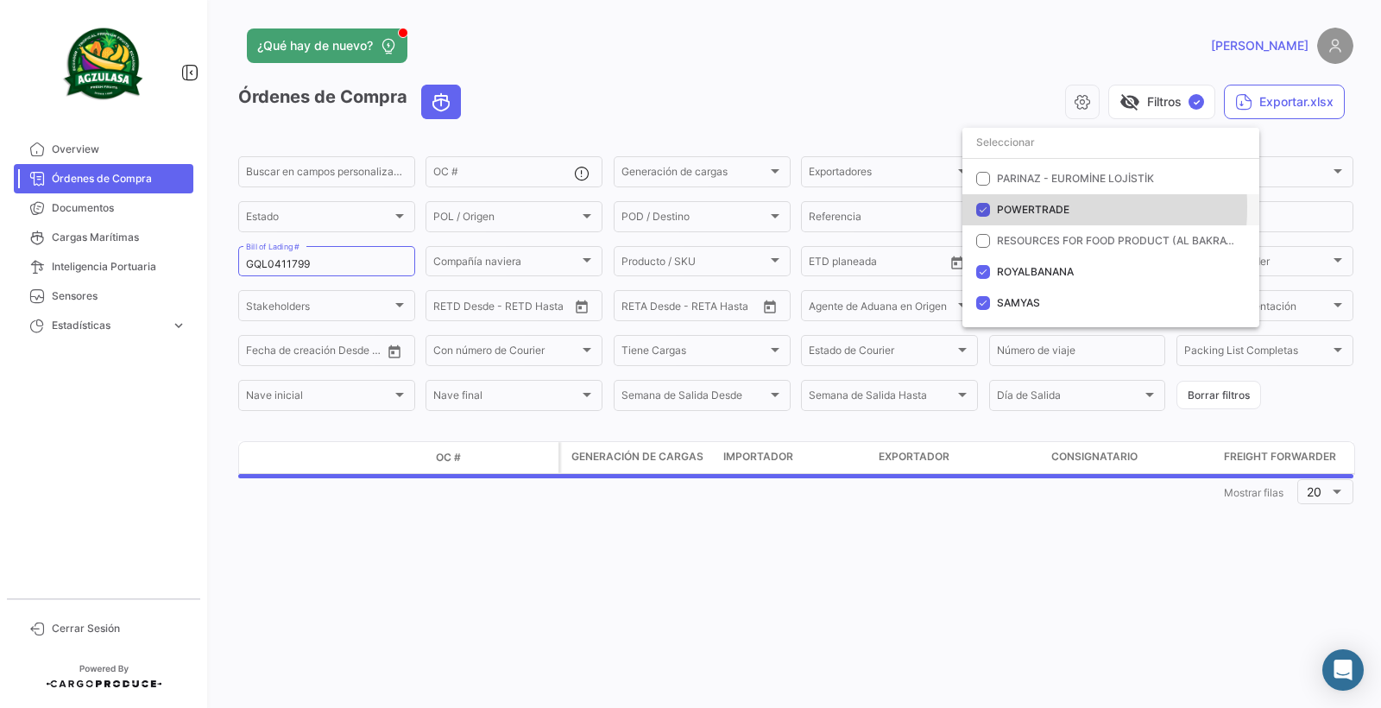
click at [1013, 207] on span "POWERTRADE" at bounding box center [1033, 209] width 73 height 13
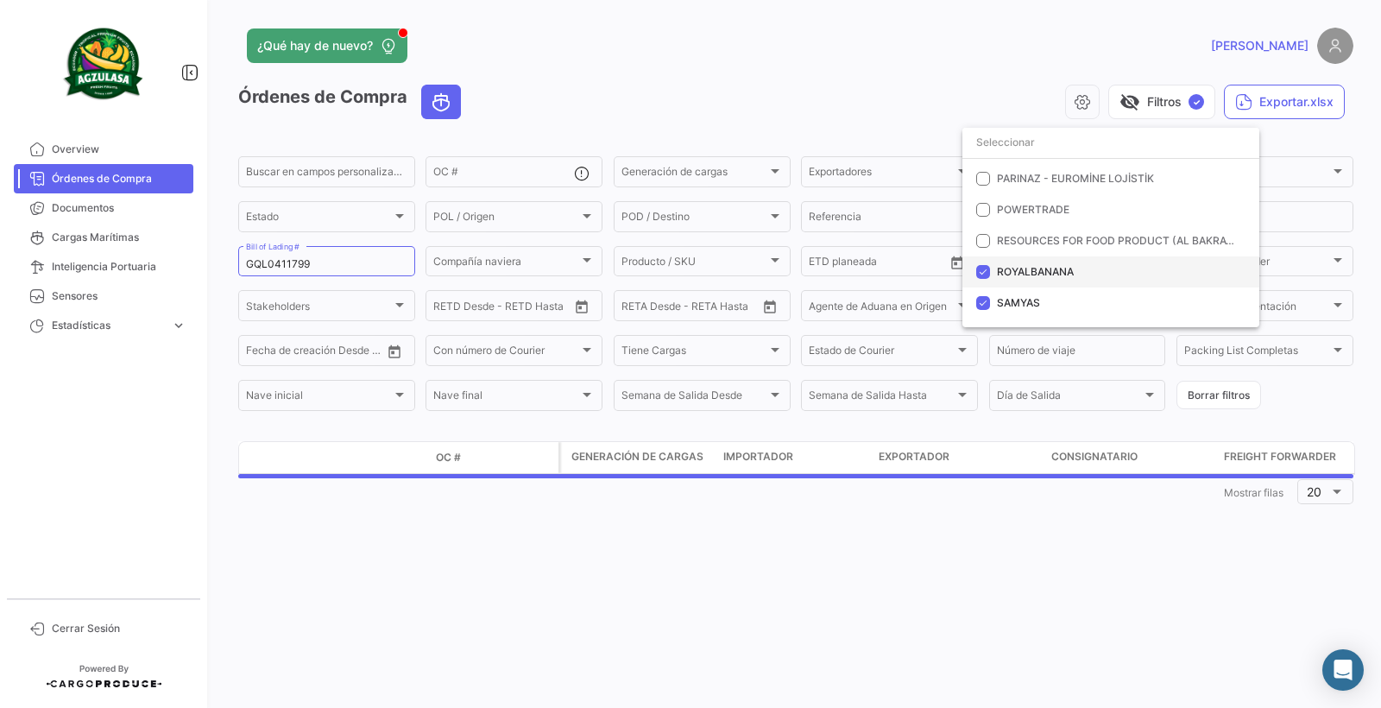
click at [1020, 272] on span "ROYALBANANA" at bounding box center [1035, 271] width 77 height 13
click at [1015, 300] on span "SAMYAS" at bounding box center [1018, 302] width 43 height 13
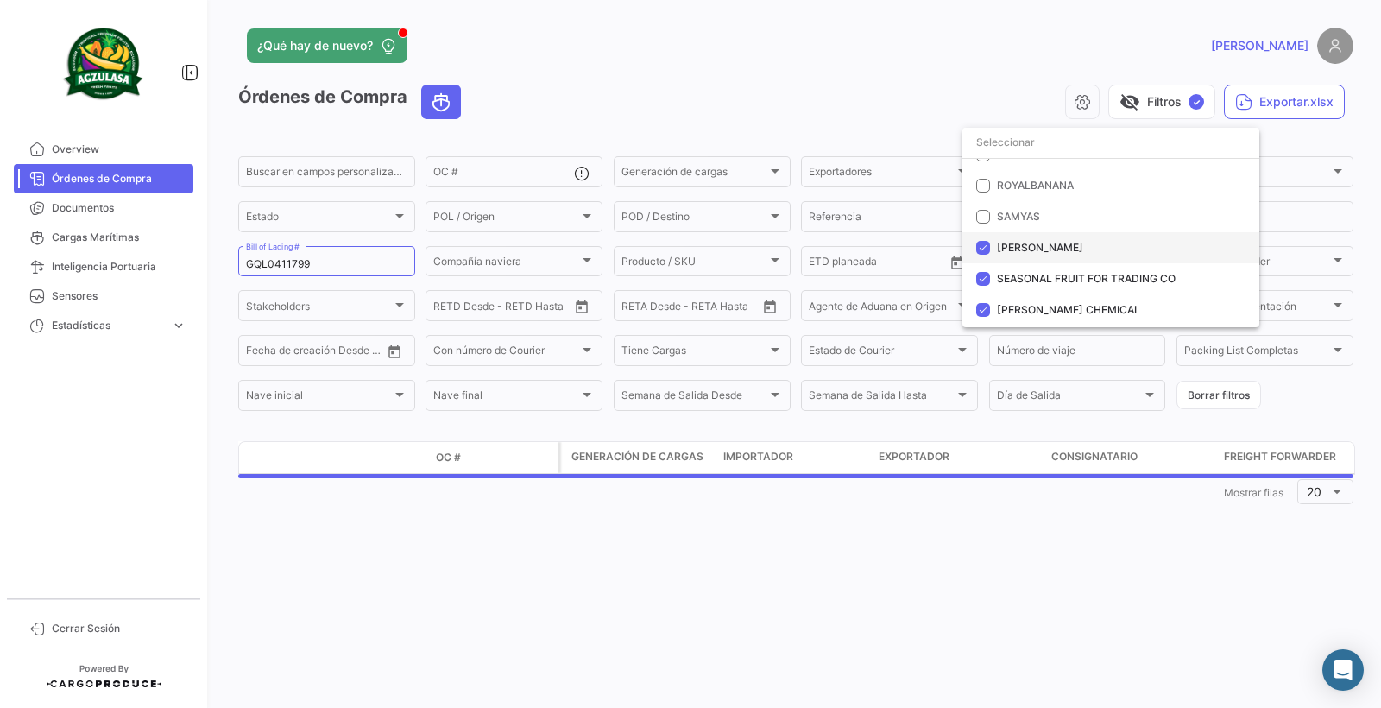
click at [1006, 249] on span "[PERSON_NAME]" at bounding box center [1040, 247] width 86 height 13
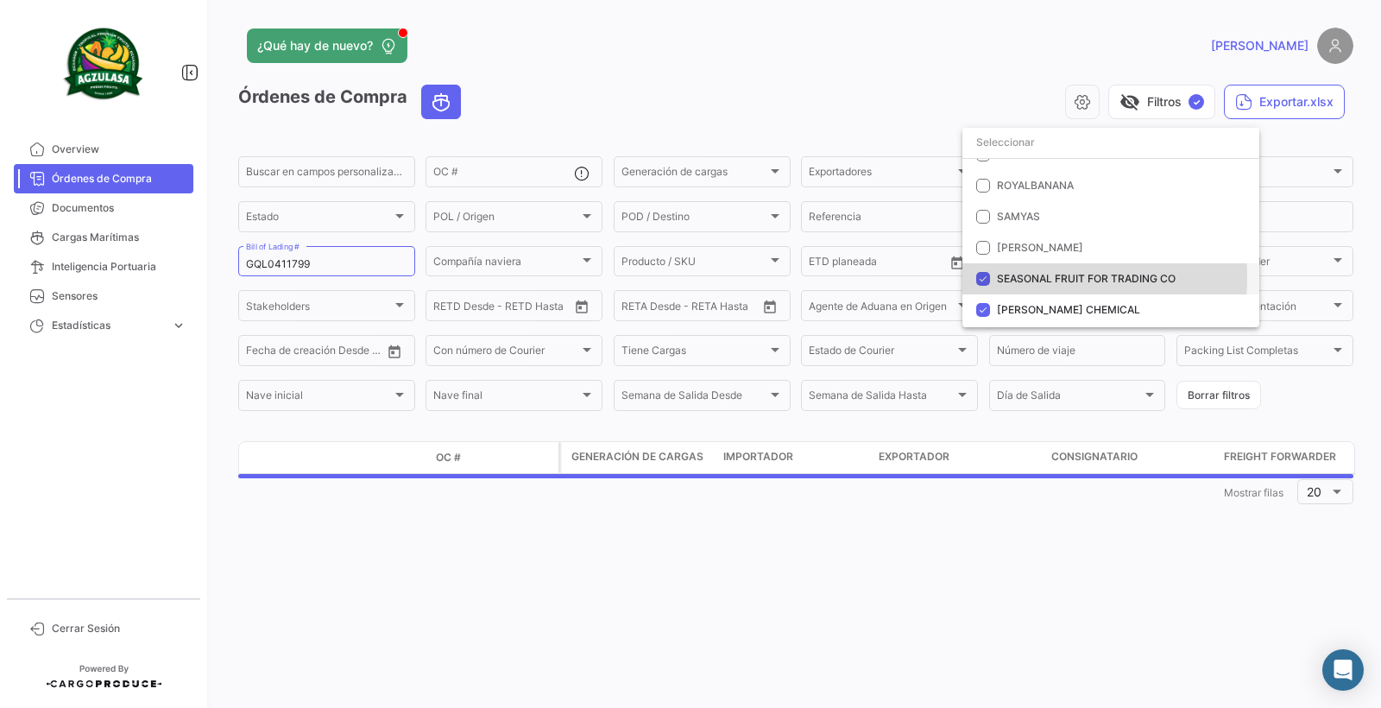
click at [1008, 278] on span "SEASONAL FRUIT FOR TRADING CO" at bounding box center [1086, 278] width 179 height 13
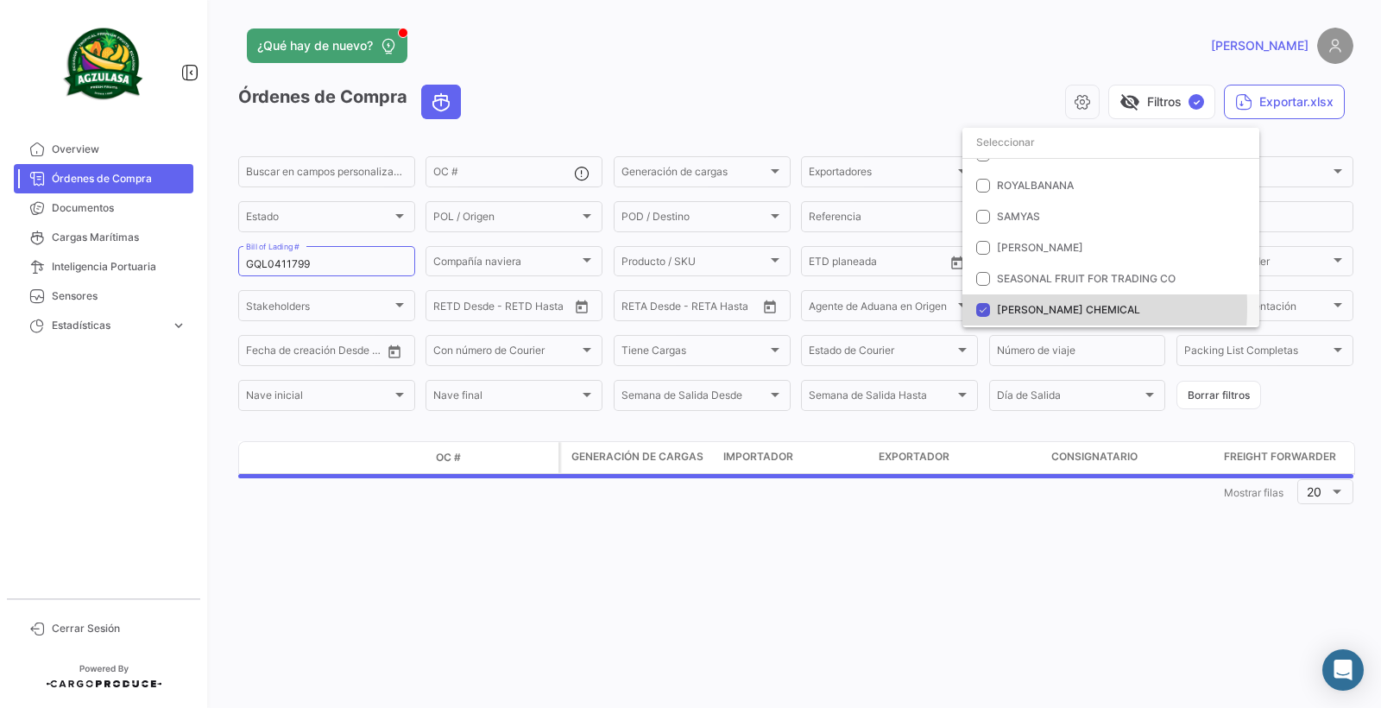
click at [1013, 308] on span "[PERSON_NAME] CHEMICAL" at bounding box center [1068, 309] width 143 height 13
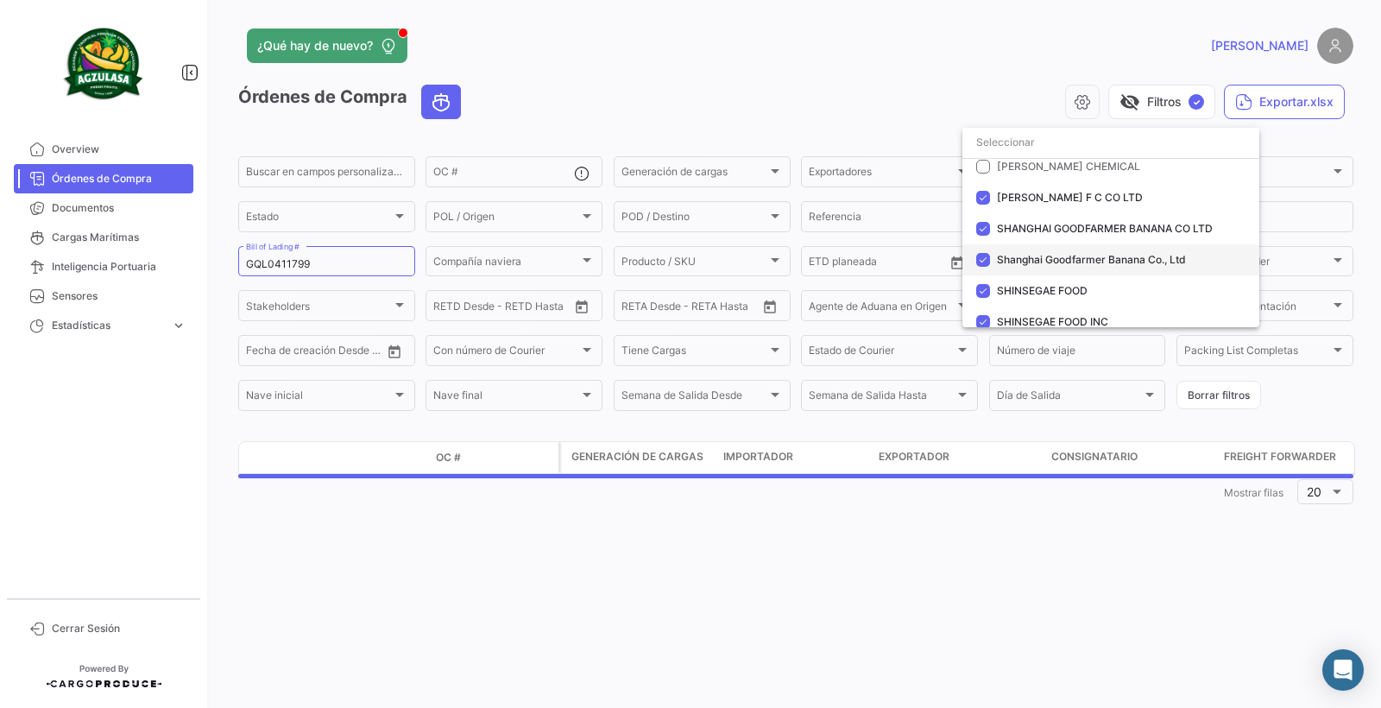
scroll to position [2158, 0]
click at [1006, 194] on span "[PERSON_NAME] F C CO LTD" at bounding box center [1070, 196] width 146 height 13
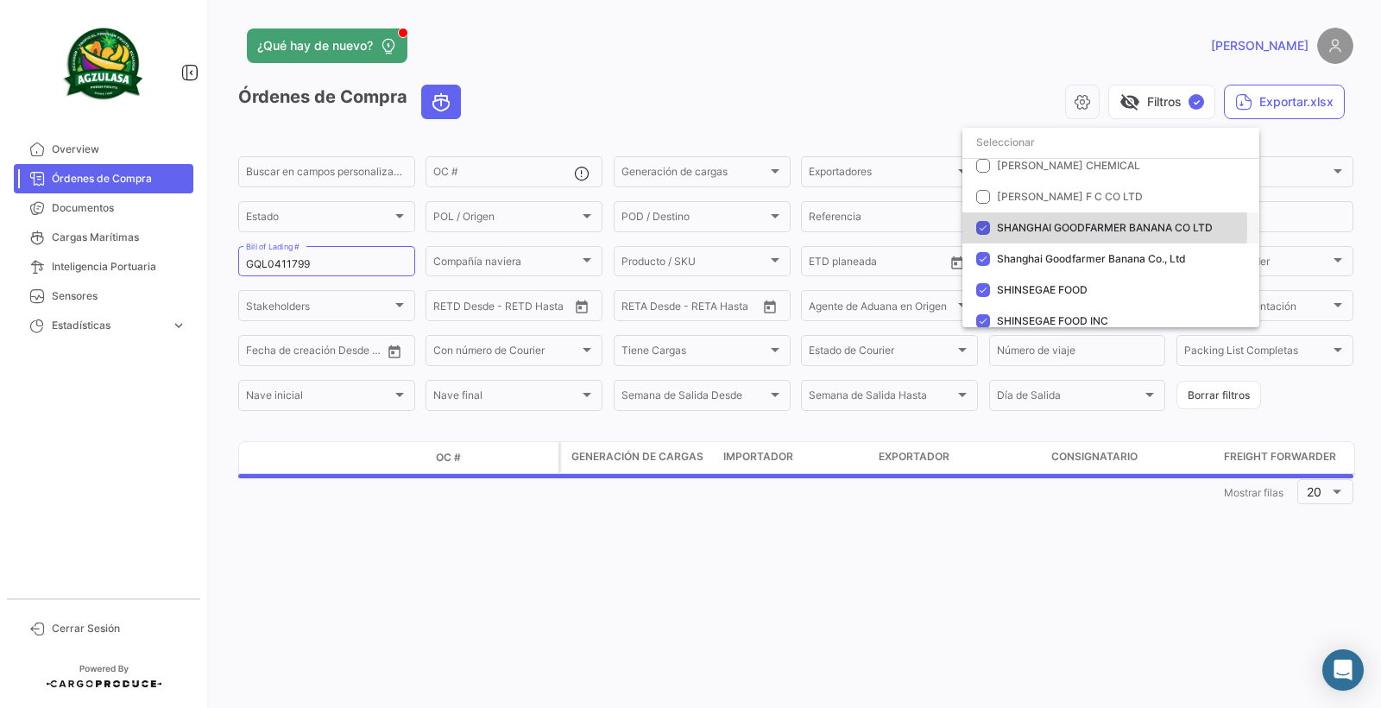
click at [1017, 229] on span "SHANGHAI GOODFARMER BANANA CO LTD" at bounding box center [1105, 227] width 216 height 13
click at [1020, 259] on span "Shanghai Goodfarmer Banana Co., Ltd" at bounding box center [1091, 258] width 189 height 13
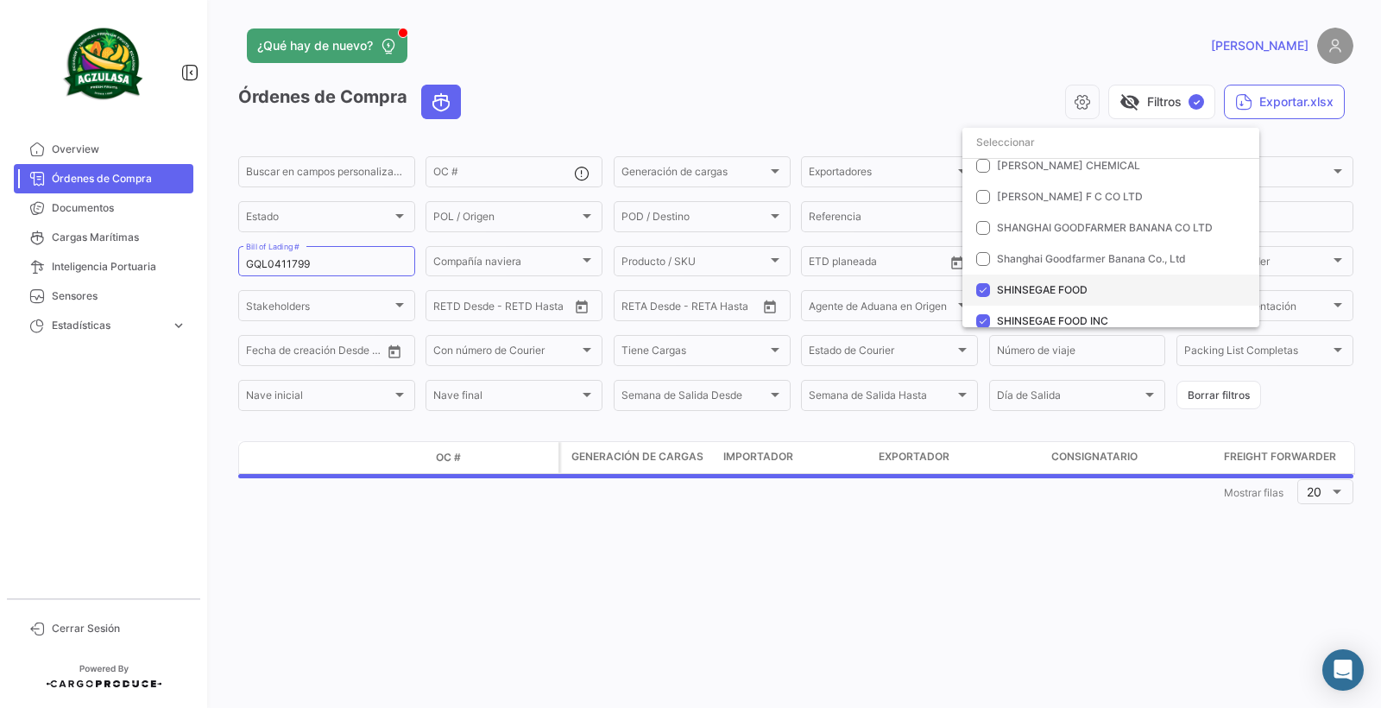
click at [1020, 287] on span "SHINSEGAE FOOD" at bounding box center [1042, 289] width 91 height 13
click at [1020, 313] on mat-option "SHINSEGAE FOOD INC" at bounding box center [1111, 321] width 297 height 31
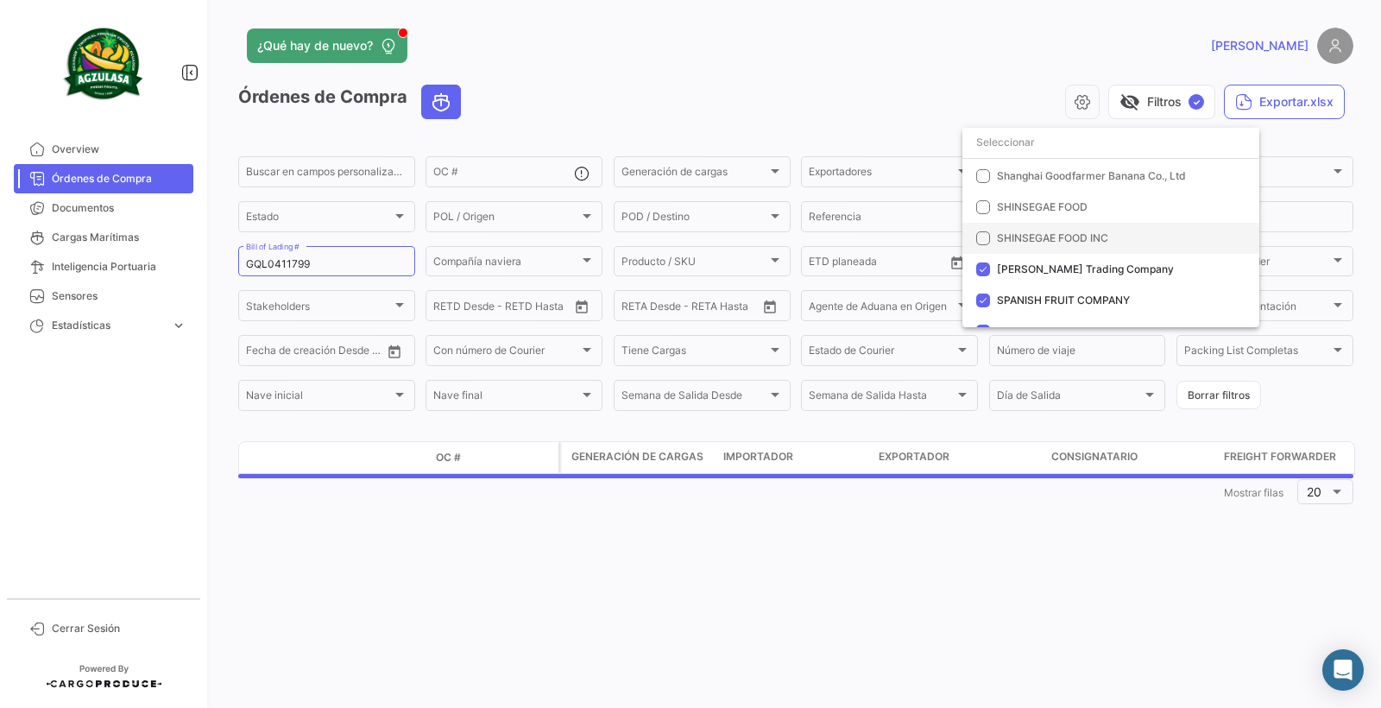
scroll to position [2245, 0]
click at [1013, 270] on span "[PERSON_NAME] Trading Company" at bounding box center [1085, 265] width 177 height 13
click at [1014, 289] on span "SPANISH FRUIT COMPANY" at bounding box center [1118, 297] width 242 height 16
click at [1019, 313] on mat-option "STAR FRUITS" at bounding box center [1111, 328] width 297 height 31
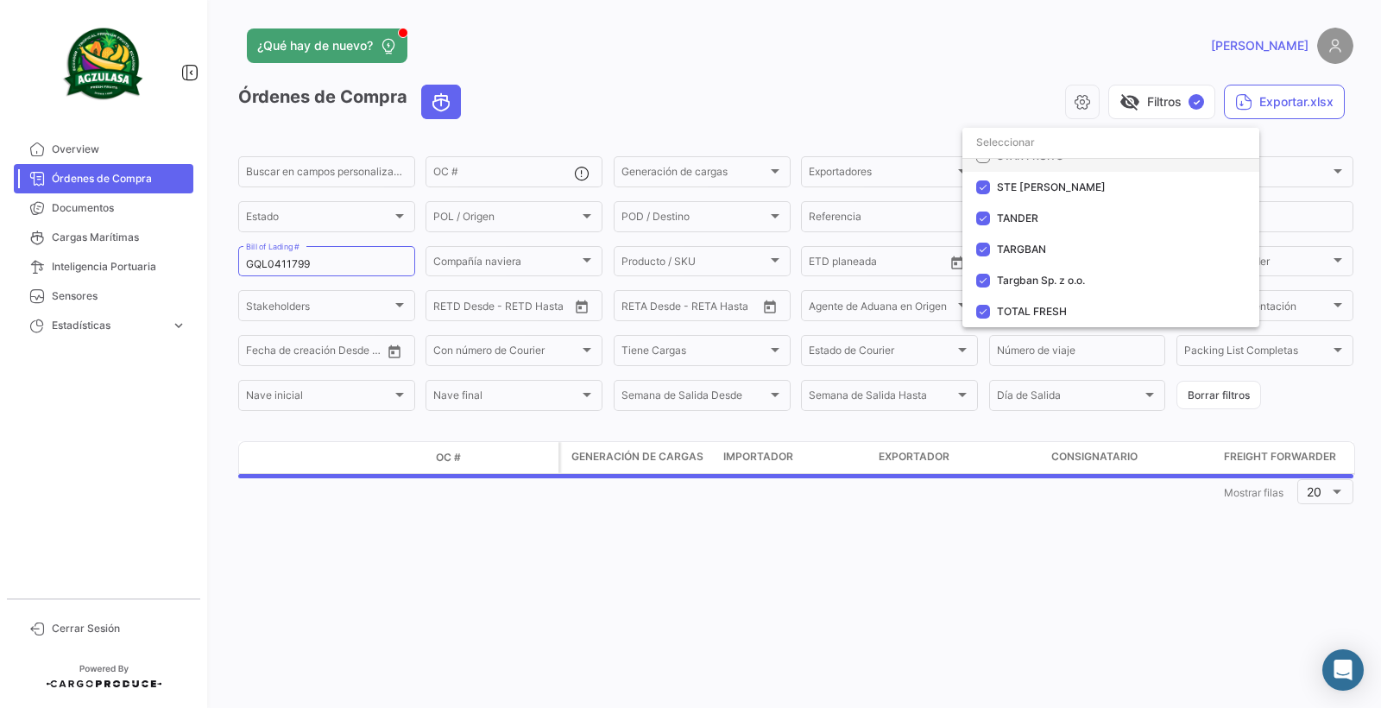
scroll to position [2417, 0]
click at [1016, 200] on mat-option "STE [PERSON_NAME]" at bounding box center [1111, 186] width 297 height 31
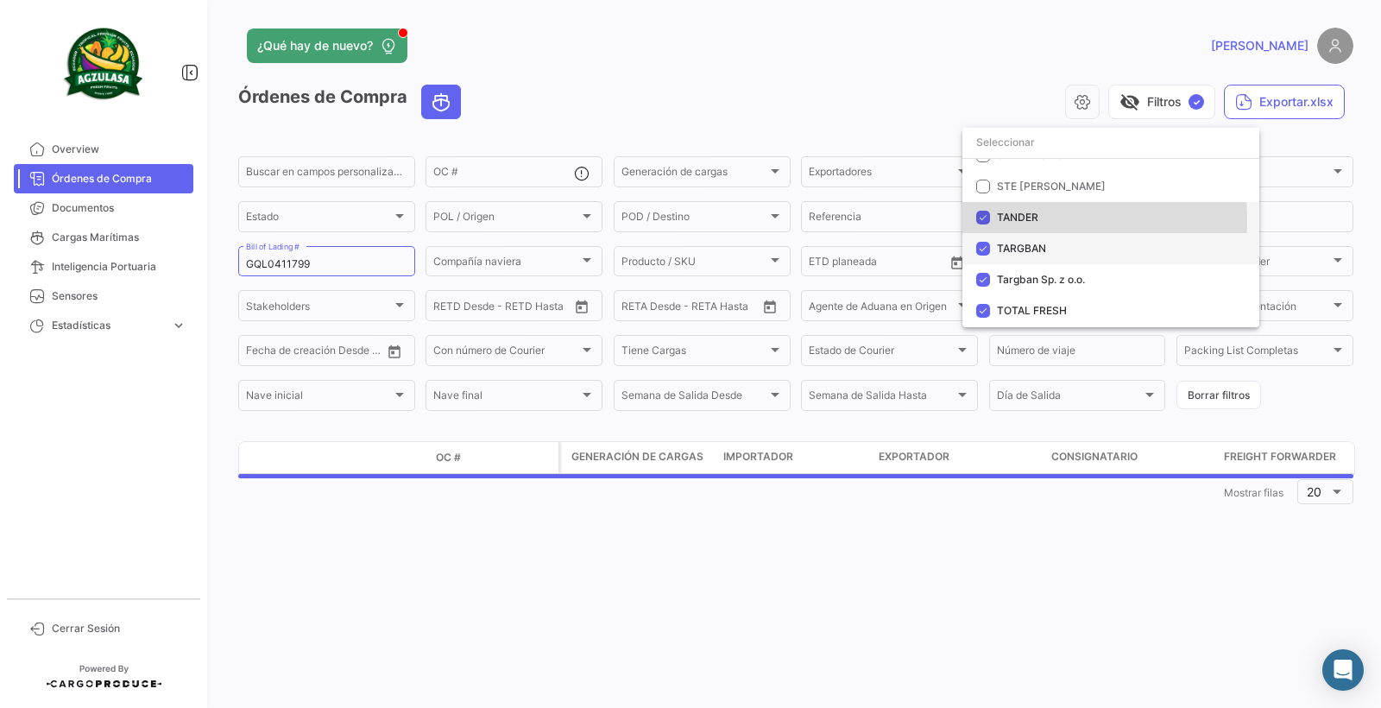
drag, startPoint x: 1016, startPoint y: 220, endPoint x: 1016, endPoint y: 239, distance: 19.0
click at [1016, 223] on span "TANDER" at bounding box center [1017, 217] width 41 height 13
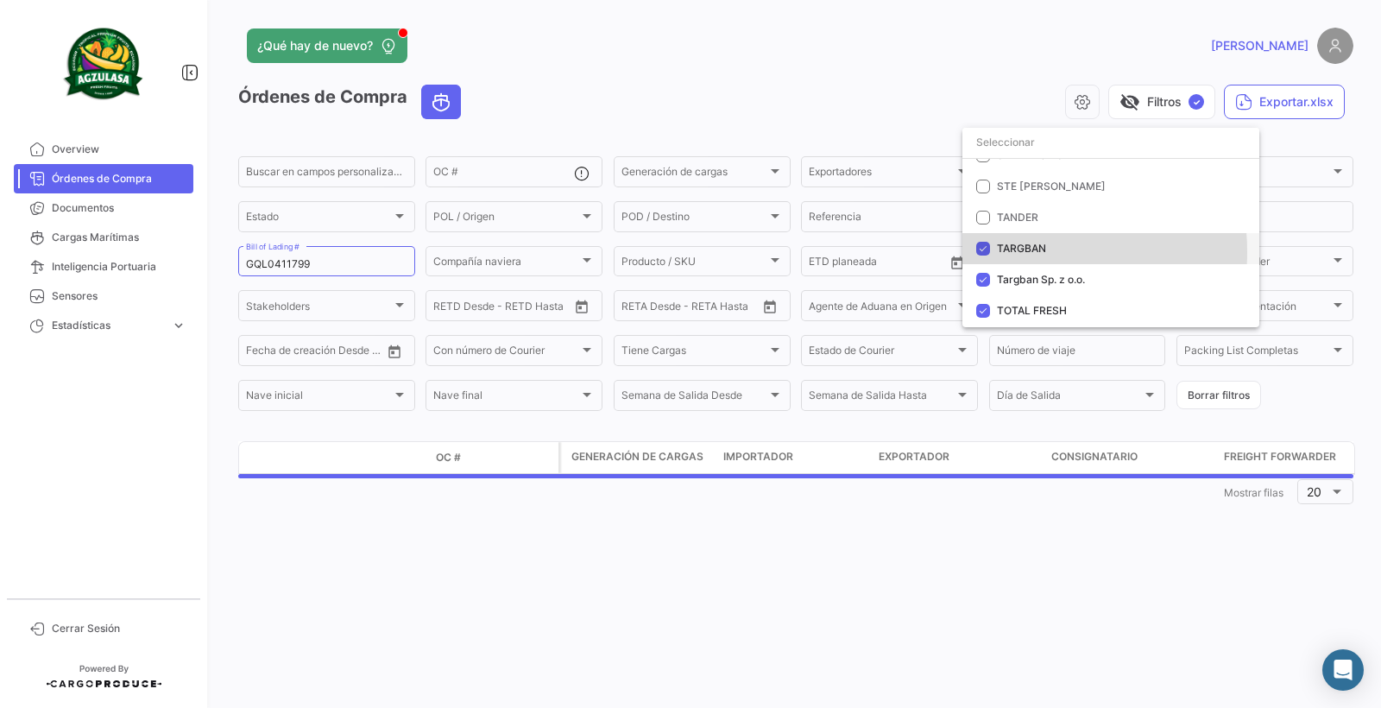
click at [1015, 256] on span "TARGBAN" at bounding box center [1118, 249] width 242 height 16
click at [1015, 279] on span "Targban Sp. z o.o." at bounding box center [1041, 279] width 88 height 13
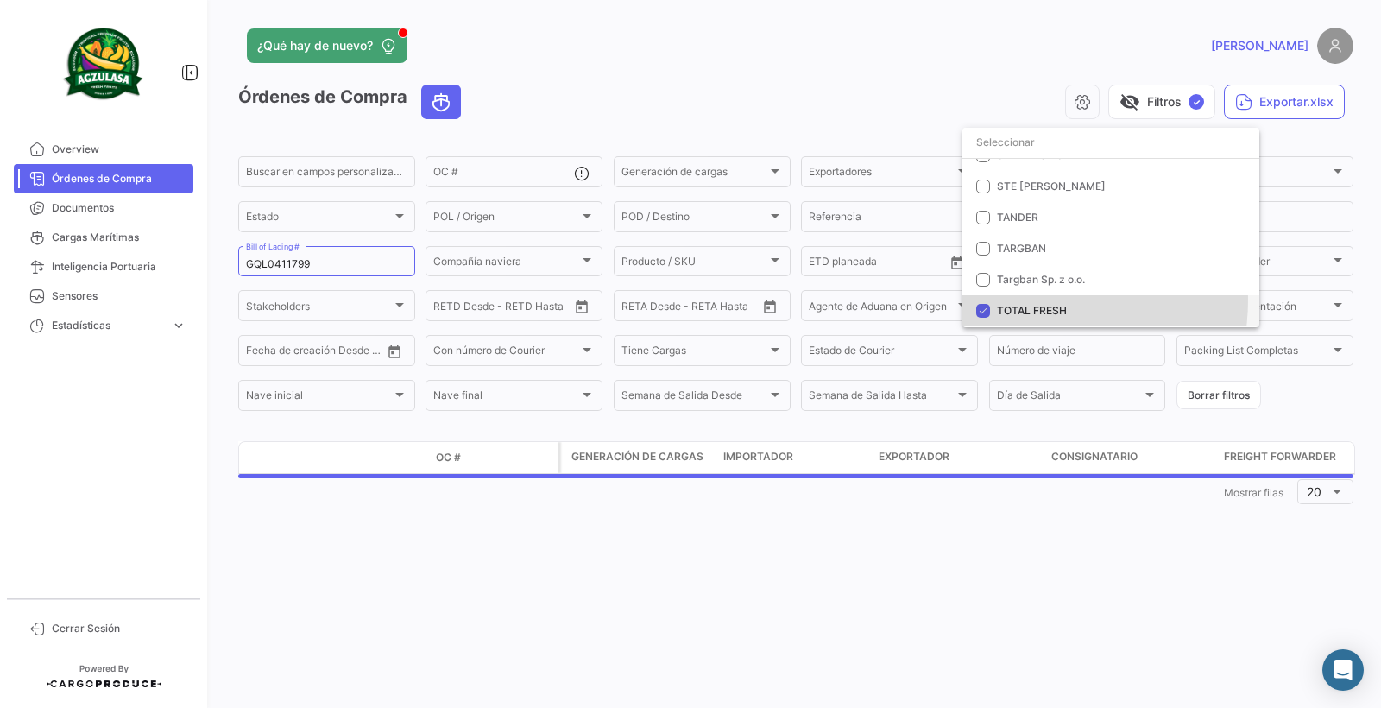
click at [1013, 300] on mat-option "TOTAL FRESH" at bounding box center [1111, 310] width 297 height 31
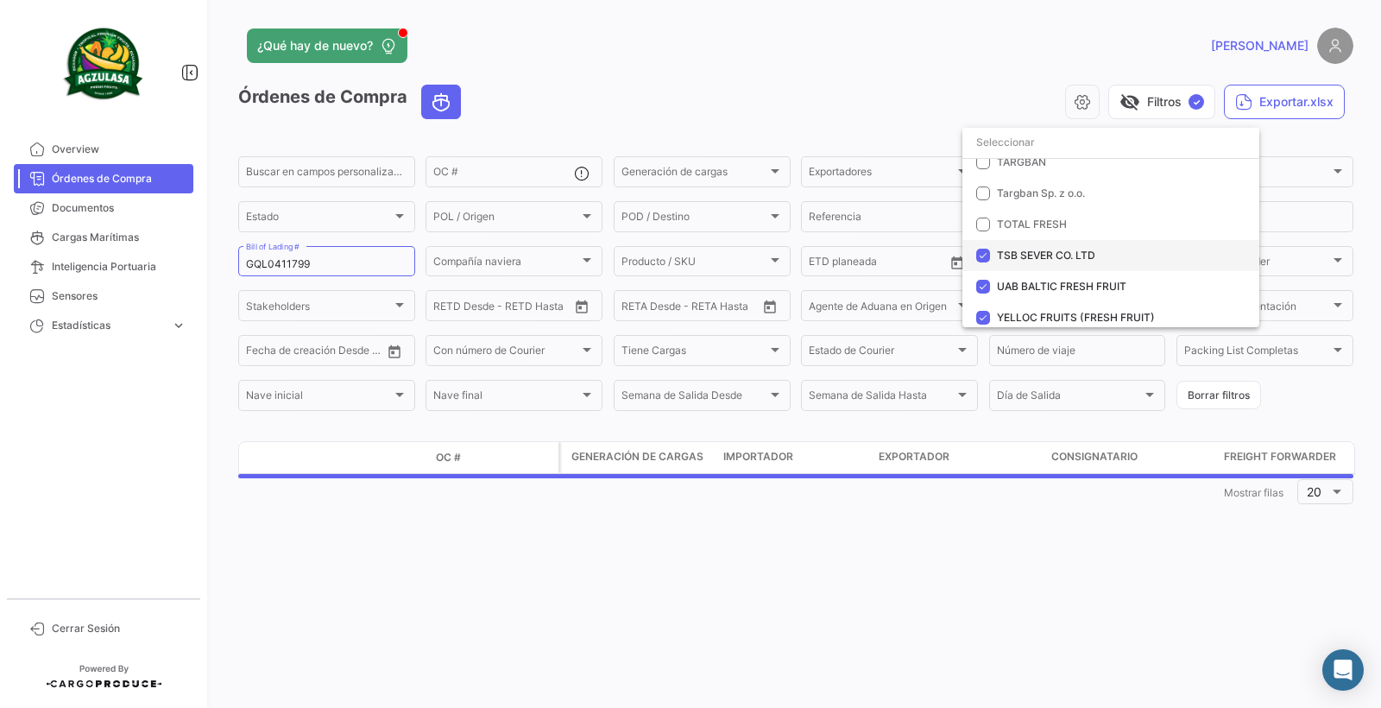
click at [1001, 259] on span "TSB SEVER CO. LTD" at bounding box center [1046, 255] width 98 height 13
click at [1001, 282] on span "UAB BALTIC FRESH FRUIT" at bounding box center [1061, 286] width 129 height 13
click at [1001, 311] on mat-option "YELLOC FRUITS (FRESH FRUIT)" at bounding box center [1111, 317] width 297 height 31
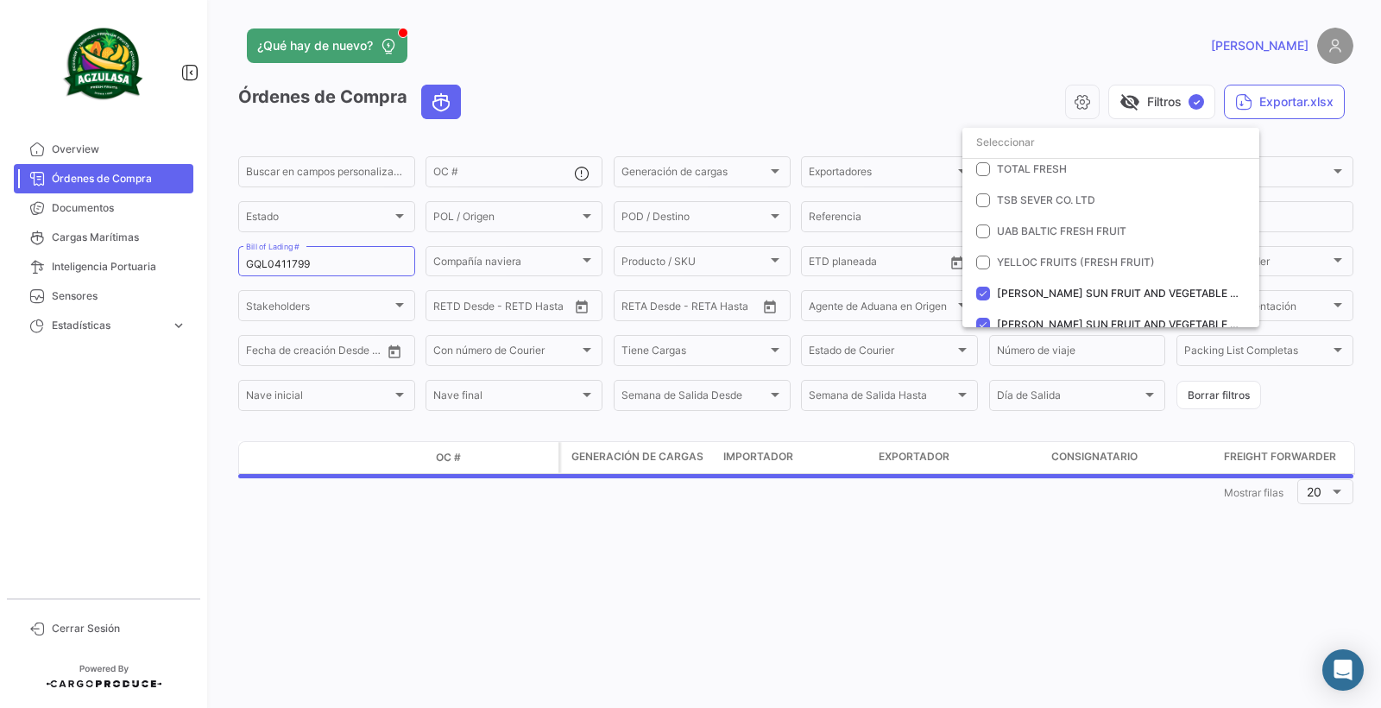
scroll to position [2590, 0]
click at [995, 263] on mat-option "[PERSON_NAME] SUN FRUIT AND VEGETABLE TRADES CO.,LTD ([PERSON_NAME])" at bounding box center [1111, 262] width 297 height 31
click at [1001, 290] on span "[PERSON_NAME] SUN FRUIT AND VEGETABLE TRADES CO.,LTD (DALIAN HONTA)" at bounding box center [1199, 293] width 405 height 13
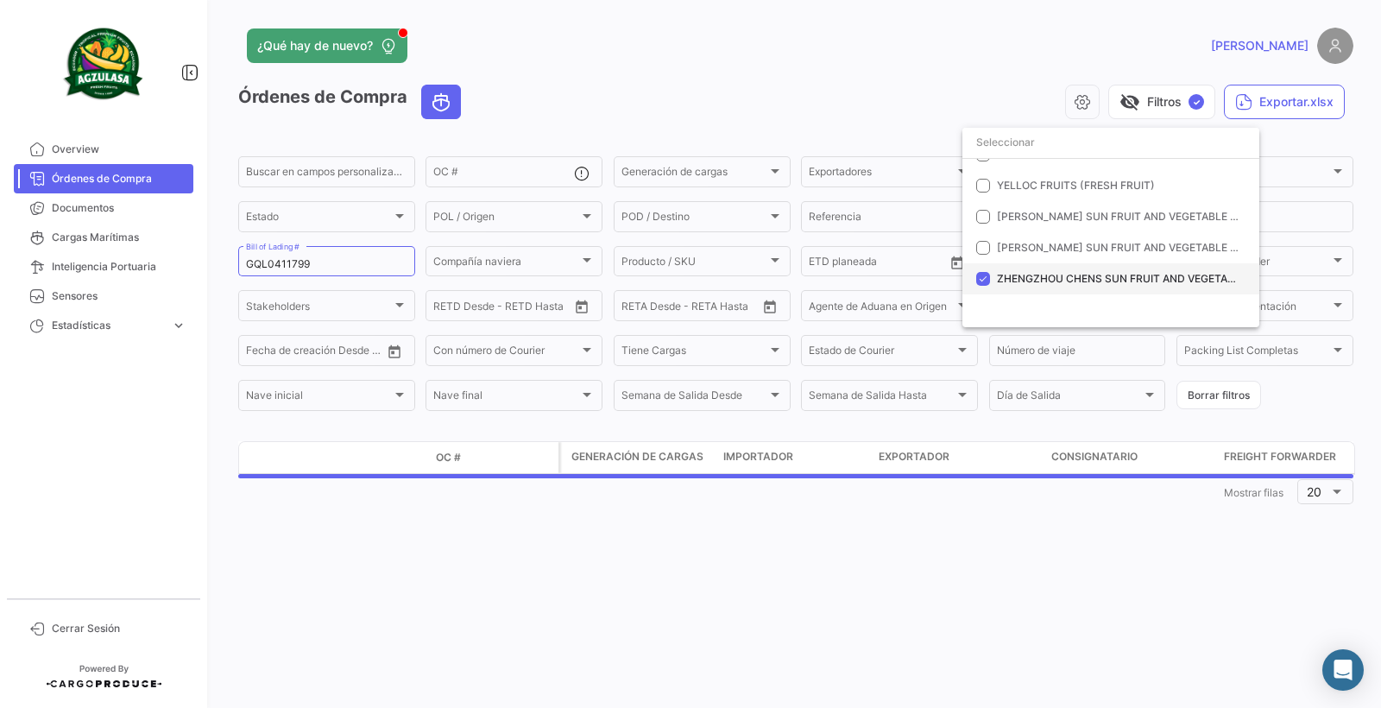
scroll to position [2660, 0]
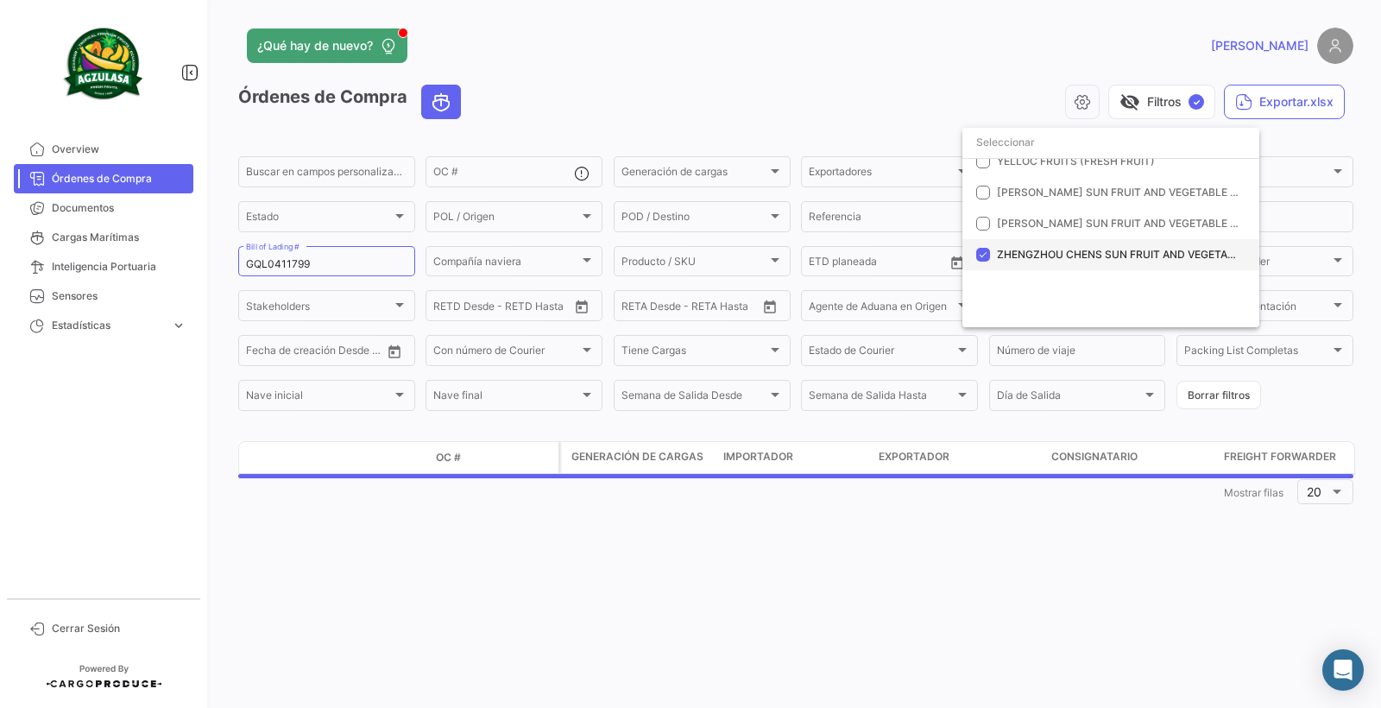
click at [996, 244] on mat-option "ZHENGZHOU CHENS SUN FRUIT AND VEGETABLE TRADE CO.,LTD" at bounding box center [1111, 254] width 297 height 31
click at [857, 545] on div at bounding box center [690, 354] width 1381 height 708
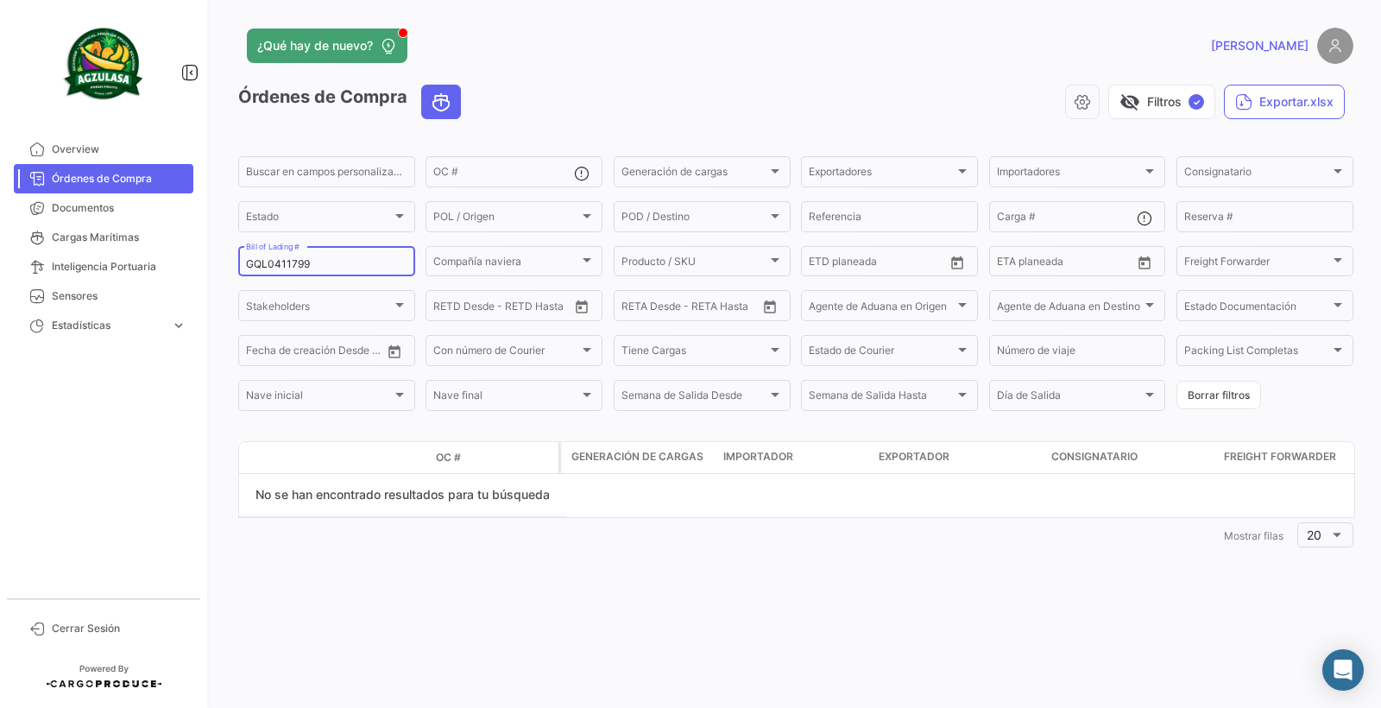
click at [325, 258] on input "GQL0411799" at bounding box center [326, 264] width 161 height 12
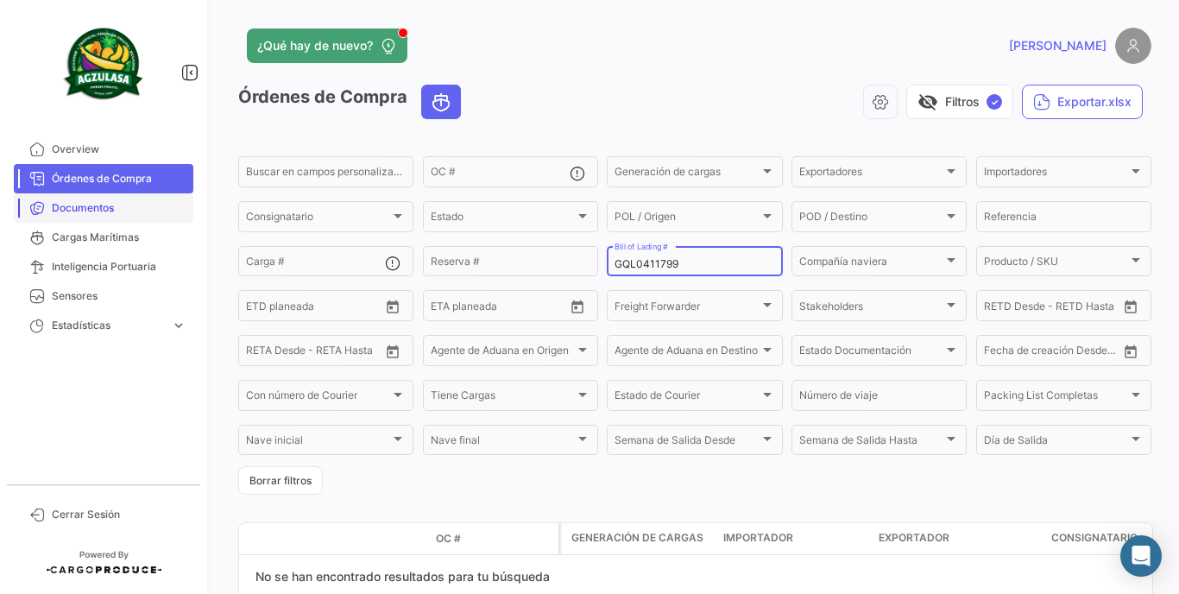
click at [71, 203] on span "Documentos" at bounding box center [119, 208] width 135 height 16
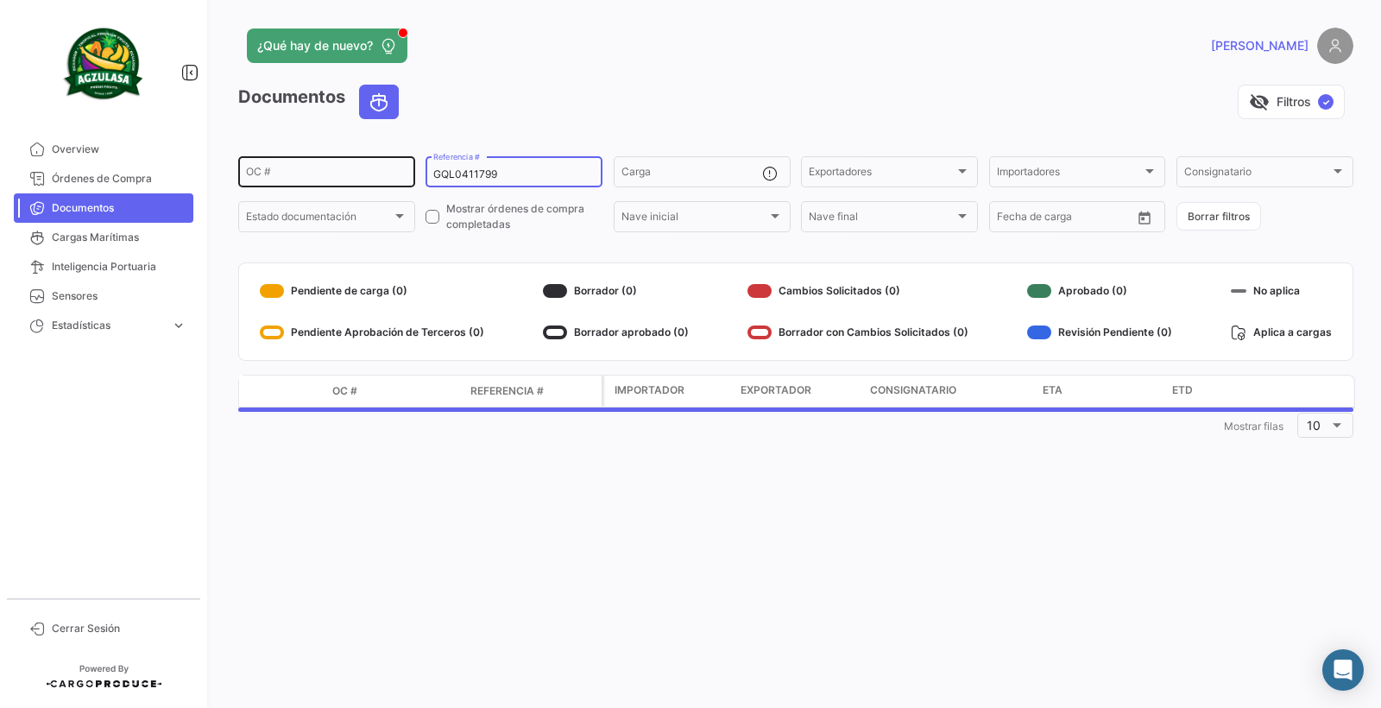
drag, startPoint x: 531, startPoint y: 170, endPoint x: 414, endPoint y: 177, distance: 117.6
click at [0, 0] on div "OC # GQL0411799 Referencia # Carga Exportadores Exportadores Importadores Impor…" at bounding box center [0, 0] width 0 height 0
paste input "805"
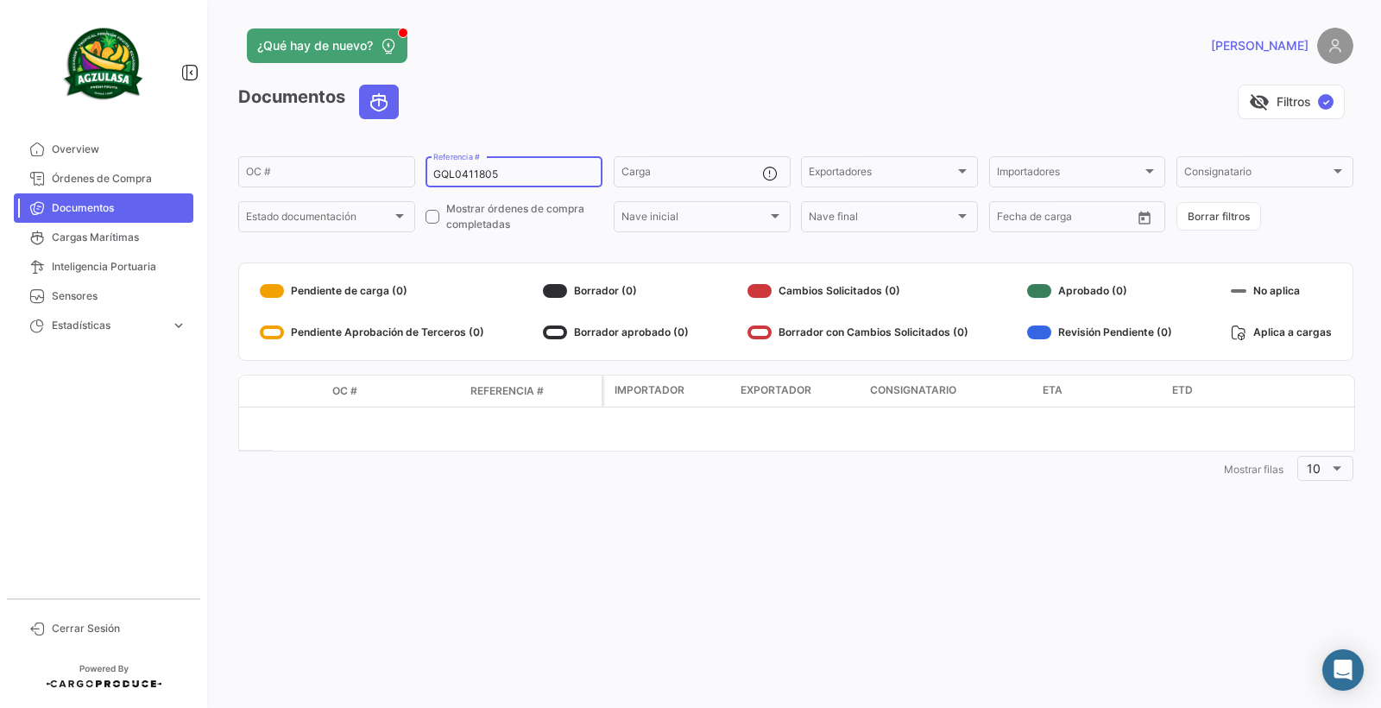
click at [513, 174] on input "GQL0411805" at bounding box center [513, 174] width 161 height 12
type input "G"
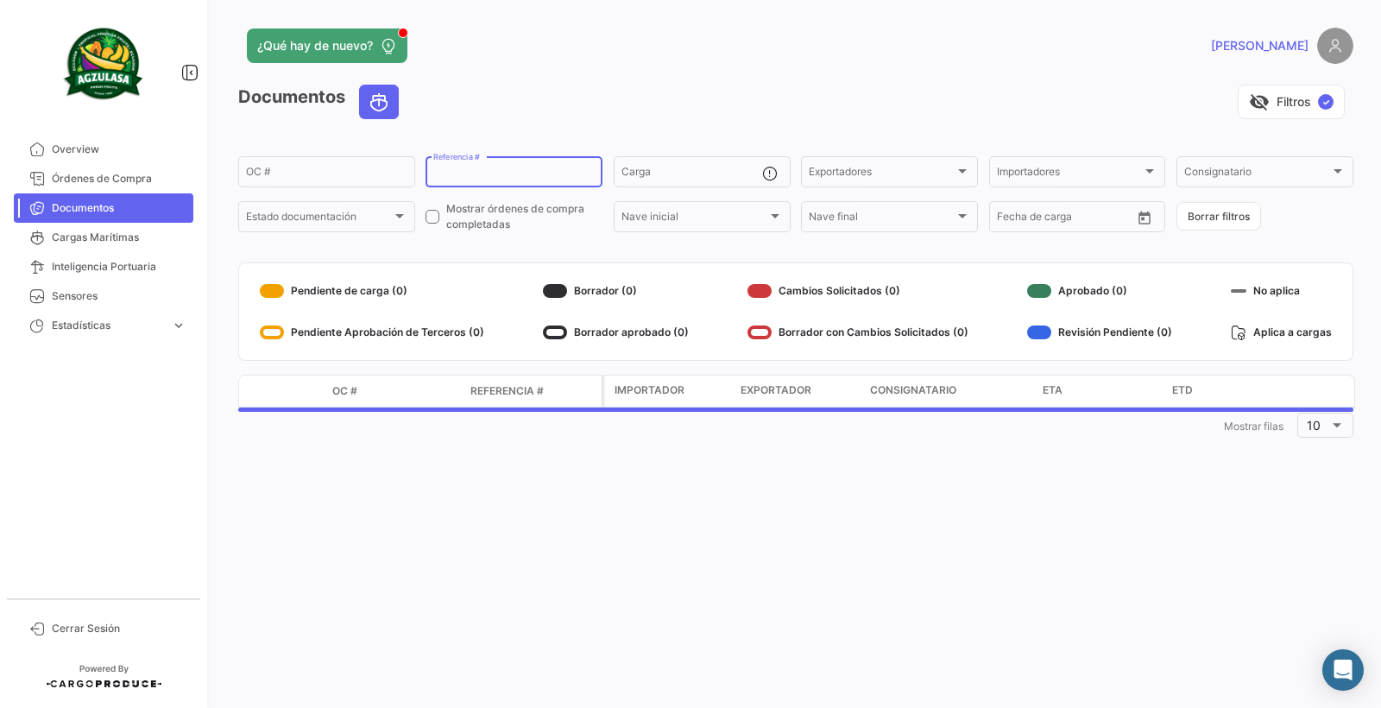
click at [495, 171] on input "Referencia #" at bounding box center [513, 174] width 161 height 12
paste input "258592986"
type input "258592986"
